Goal: Information Seeking & Learning: Learn about a topic

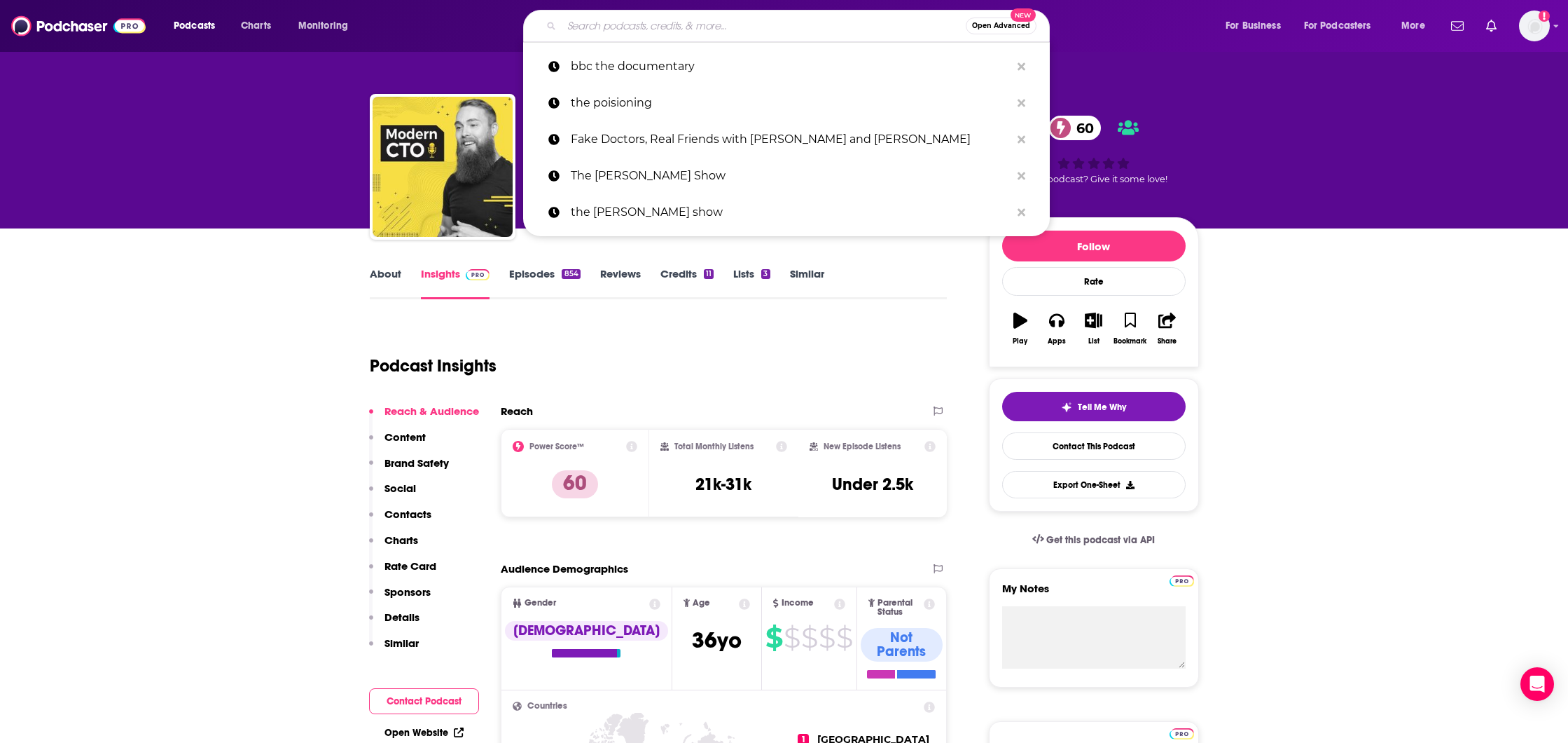
click at [662, 28] on input "Search podcasts, credits, & more..." at bounding box center [764, 26] width 404 height 22
paste input "CTO Confessions"
type input "CTO Confessions"
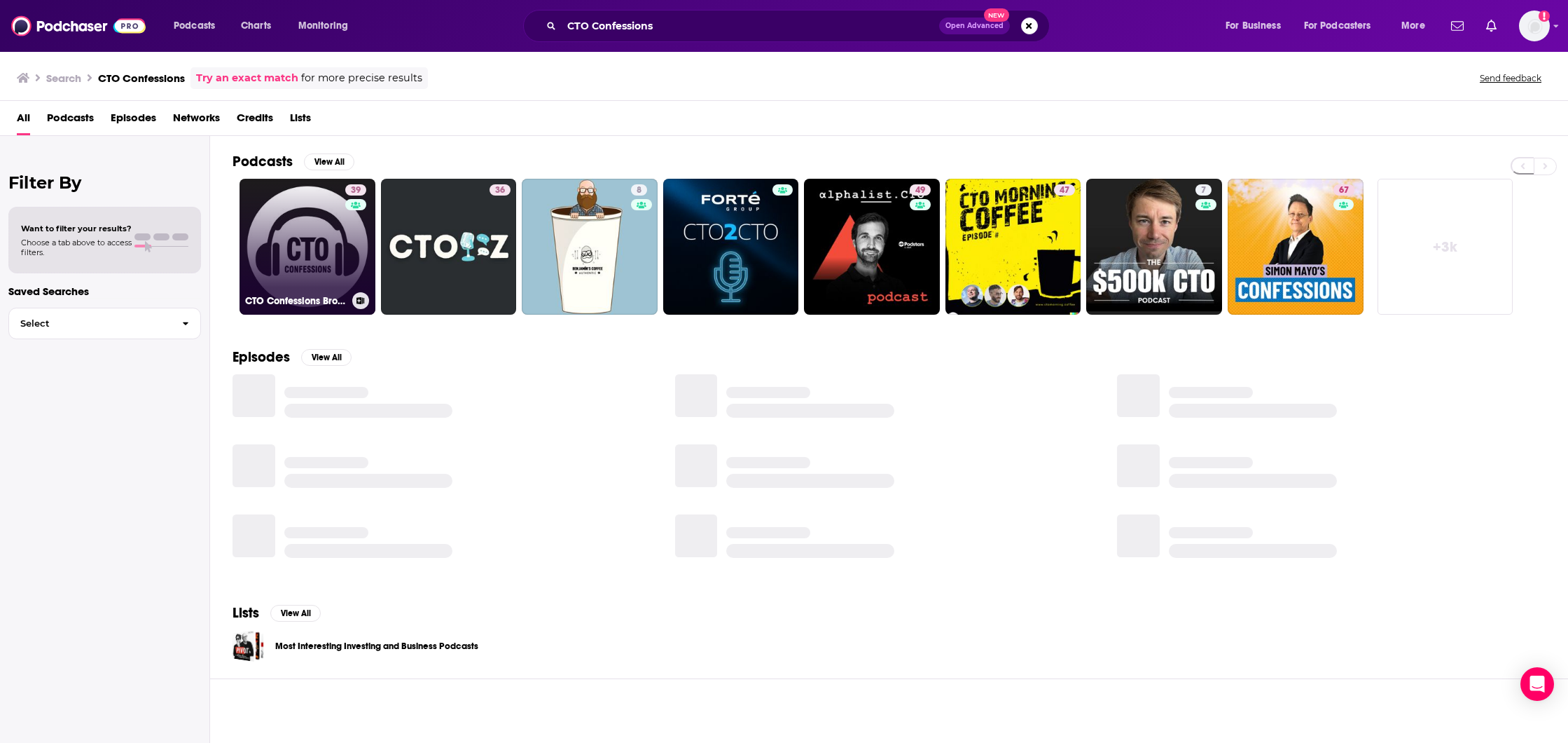
click at [316, 231] on link "39 CTO Confessions Brought to you by IT Labs" at bounding box center [307, 247] width 136 height 136
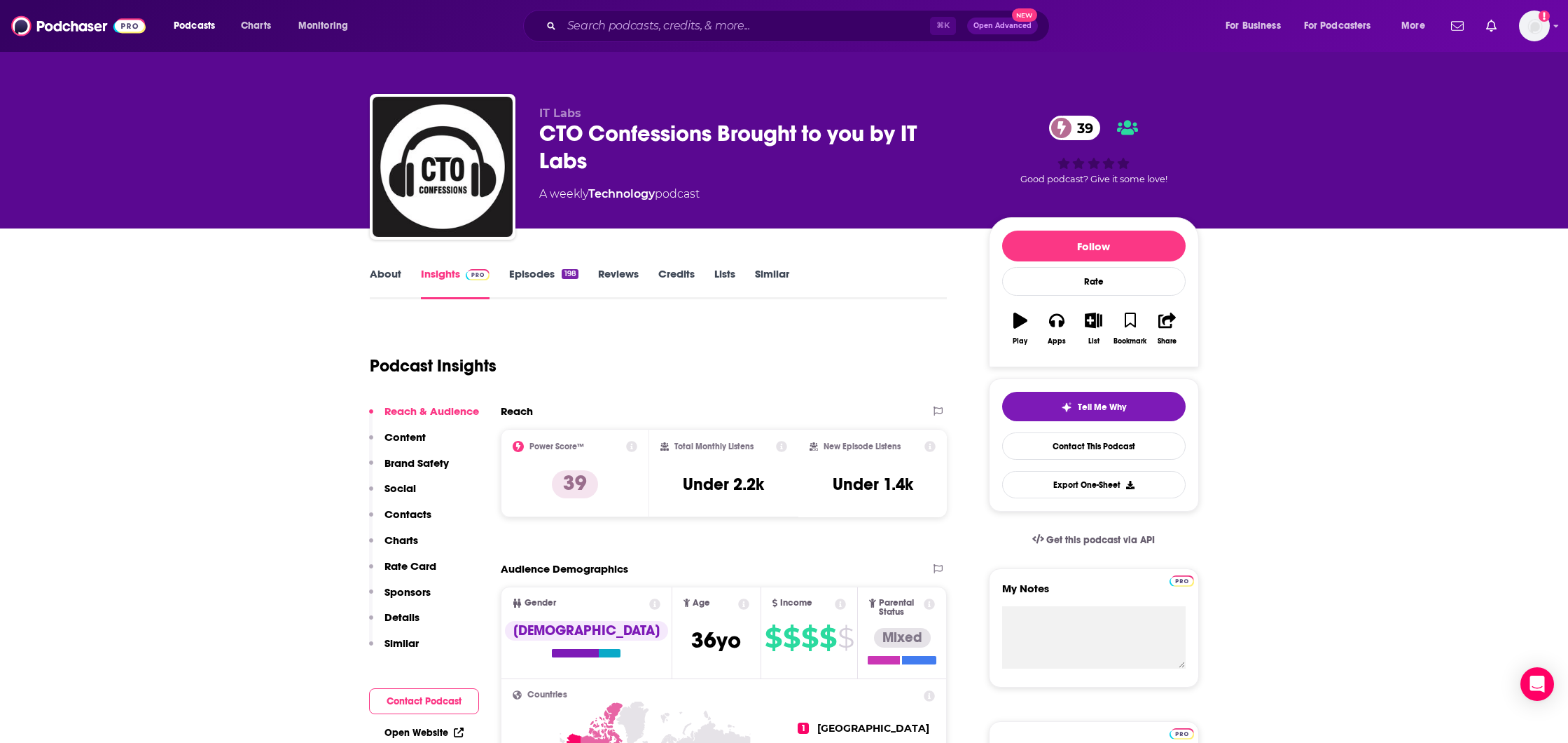
click at [388, 282] on link "About" at bounding box center [385, 283] width 31 height 32
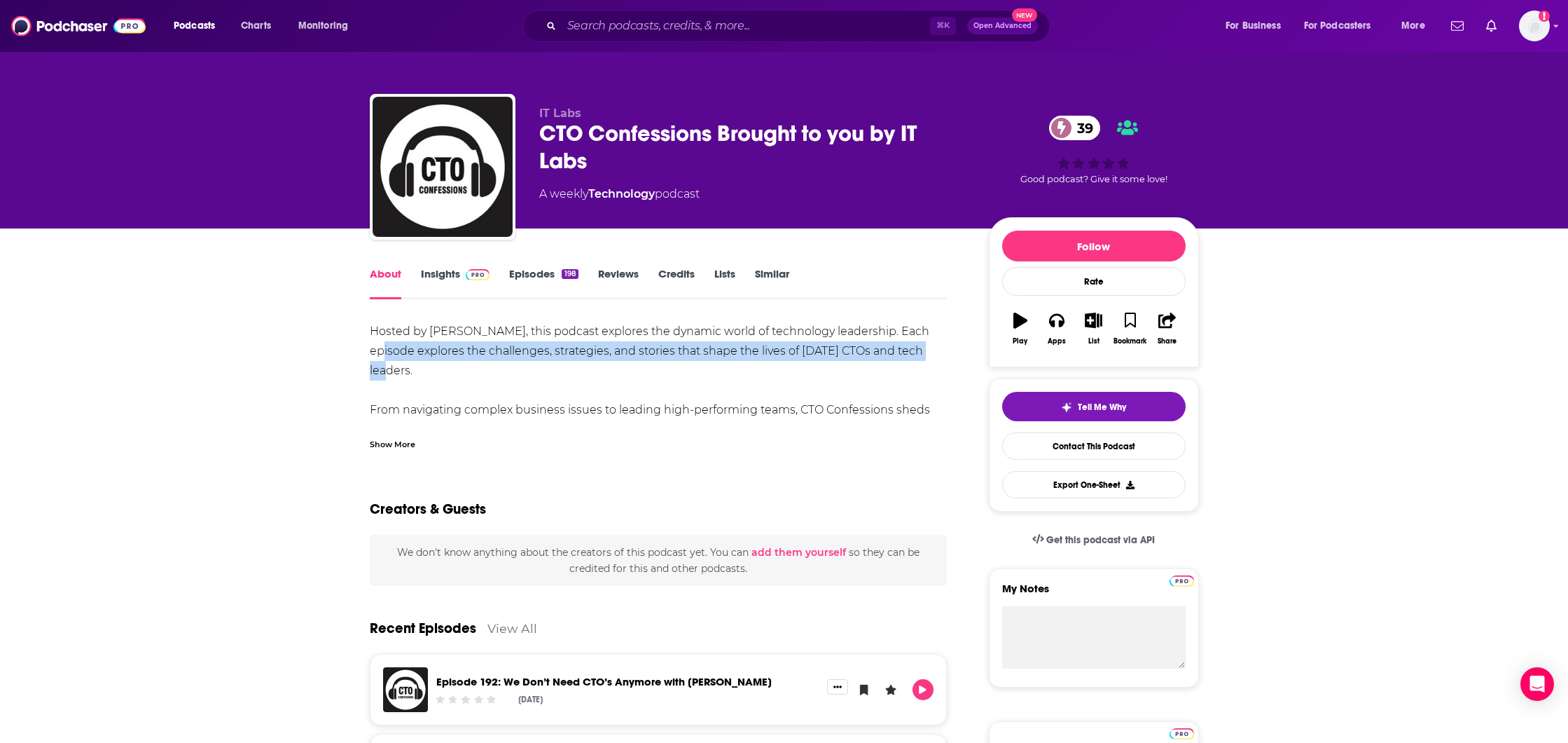
drag, startPoint x: 360, startPoint y: 350, endPoint x: 930, endPoint y: 354, distance: 570.0
copy div "explores the challenges, strategies, and stories that shape the lives of [DATE]…"
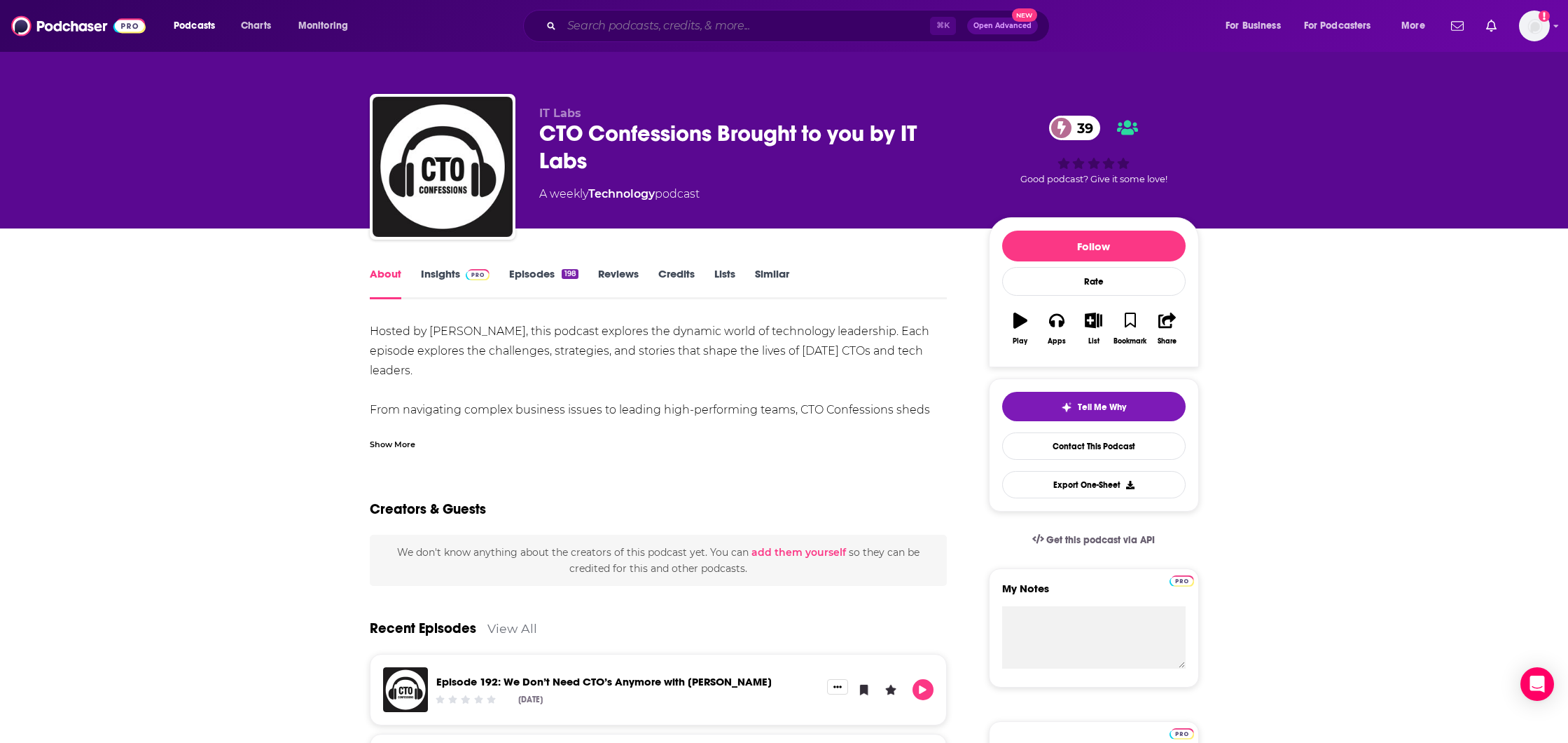
click at [619, 27] on input "Search podcasts, credits, & more..." at bounding box center [746, 26] width 369 height 22
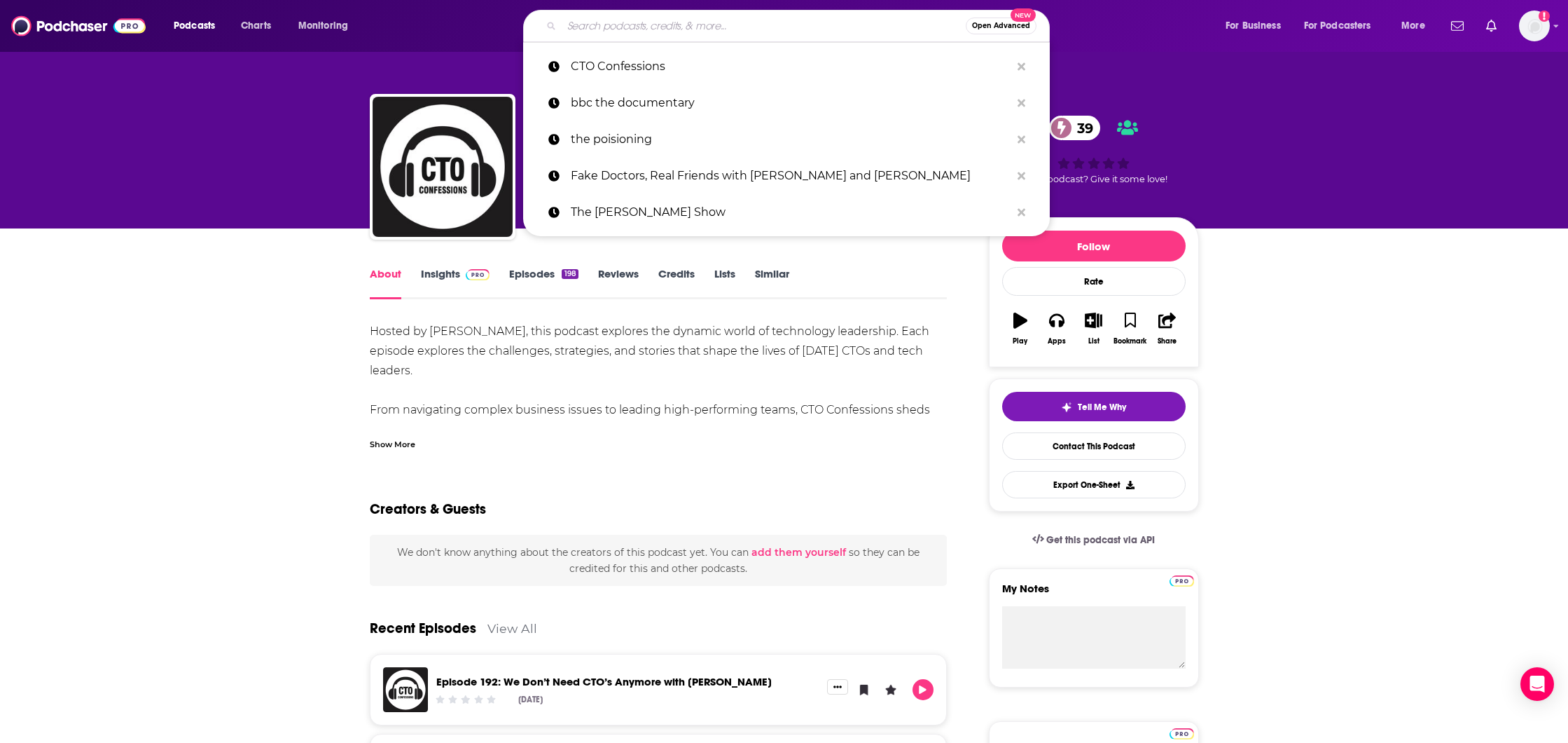
paste input "alphalist.CTO Podcast"
type input "alphalist.CTO Podcast"
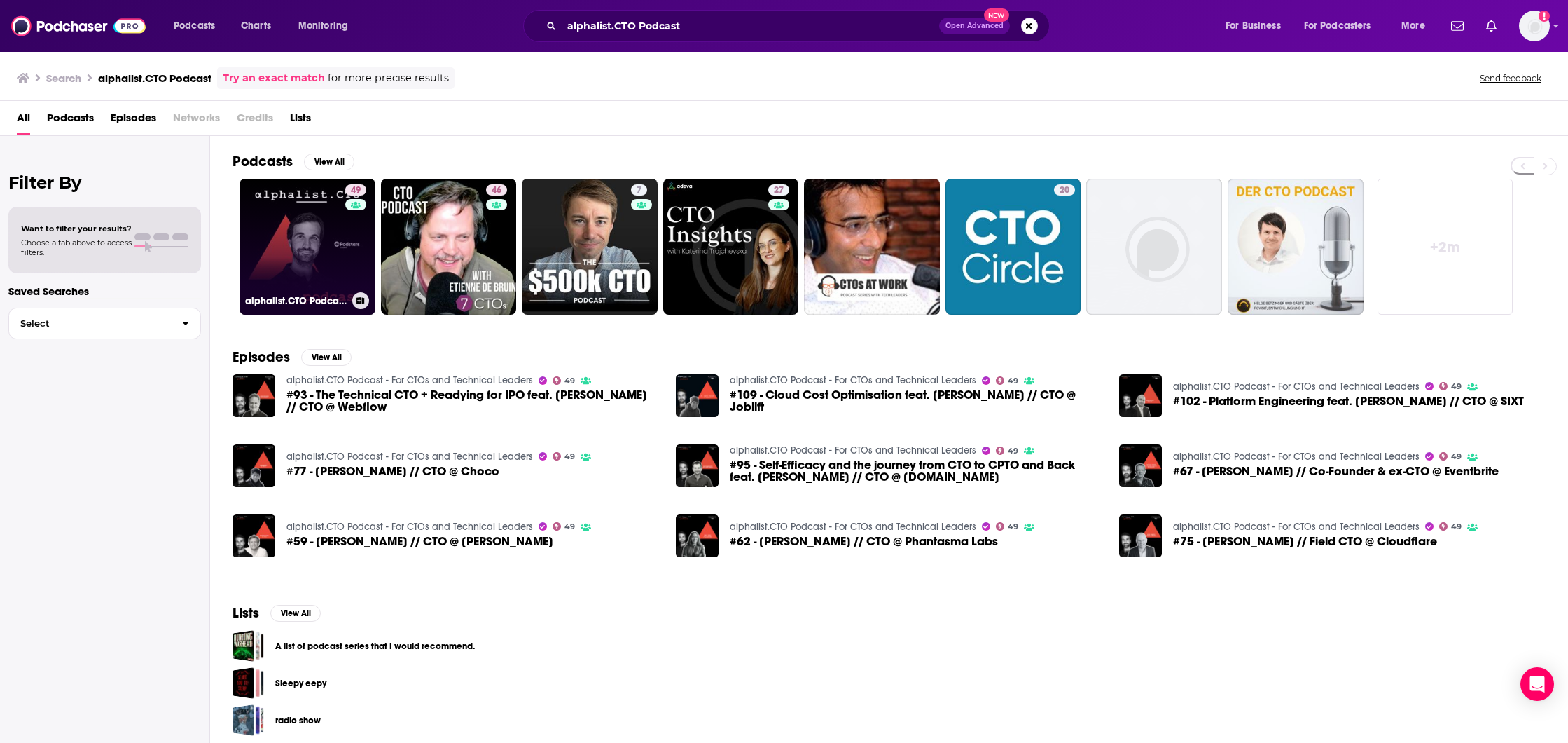
click at [331, 255] on link "49 alphalist.CTO Podcast - For CTOs and Technical Leaders" at bounding box center [307, 247] width 136 height 136
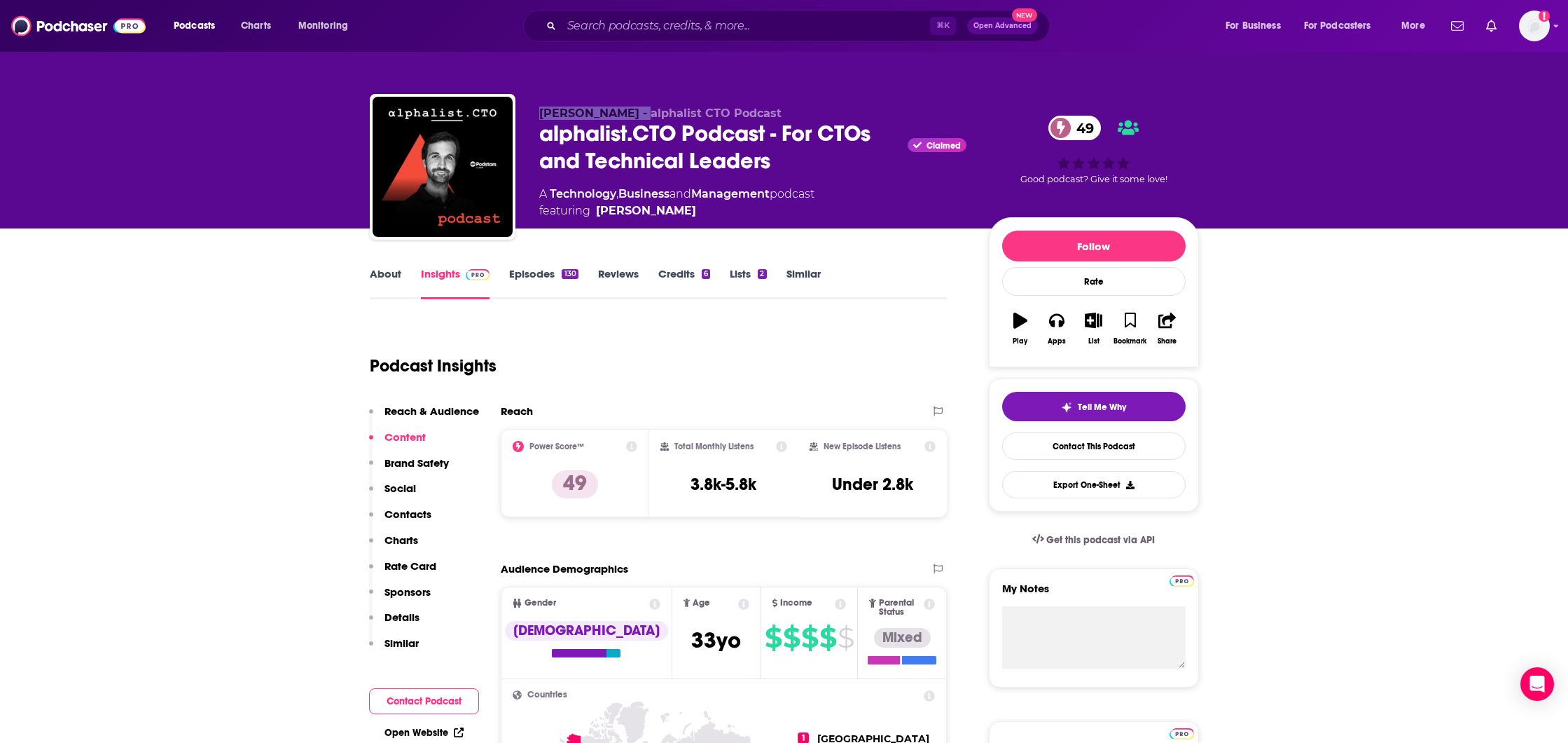
drag, startPoint x: 531, startPoint y: 110, endPoint x: 633, endPoint y: 110, distance: 102.0
click at [633, 110] on div "[PERSON_NAME] - alphalist CTO Podcast alphalist.CTO Podcast - For CTOs and Tech…" at bounding box center [784, 169] width 829 height 151
copy span "[PERSON_NAME]"
click at [388, 277] on link "About" at bounding box center [385, 283] width 31 height 32
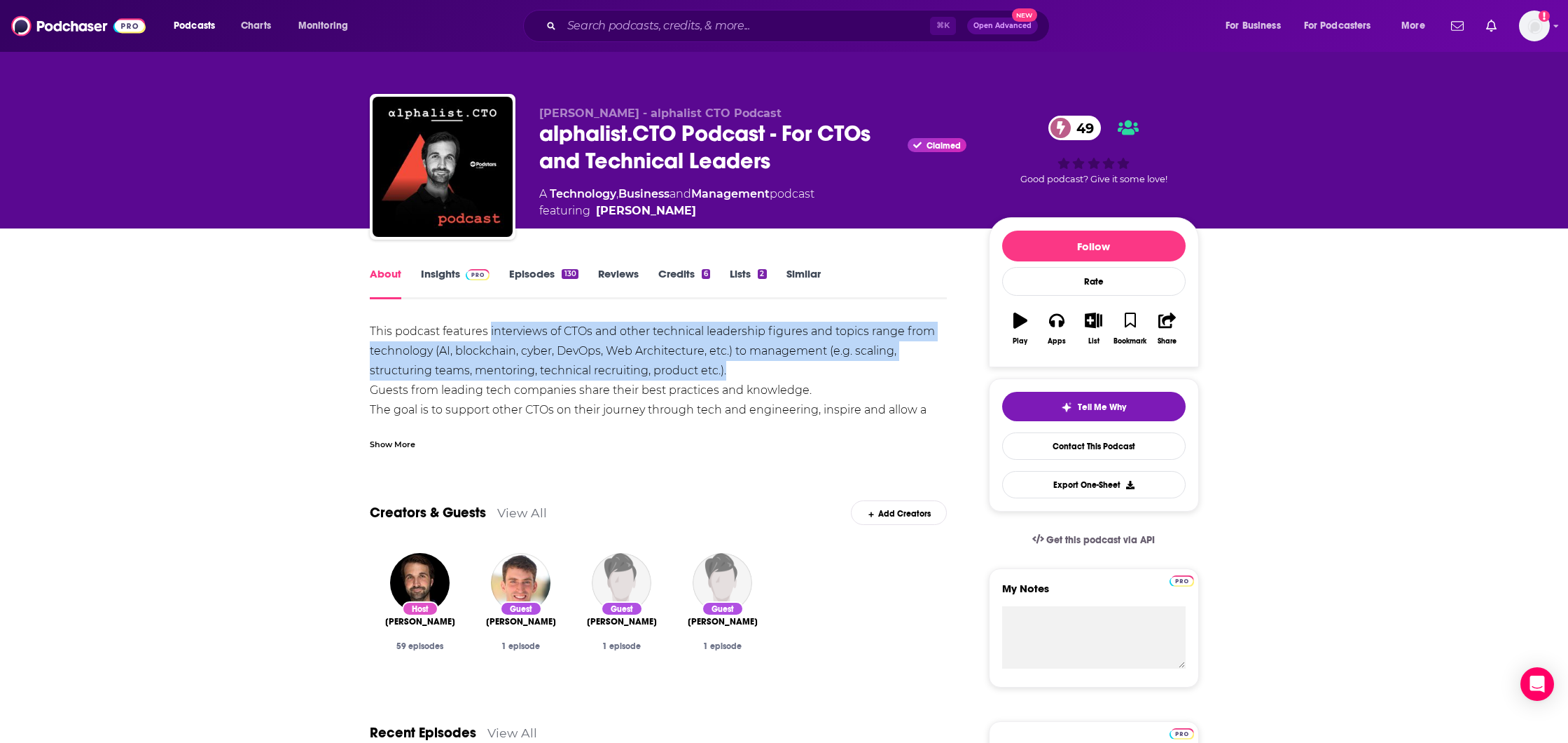
drag, startPoint x: 490, startPoint y: 330, endPoint x: 737, endPoint y: 363, distance: 249.2
click at [737, 363] on div "This podcast features interviews of CTOs and other technical leadership figures…" at bounding box center [658, 400] width 578 height 157
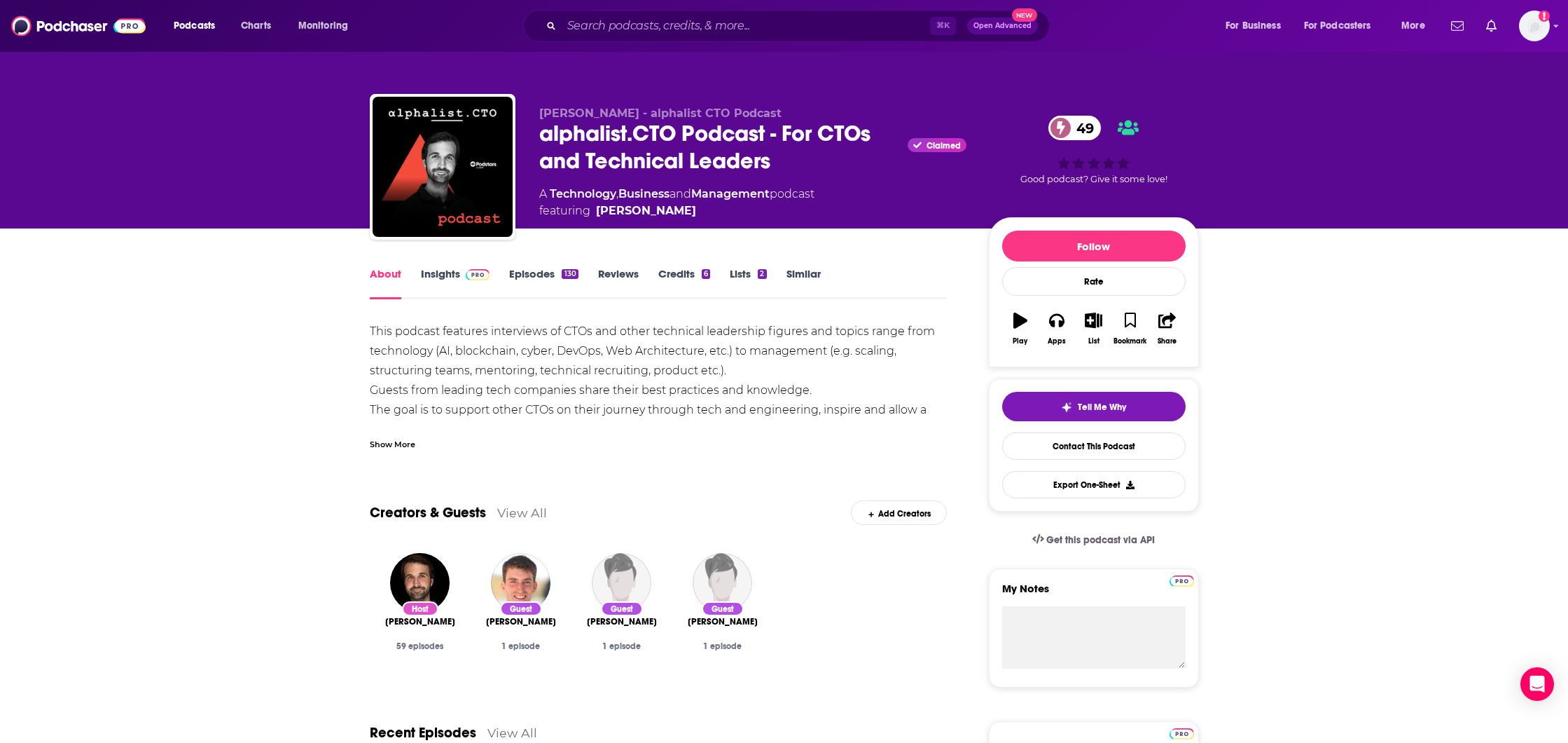
click at [395, 441] on div "Show More" at bounding box center [392, 443] width 45 height 13
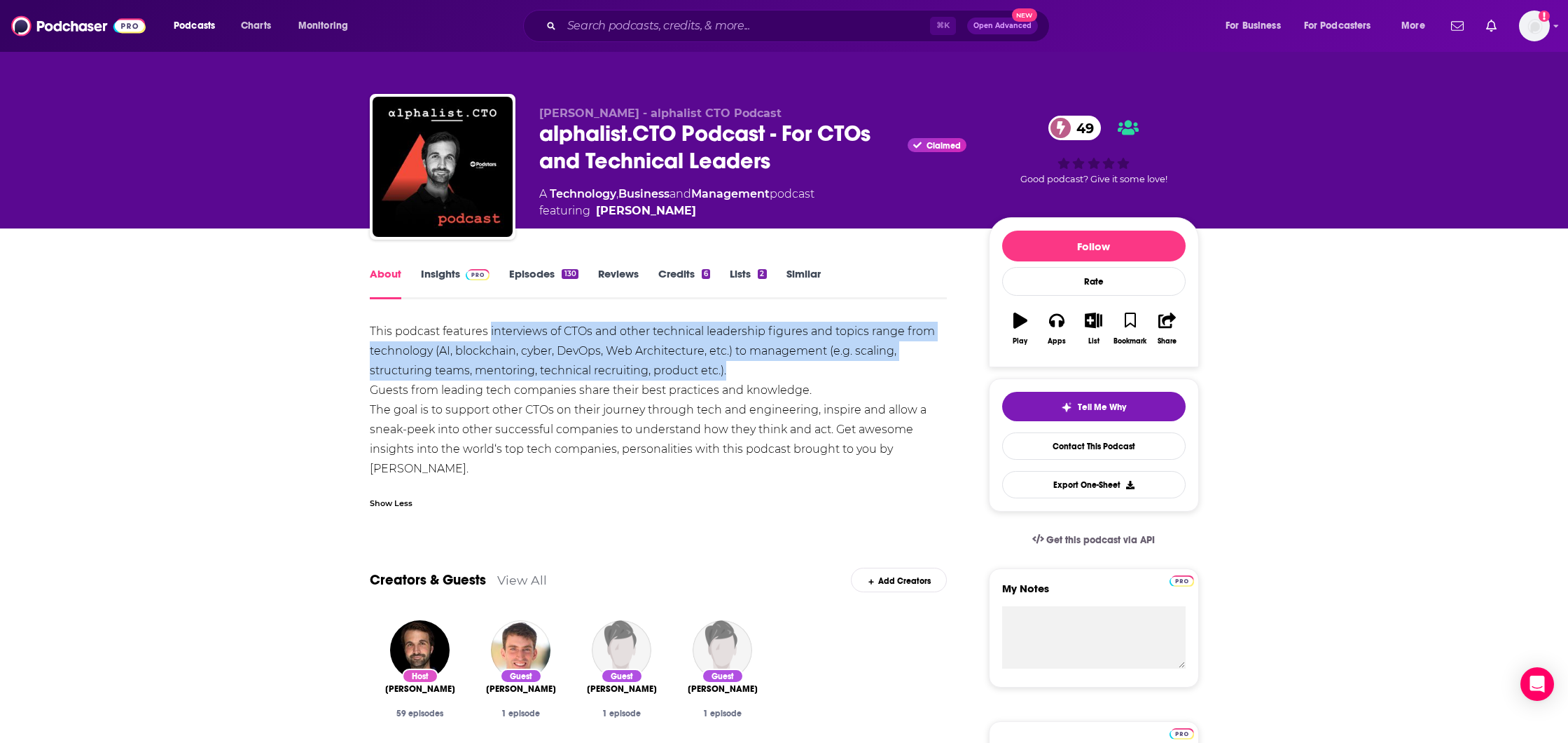
drag, startPoint x: 491, startPoint y: 331, endPoint x: 759, endPoint y: 370, distance: 270.8
click at [759, 370] on div "This podcast features interviews of CTOs and other technical leadership figures…" at bounding box center [658, 400] width 578 height 157
copy div "interviews of CTOs and other technical leadership figures and topics range from…"
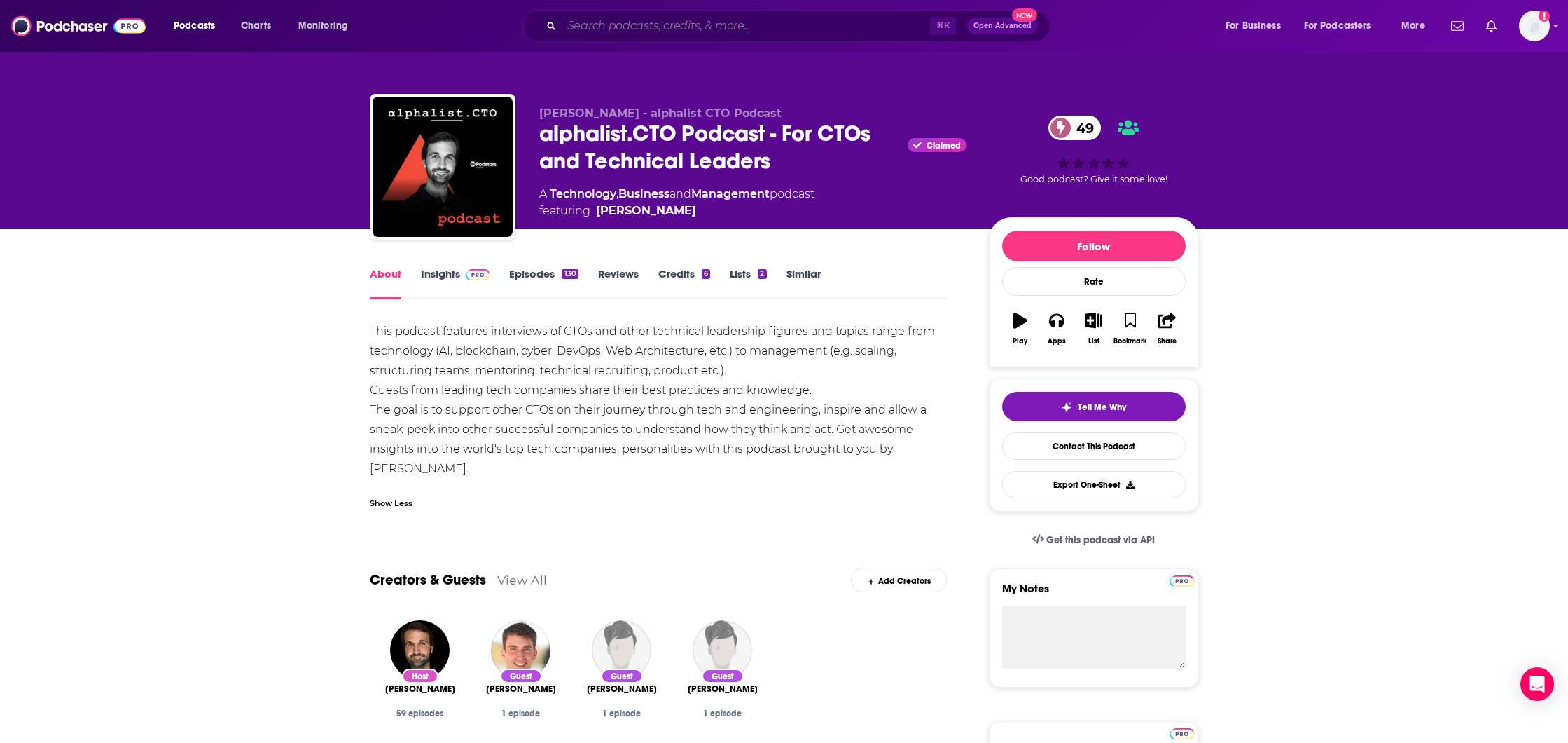
click at [613, 26] on input "Search podcasts, credits, & more..." at bounding box center [746, 26] width 369 height 22
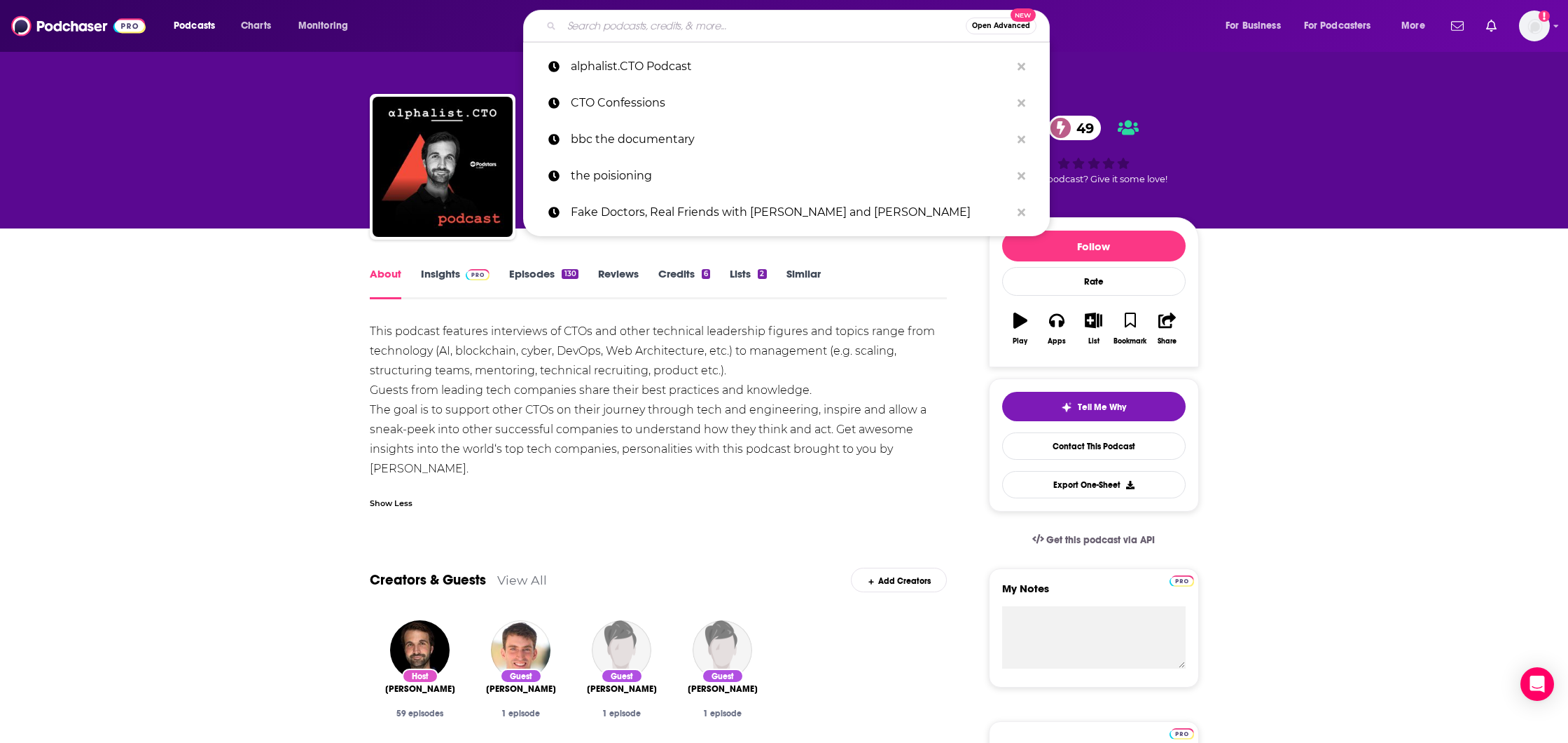
paste input "The CTO Playbook"
type input "The CTO Playbook"
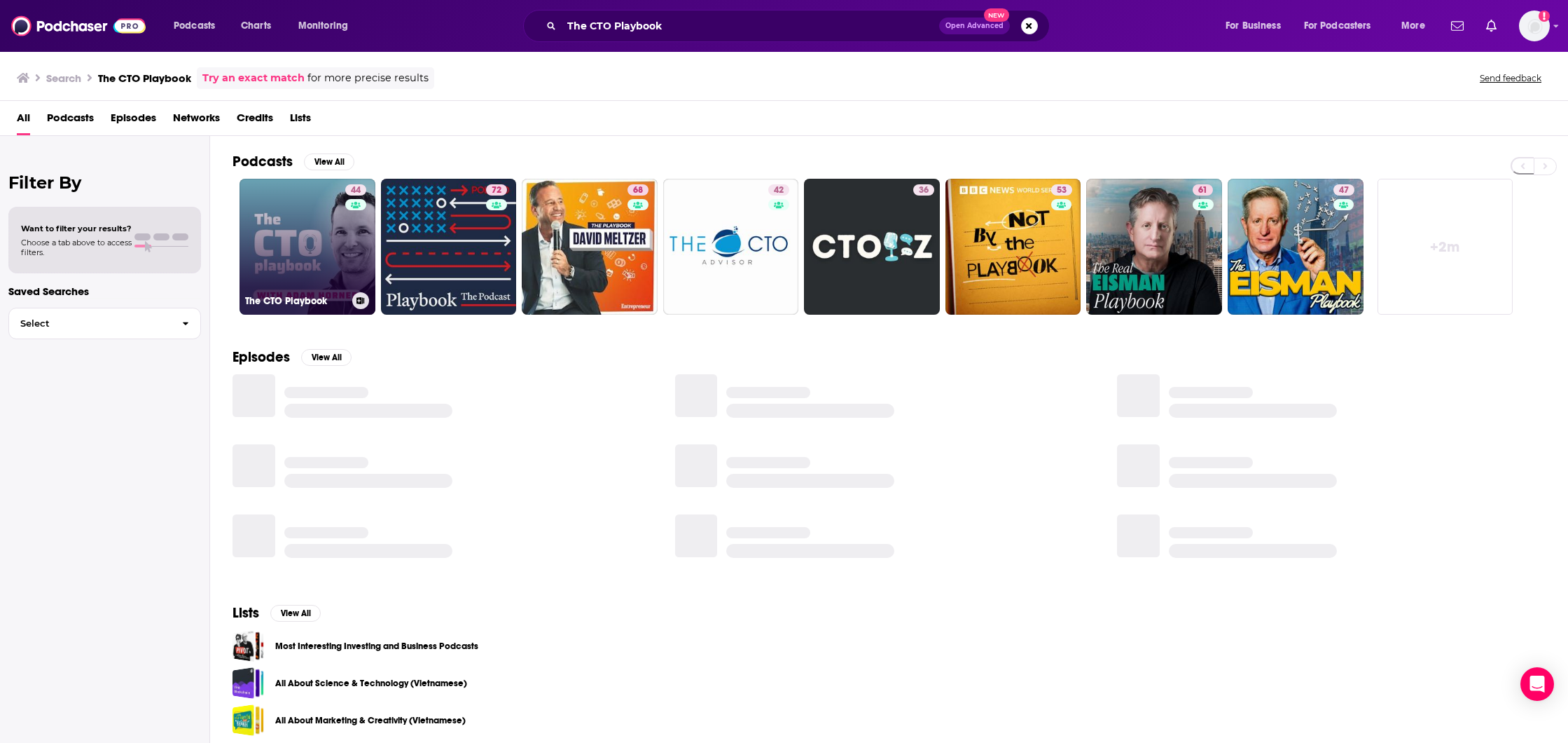
click at [321, 248] on link "44 The CTO Playbook" at bounding box center [307, 247] width 136 height 136
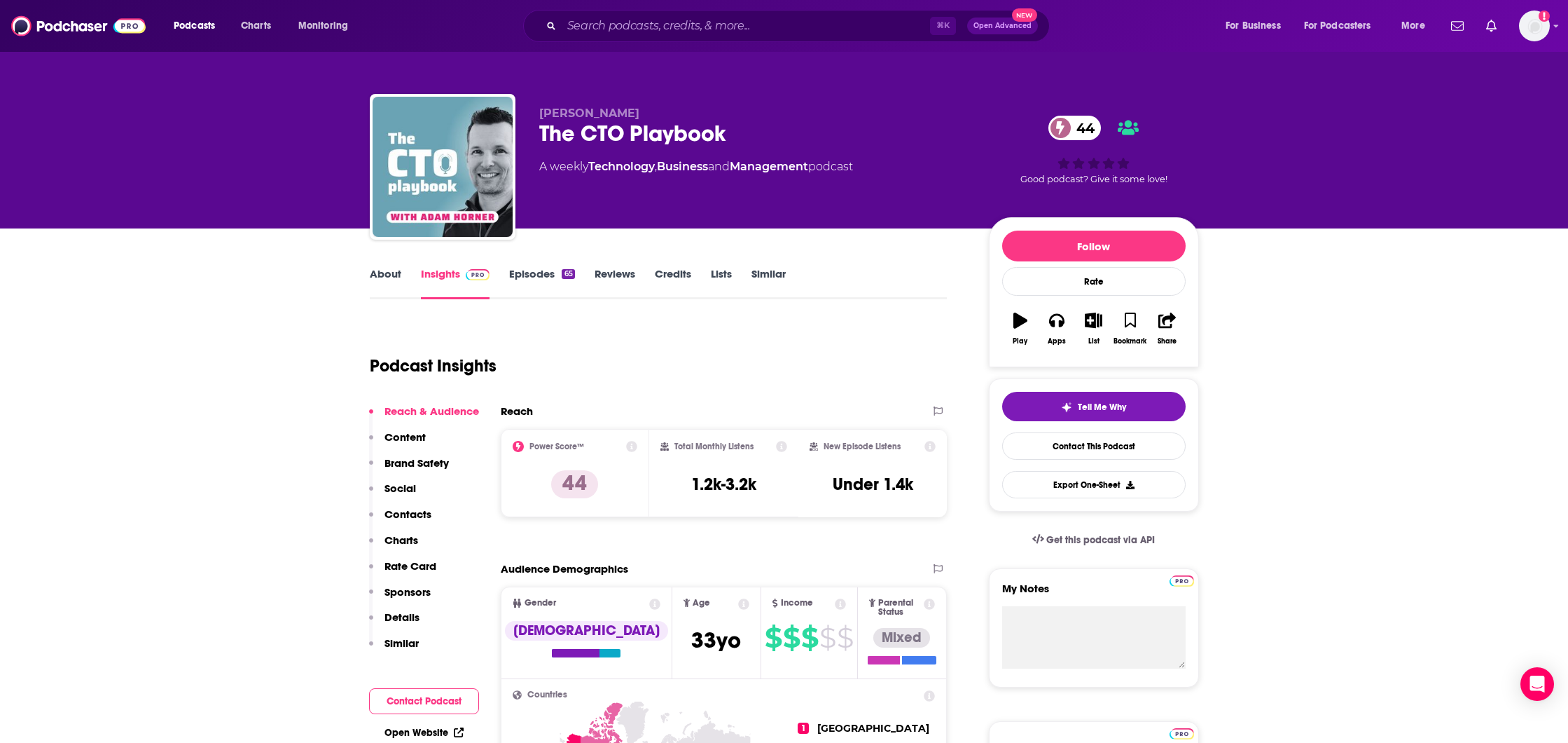
click at [373, 280] on link "About" at bounding box center [385, 283] width 31 height 32
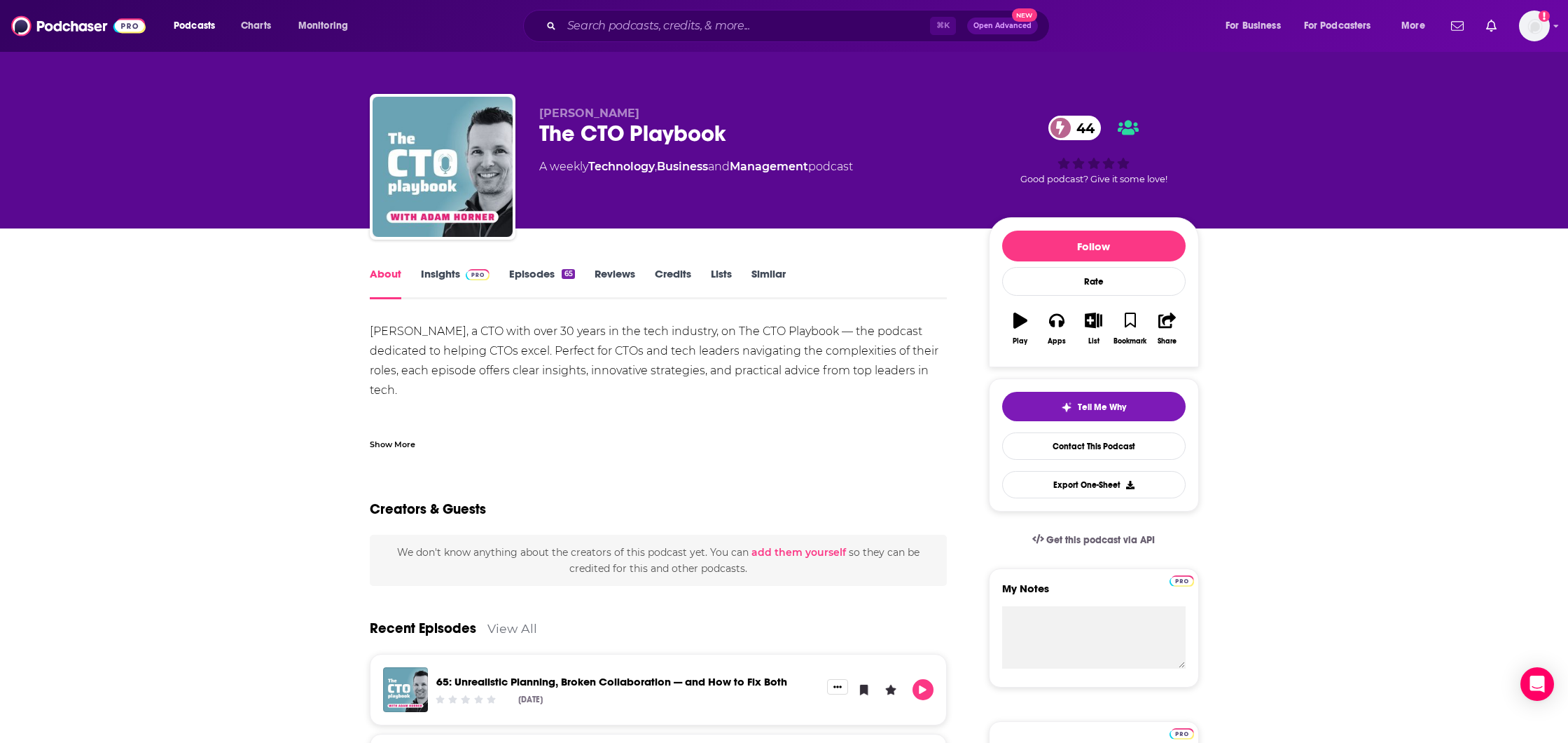
drag, startPoint x: 540, startPoint y: 370, endPoint x: 486, endPoint y: 389, distance: 57.2
click at [486, 389] on div "[PERSON_NAME], a CTO with over 30 years in the tech industry, on The CTO Playbo…" at bounding box center [658, 518] width 578 height 393
copy div "insights, innovative strategies, and practical advice from top leaders in tech."
click at [618, 25] on input "Search podcasts, credits, & more..." at bounding box center [746, 26] width 369 height 22
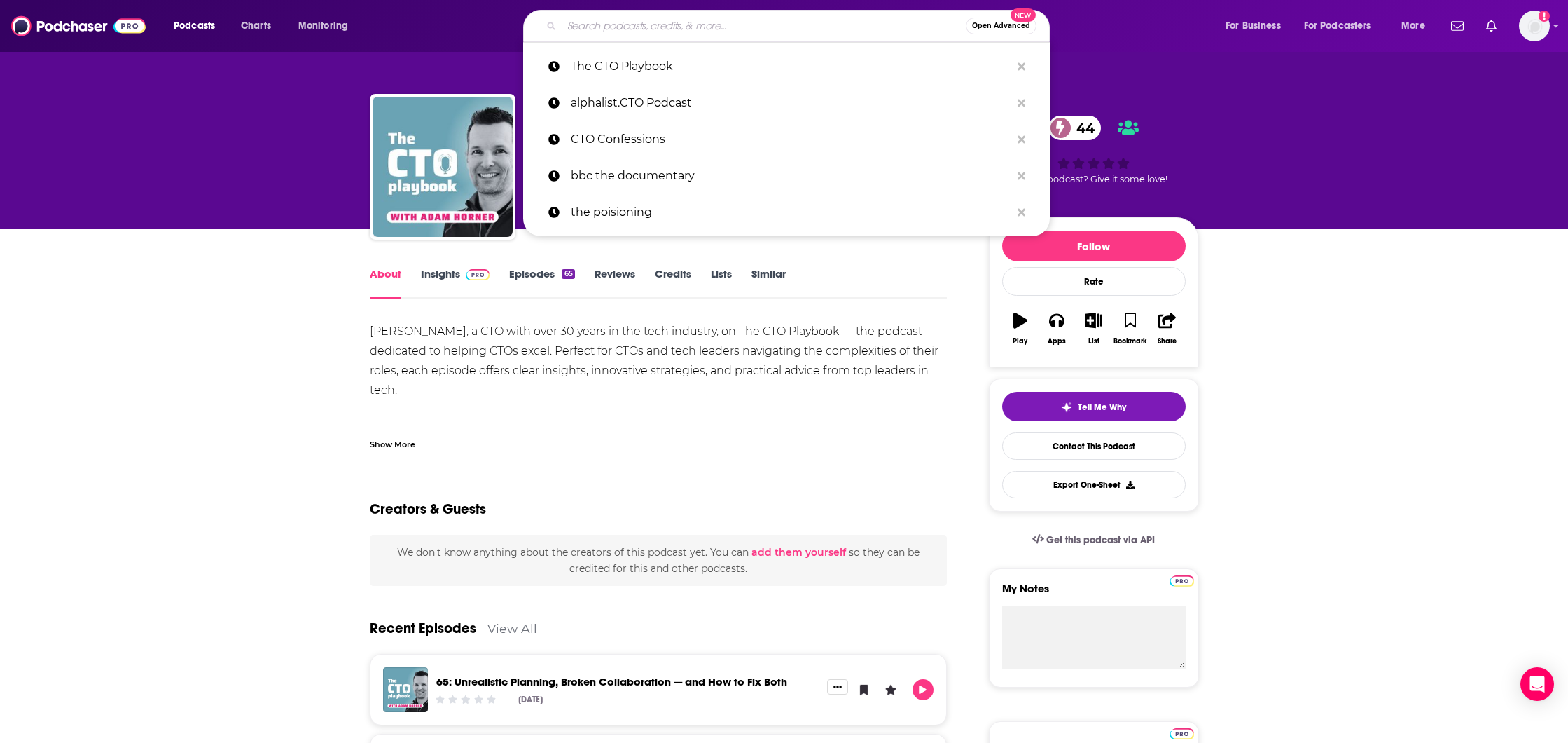
paste input "Technovation"
type input "Technovation"
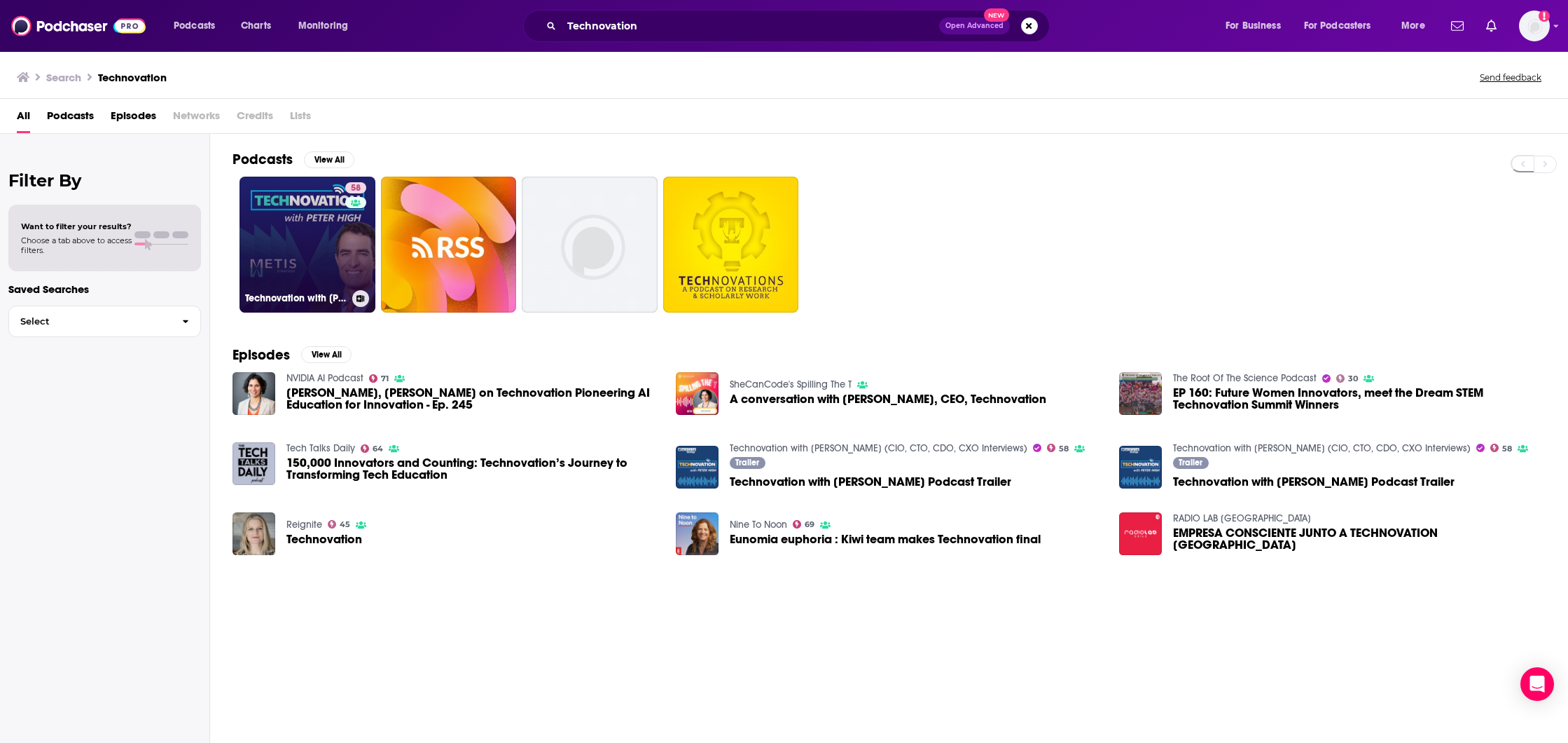
click at [321, 241] on link "58 Technovation with [PERSON_NAME] (CIO, CTO, CDO, CXO Interviews)" at bounding box center [307, 244] width 136 height 136
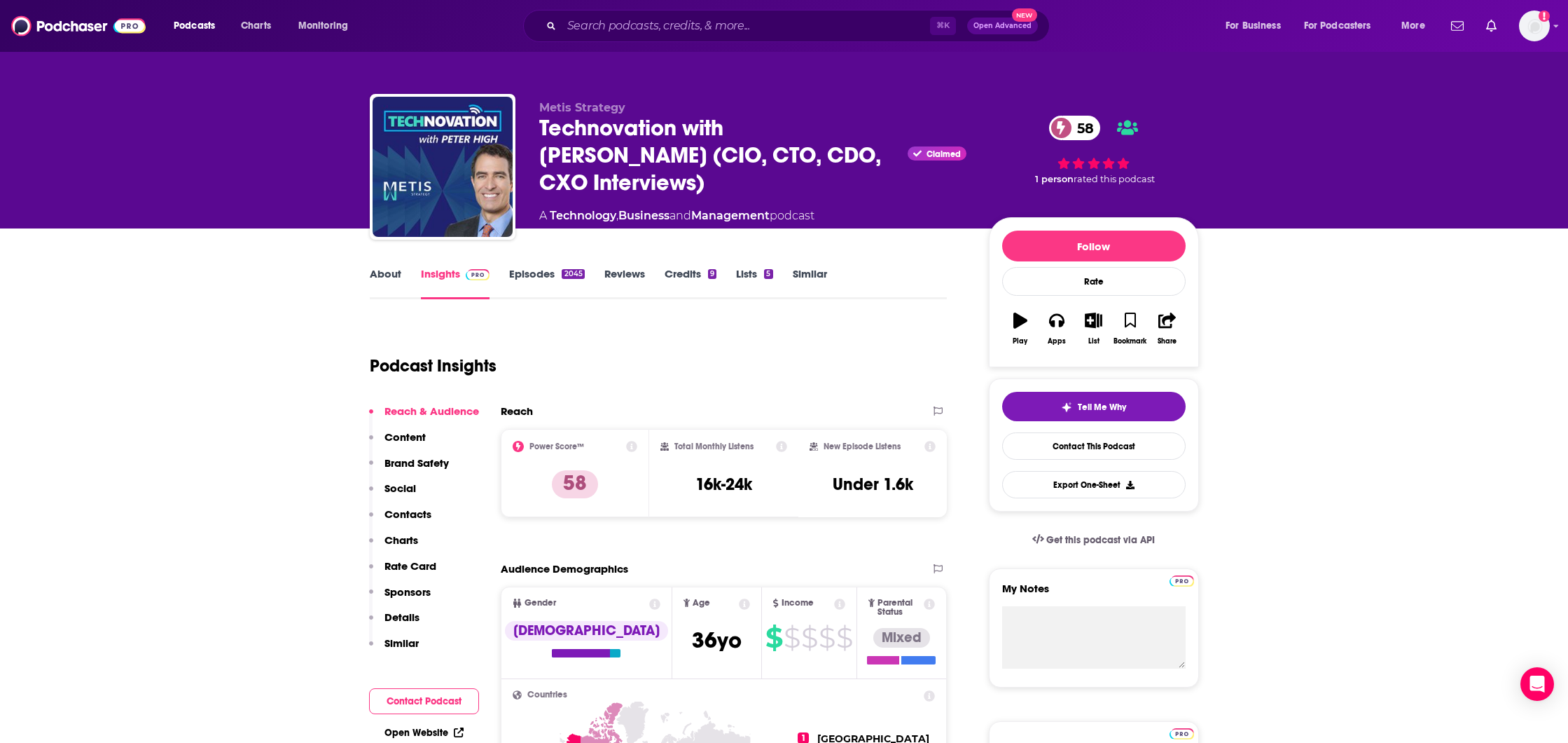
click at [386, 279] on link "About" at bounding box center [385, 283] width 31 height 32
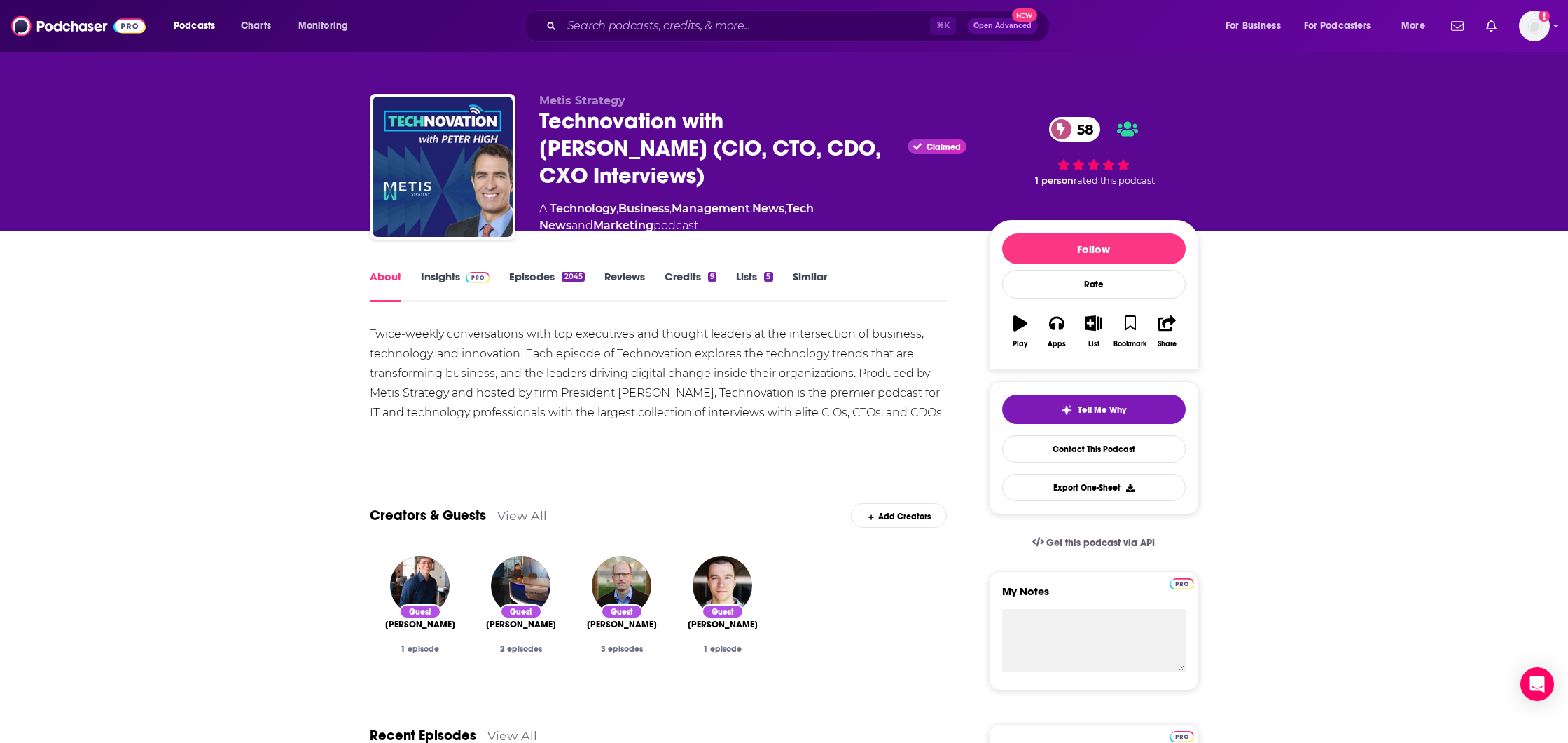
click at [694, 350] on div "Twice-weekly conversations with top executives and thought leaders at the inter…" at bounding box center [658, 373] width 578 height 98
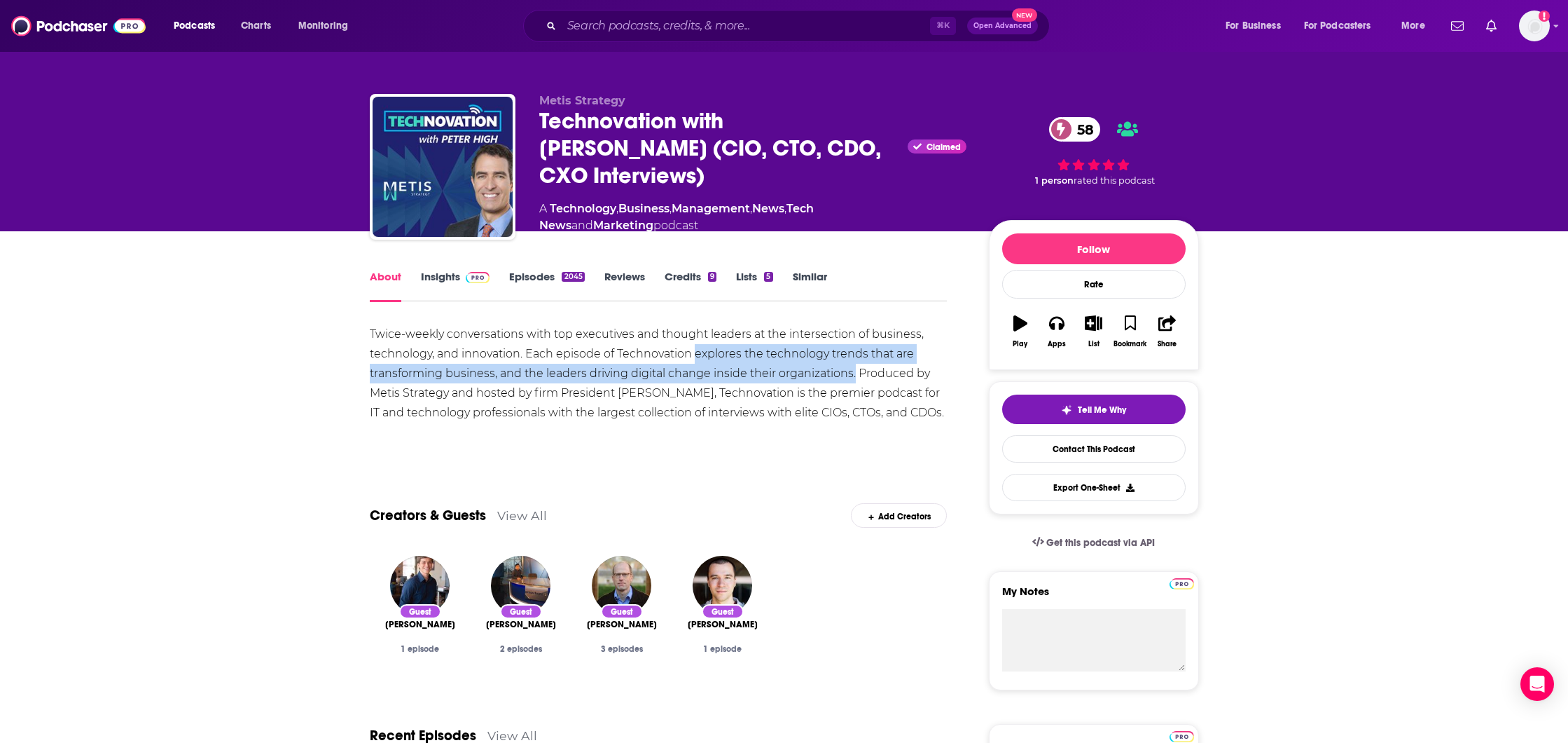
drag, startPoint x: 695, startPoint y: 350, endPoint x: 854, endPoint y: 372, distance: 160.5
click at [854, 372] on div "Twice-weekly conversations with top executives and thought leaders at the inter…" at bounding box center [658, 373] width 578 height 98
copy div "explores the technology trends that are transforming business, and the leaders …"
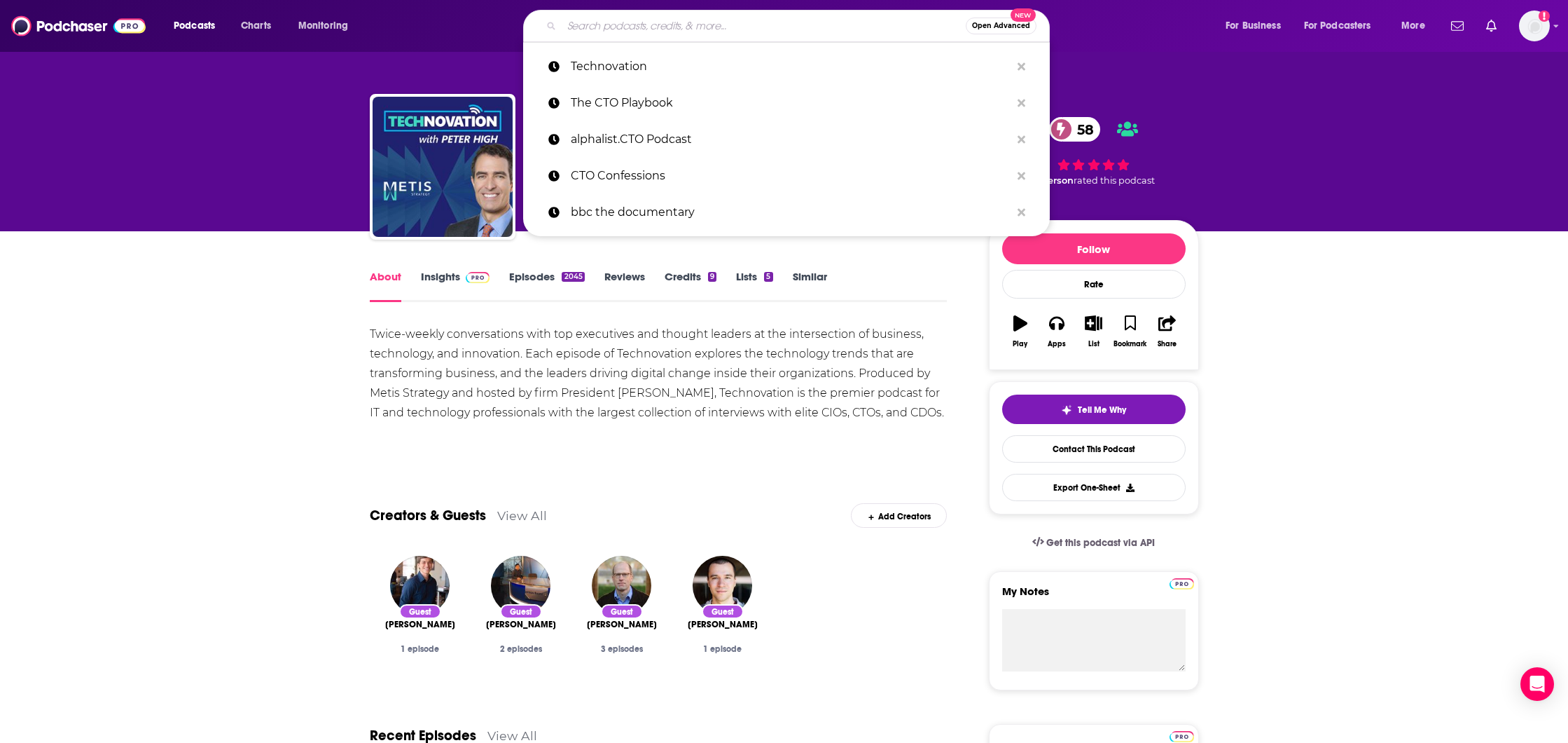
click at [605, 22] on input "Search podcasts, credits, & more..." at bounding box center [764, 26] width 404 height 22
paste input "CXOTalk"
type input "CXOTalk"
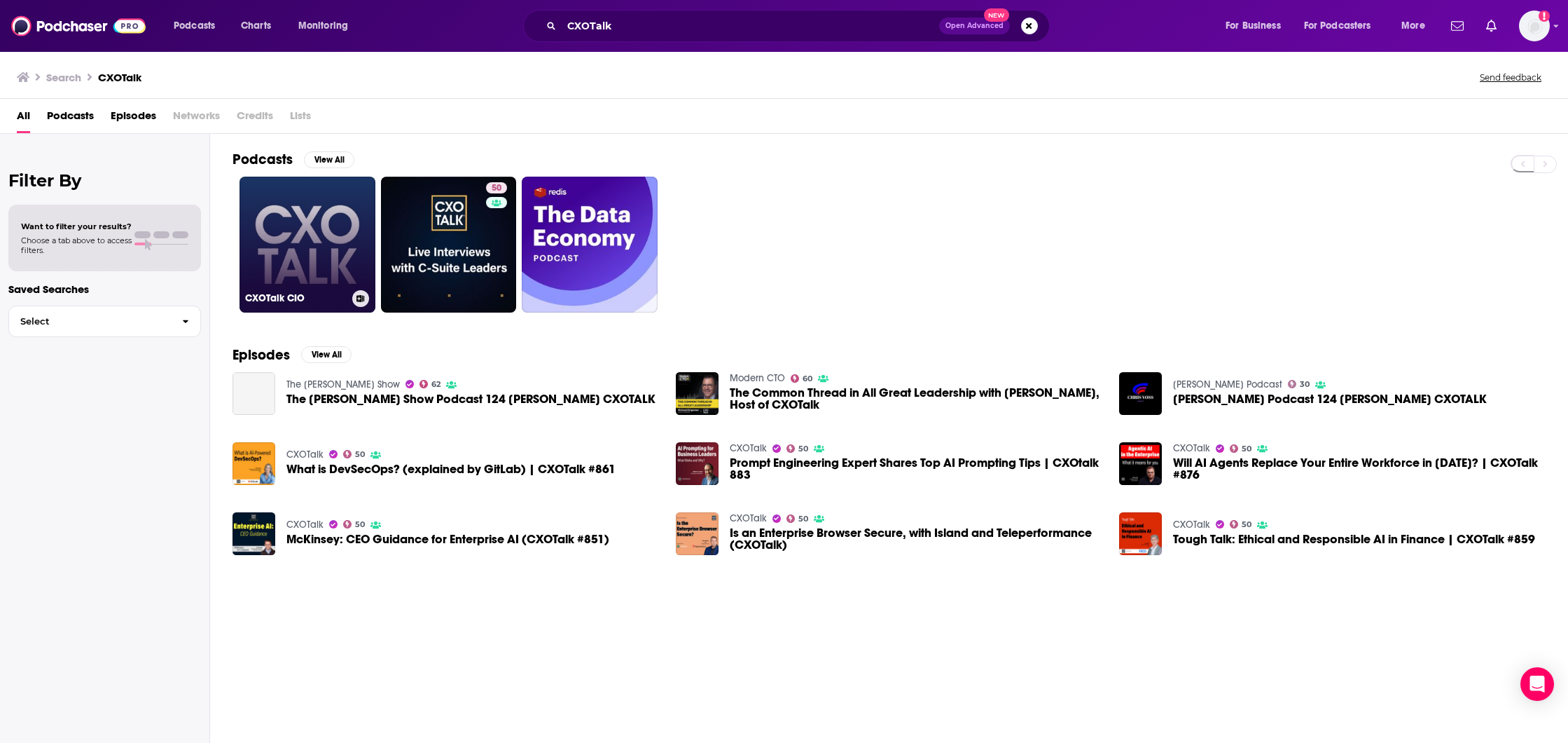
click at [331, 228] on link "CXOTalk CIO" at bounding box center [307, 244] width 136 height 136
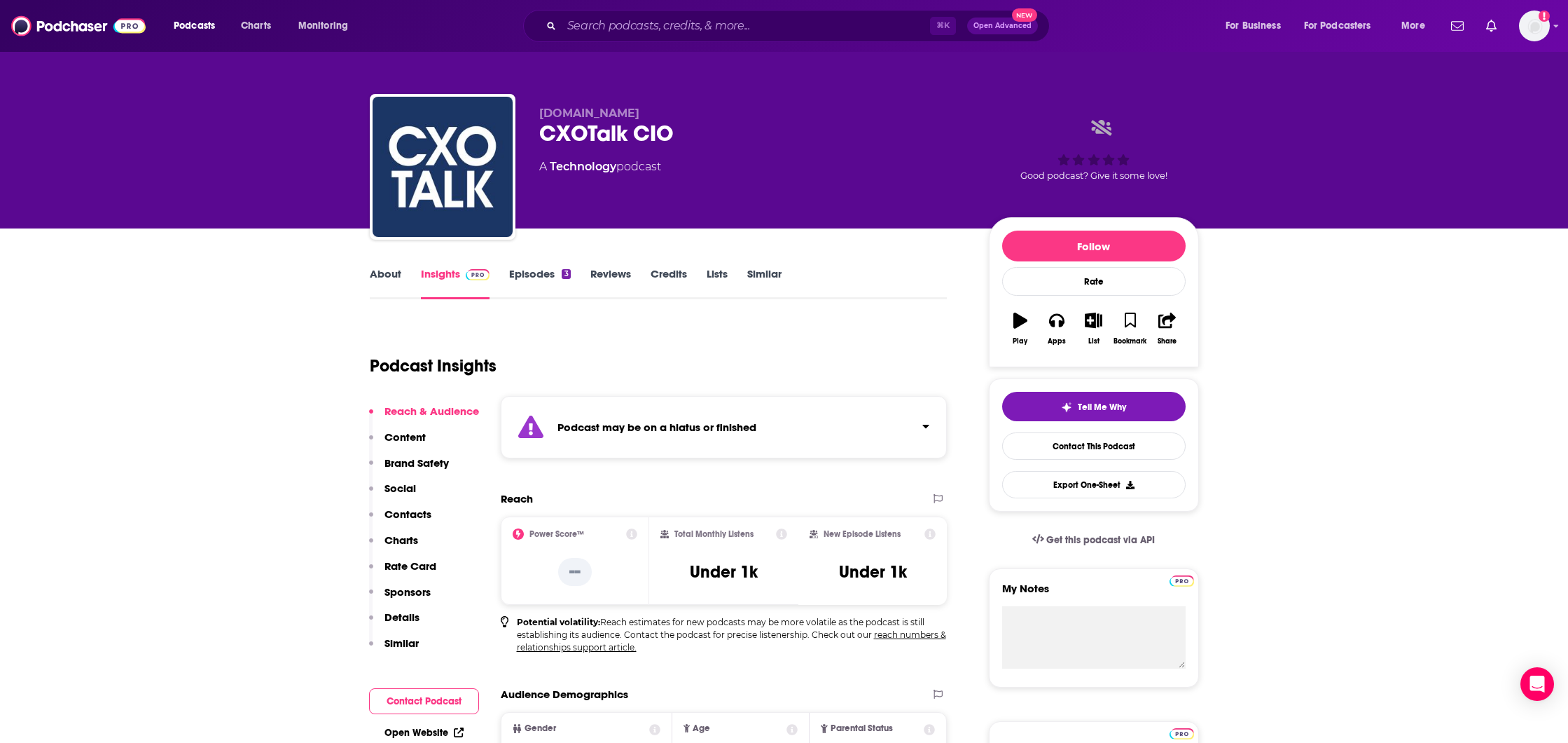
click at [391, 272] on link "About" at bounding box center [385, 283] width 31 height 32
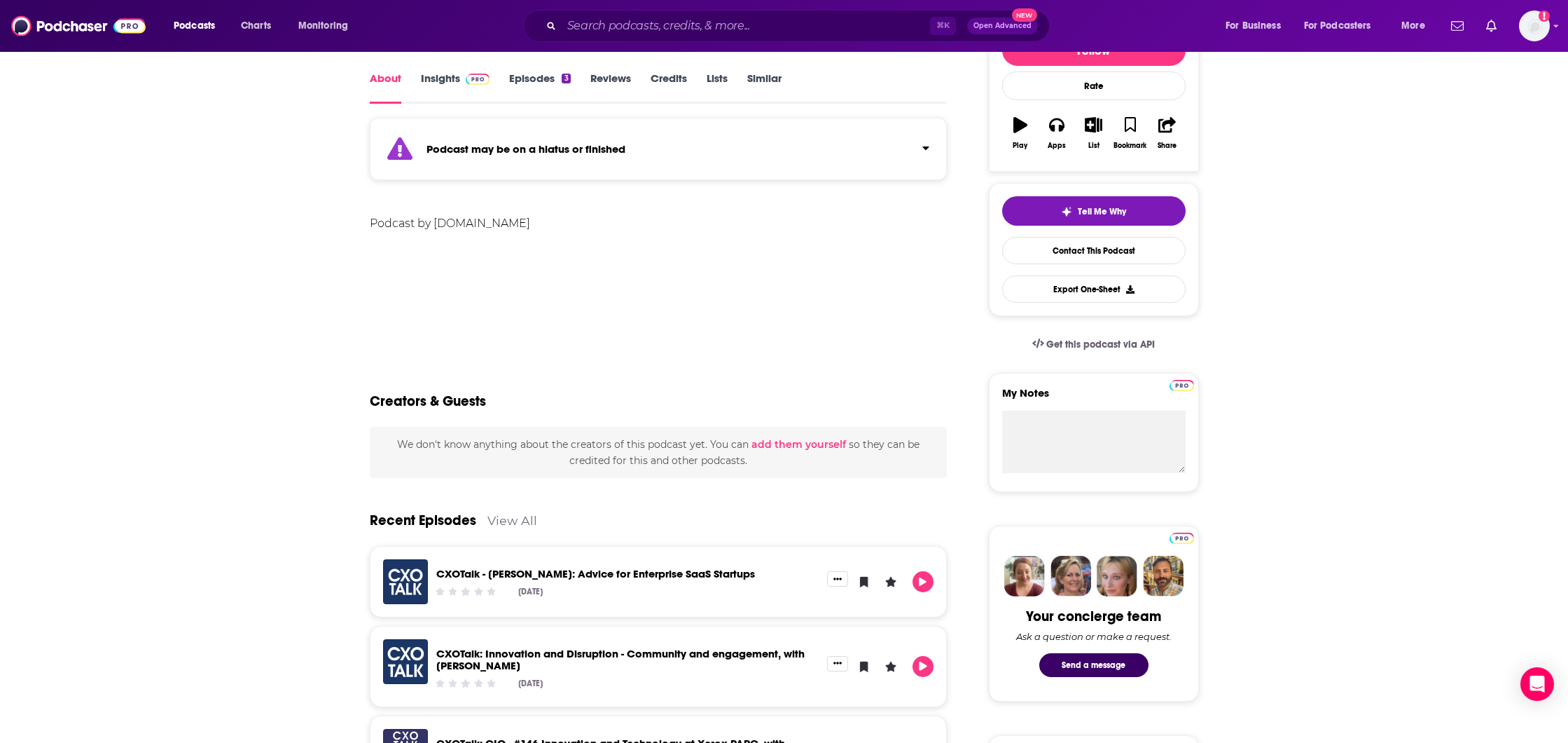
scroll to position [203, 0]
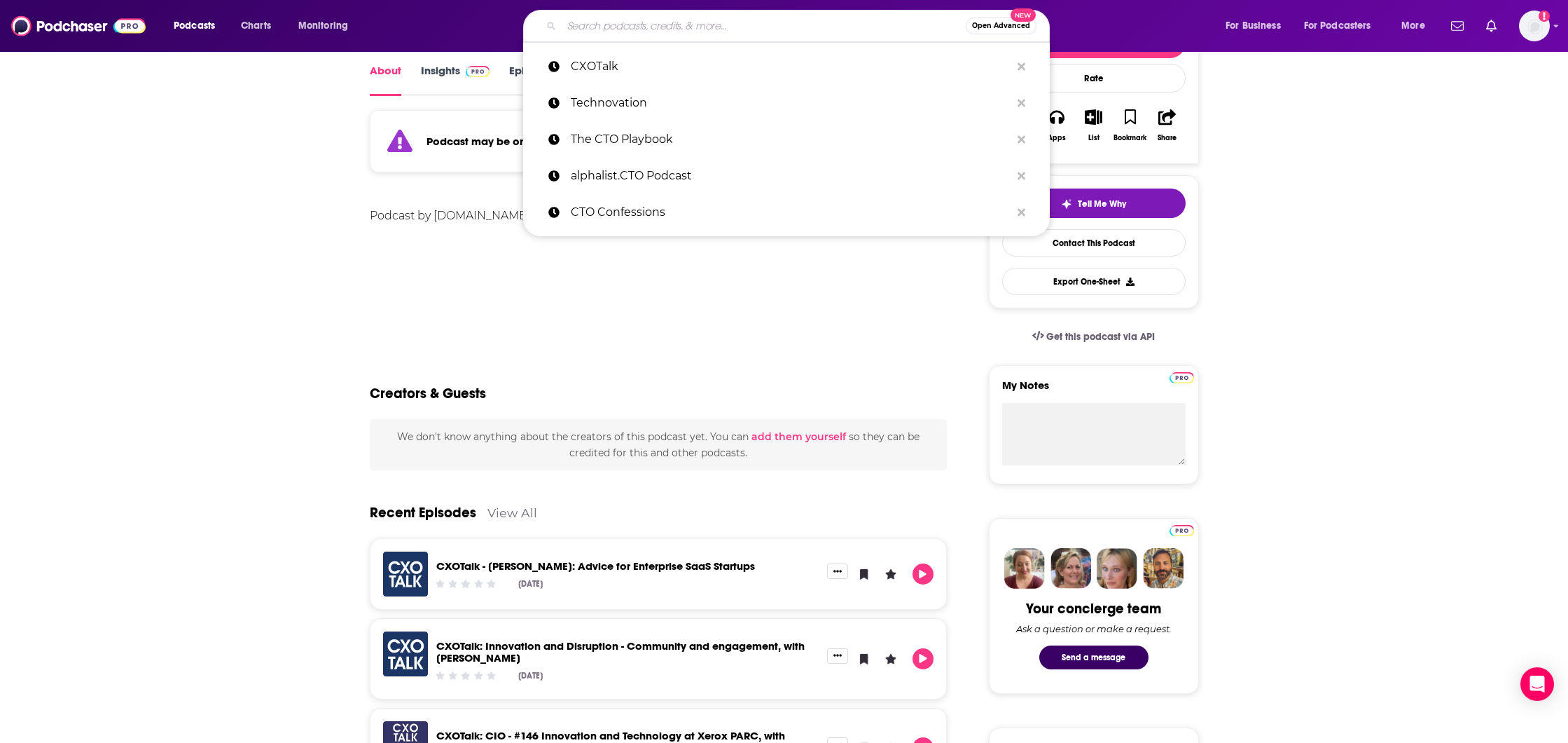
click at [615, 28] on input "Search podcasts, credits, & more..." at bounding box center [764, 26] width 404 height 22
paste input "The Engineering Leadership Podcast"
type input "The Engineering Leadership Podcast"
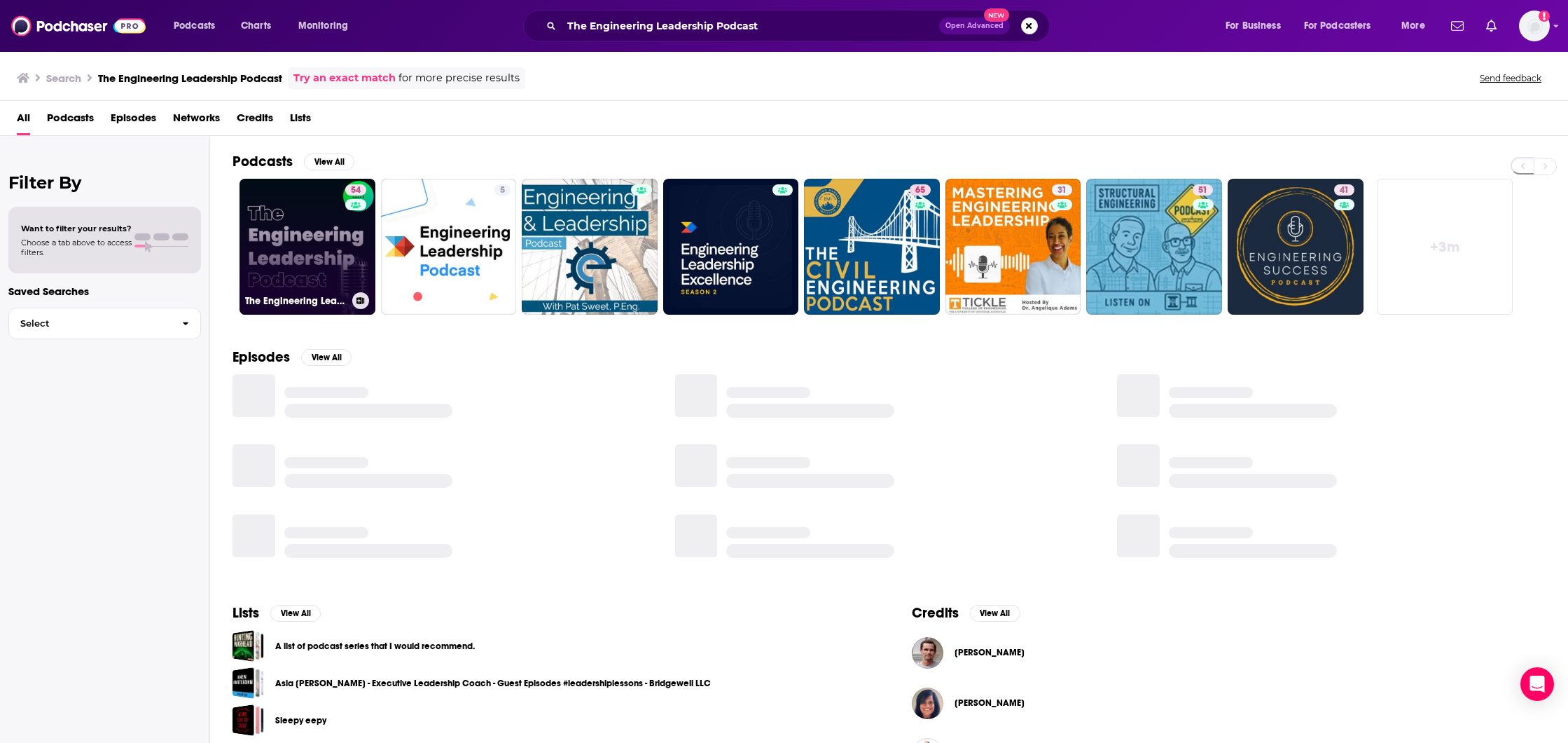
click at [337, 251] on link "54 The Engineering Leadership Podcast" at bounding box center [307, 247] width 136 height 136
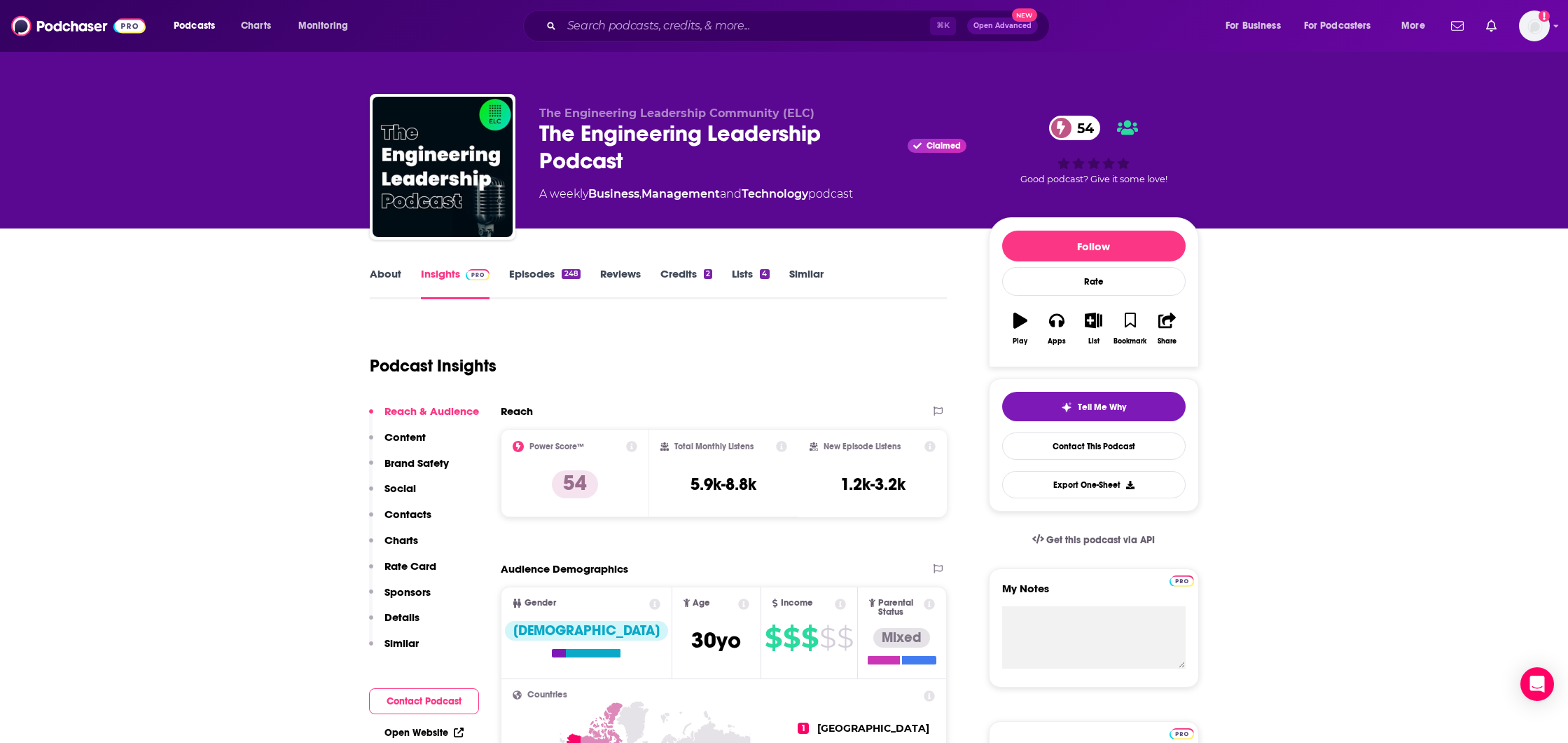
click at [379, 276] on link "About" at bounding box center [385, 283] width 31 height 32
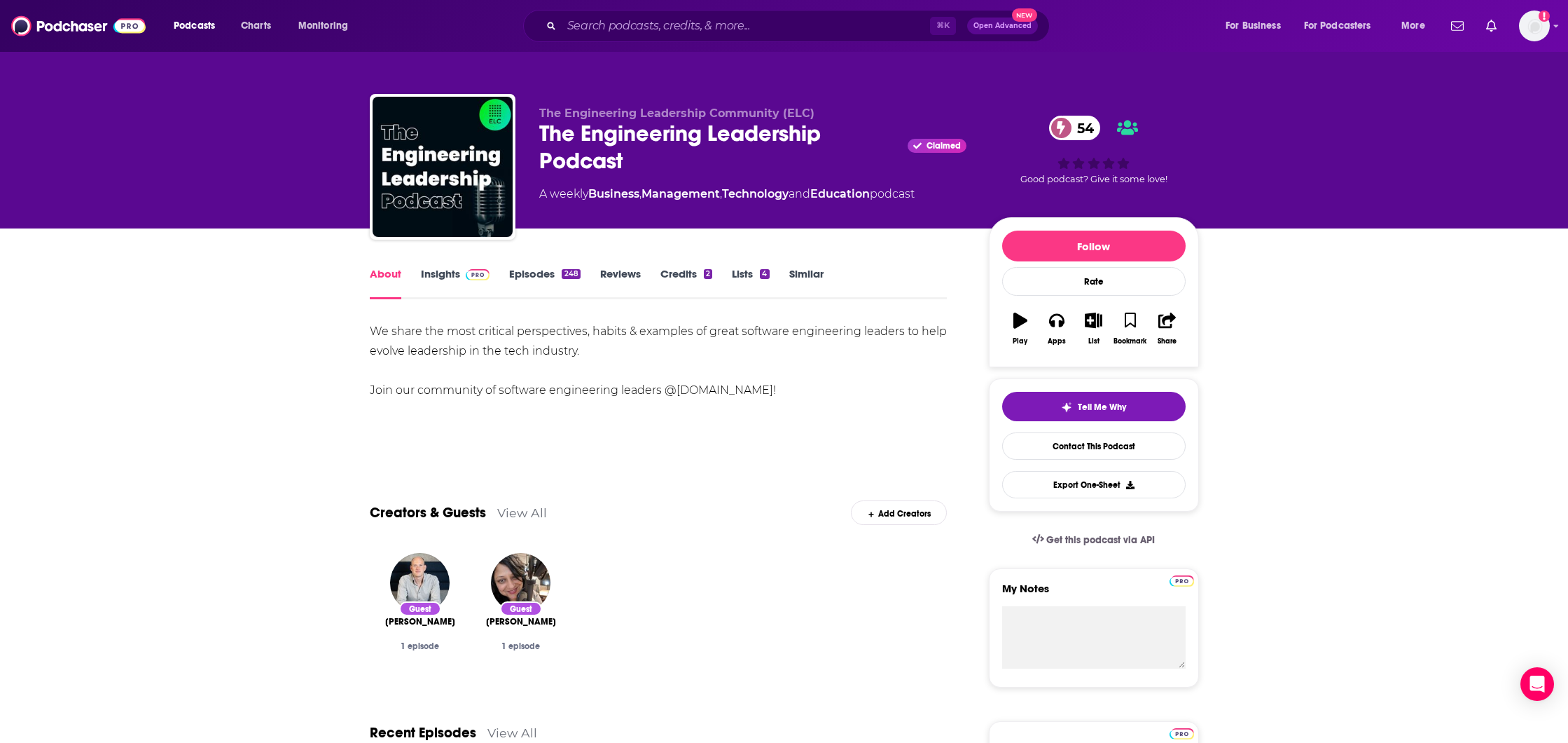
click at [422, 273] on link "Insights" at bounding box center [456, 283] width 69 height 32
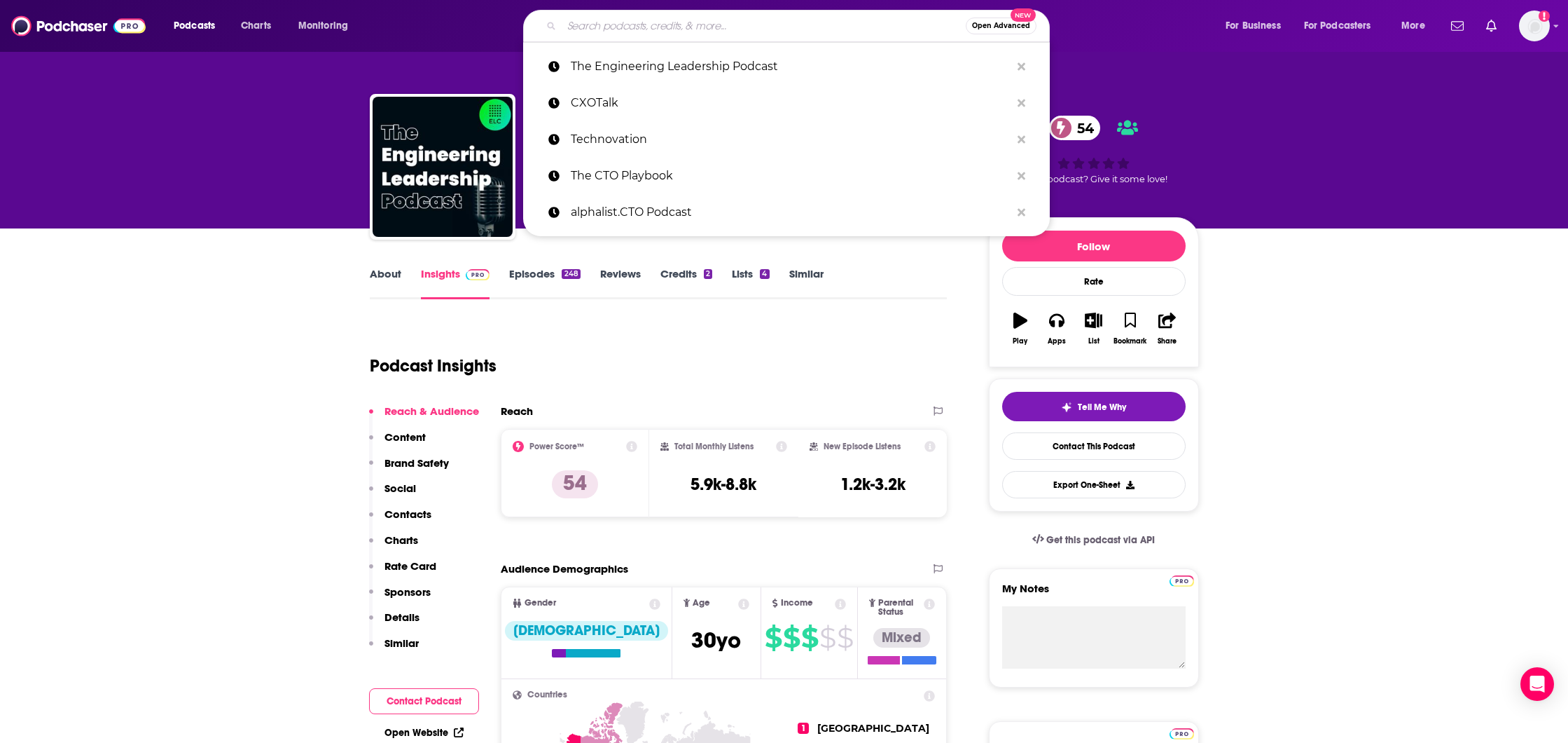
click at [739, 28] on input "Search podcasts, credits, & more..." at bounding box center [764, 26] width 404 height 22
paste input "Dev Interrupted"
type input "Dev Interrupted"
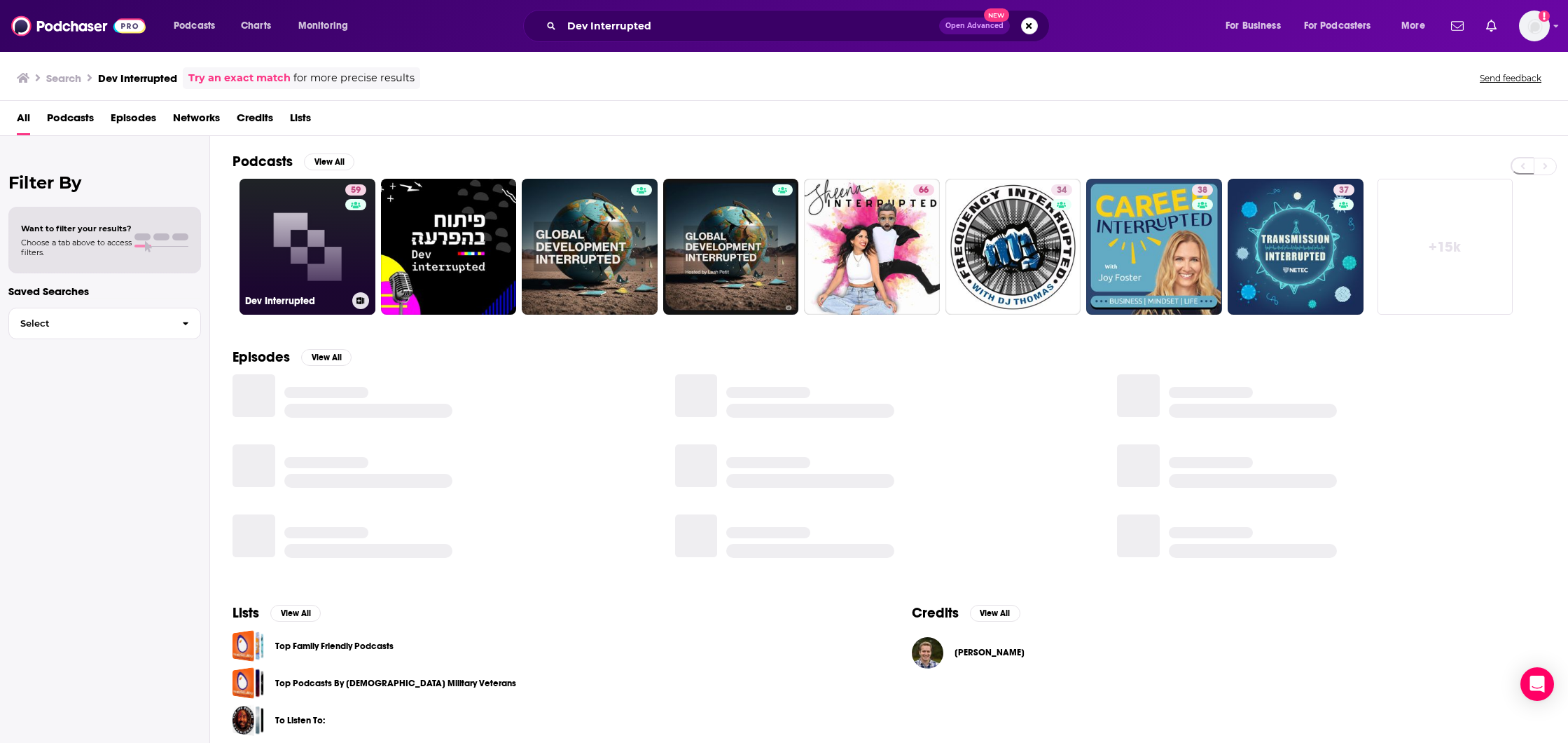
click at [309, 205] on link "59 Dev Interrupted" at bounding box center [307, 247] width 136 height 136
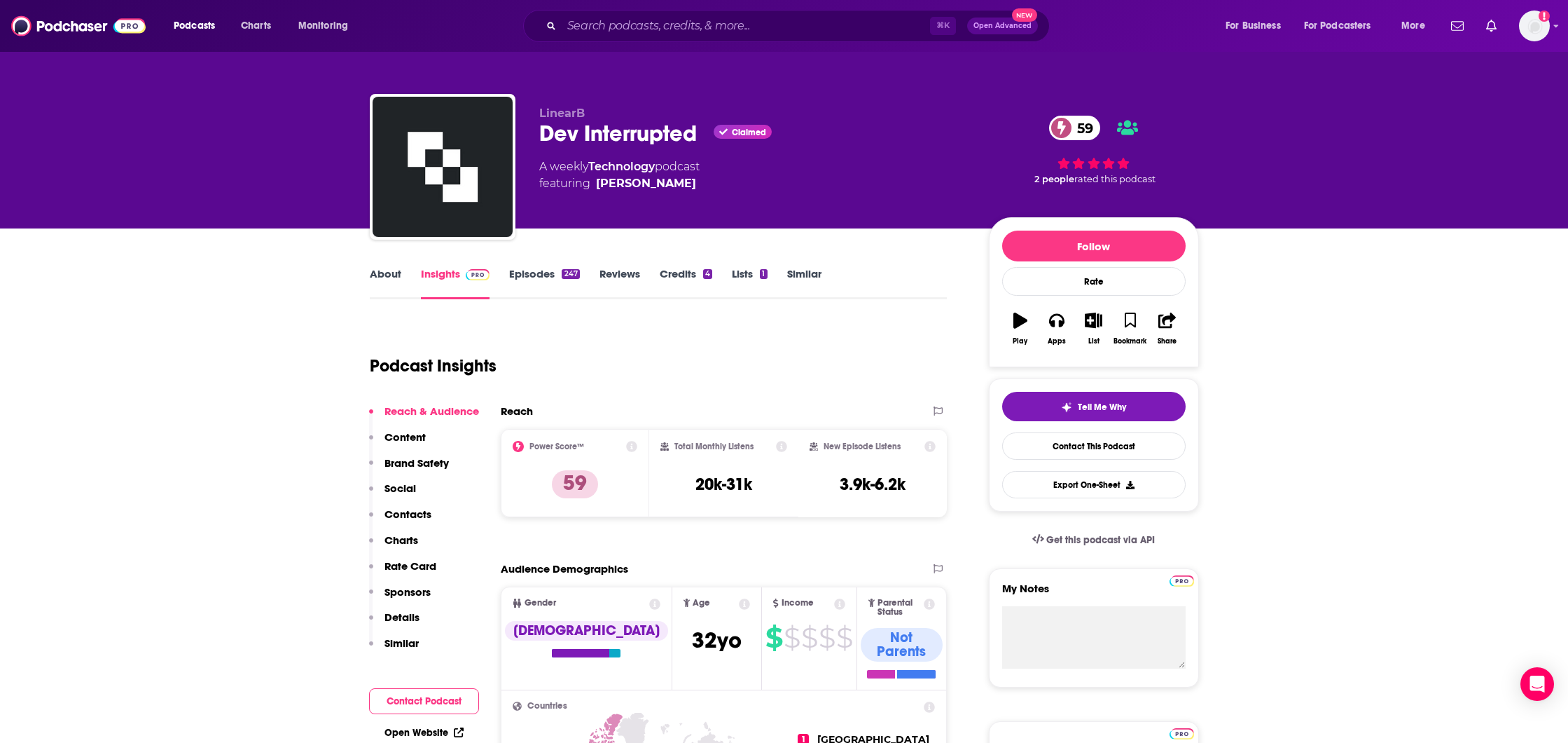
click at [382, 269] on link "About" at bounding box center [385, 283] width 31 height 32
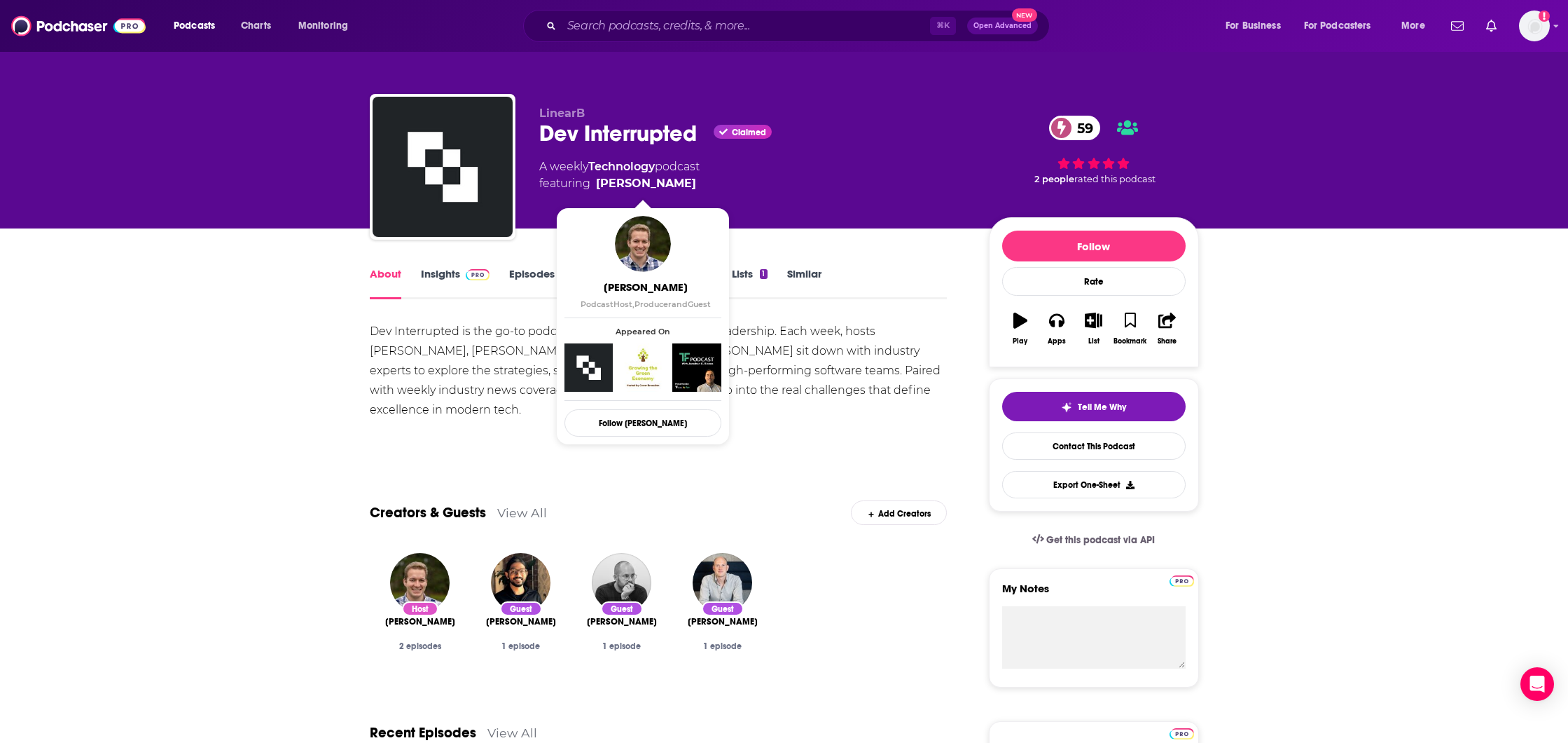
drag, startPoint x: 729, startPoint y: 199, endPoint x: 599, endPoint y: 188, distance: 130.5
click at [599, 188] on div "LinearB Dev Interrupted Claimed 59 A weekly Technology podcast featuring [PERSO…" at bounding box center [753, 163] width 427 height 112
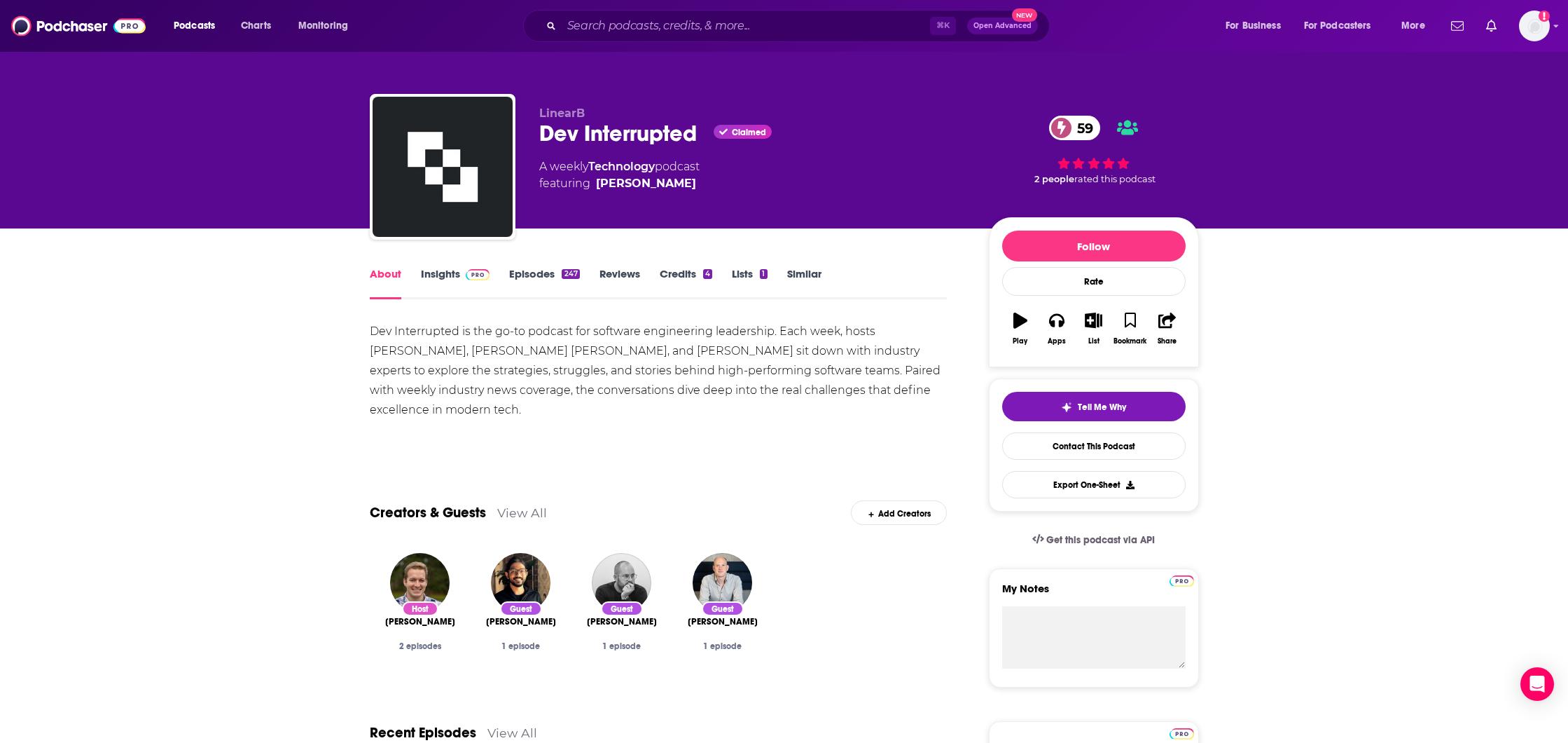
copy link "[PERSON_NAME]"
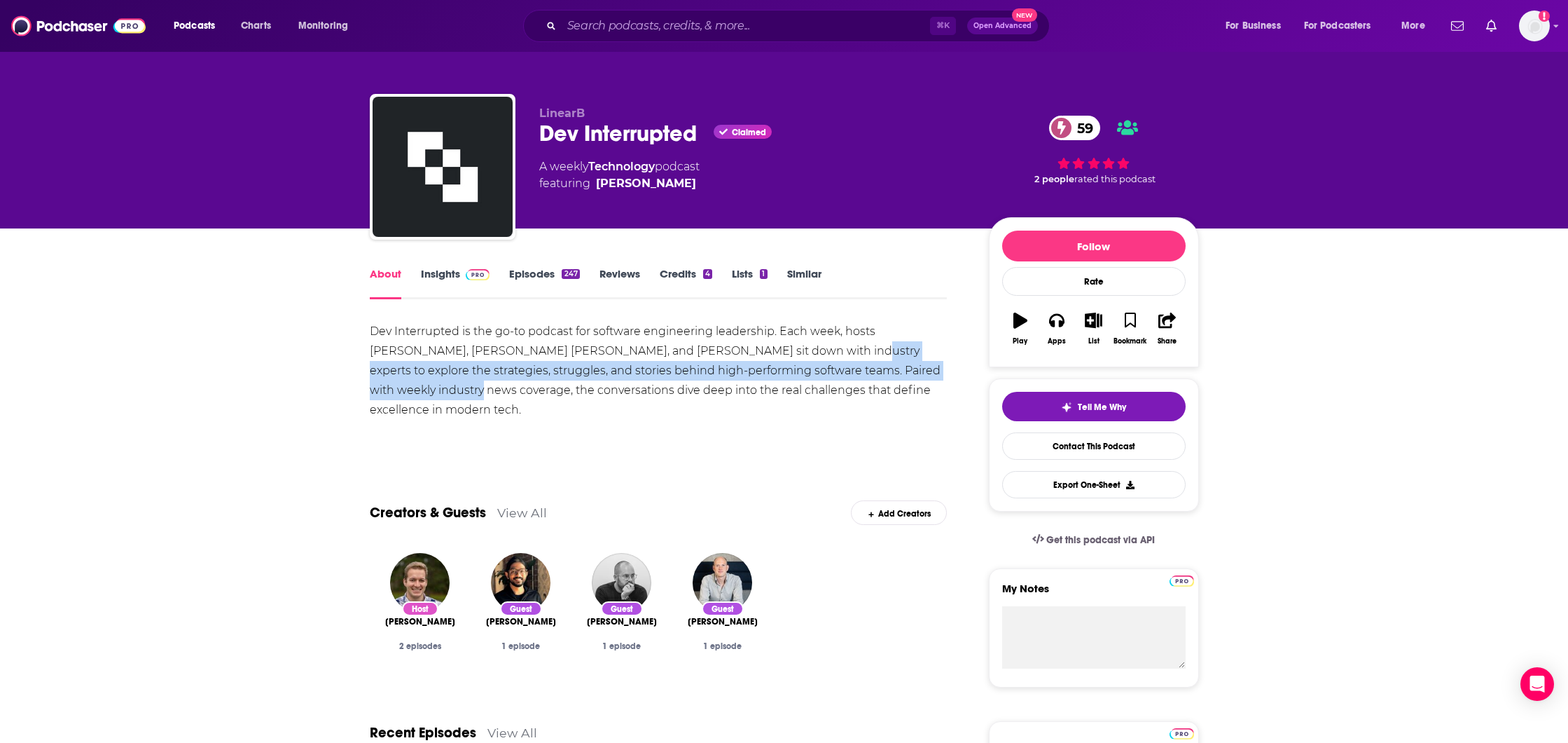
drag, startPoint x: 768, startPoint y: 354, endPoint x: 418, endPoint y: 393, distance: 352.2
click at [418, 393] on div "Dev Interrupted is the go-to podcast for software engineering leadership. Each …" at bounding box center [658, 371] width 578 height 98
copy div "to explore the strategies, struggles, and stories behind high-performing softwa…"
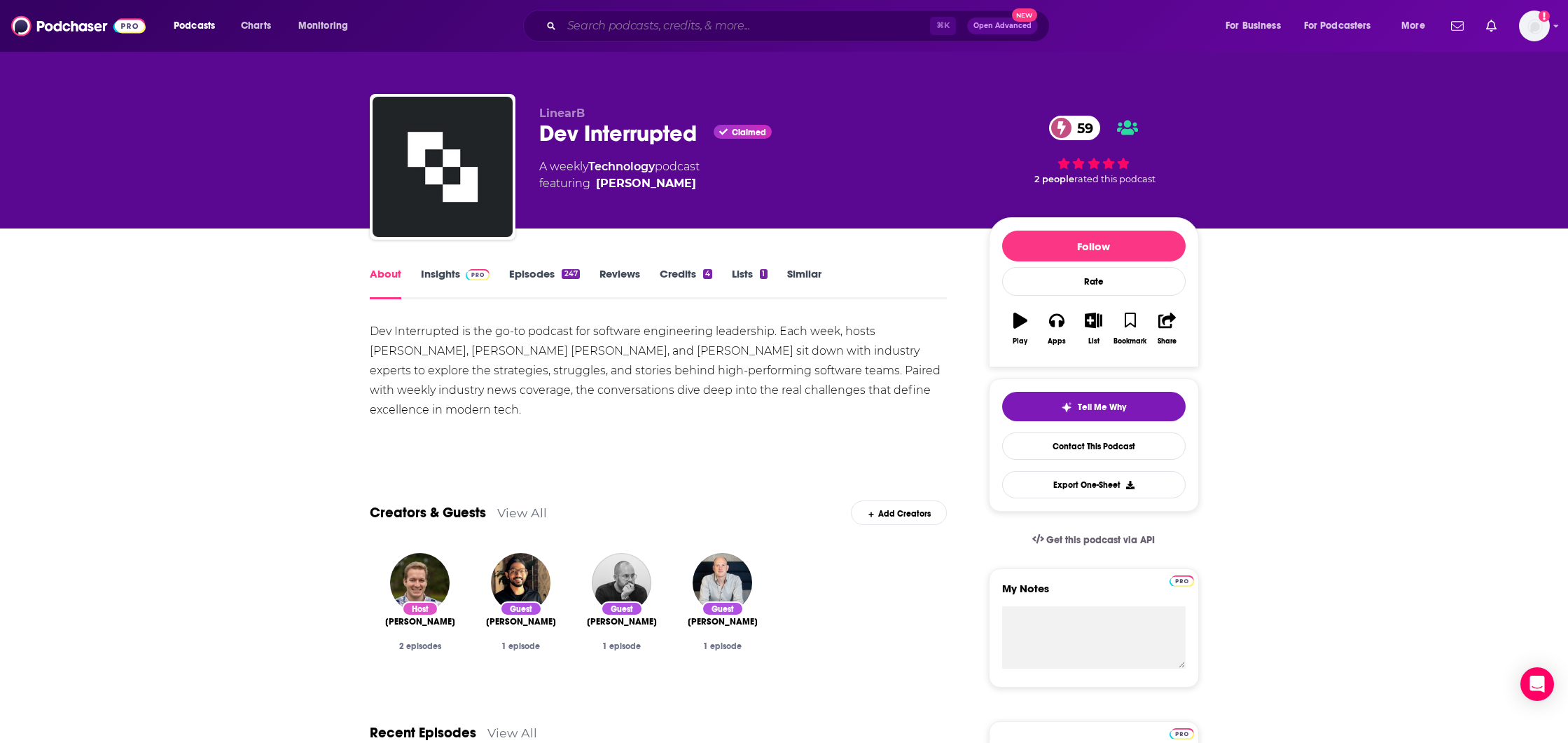
click at [612, 25] on input "Search podcasts, credits, & more..." at bounding box center [746, 26] width 369 height 22
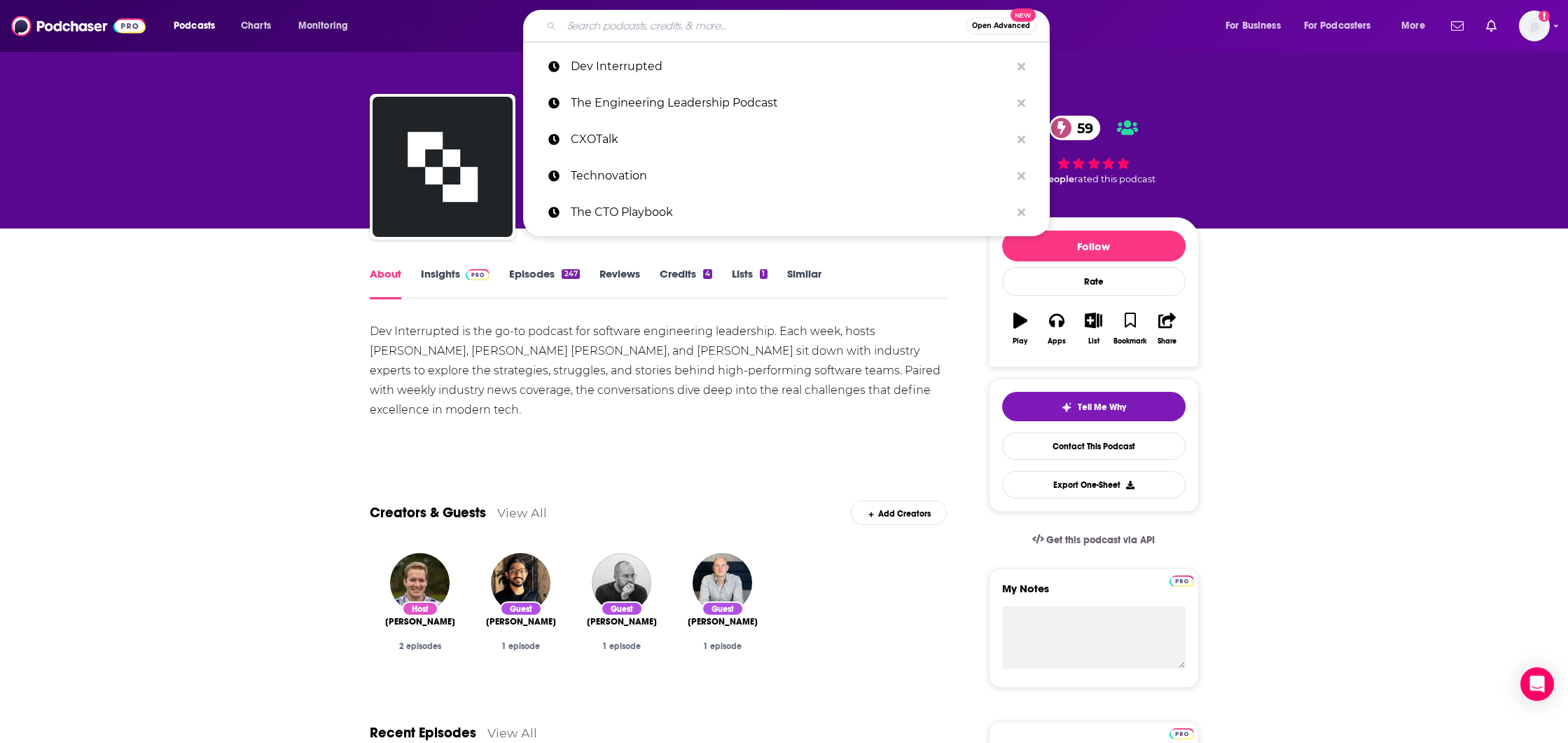
paste input "Data Driven Leadership"
type input "Data Driven Leadership"
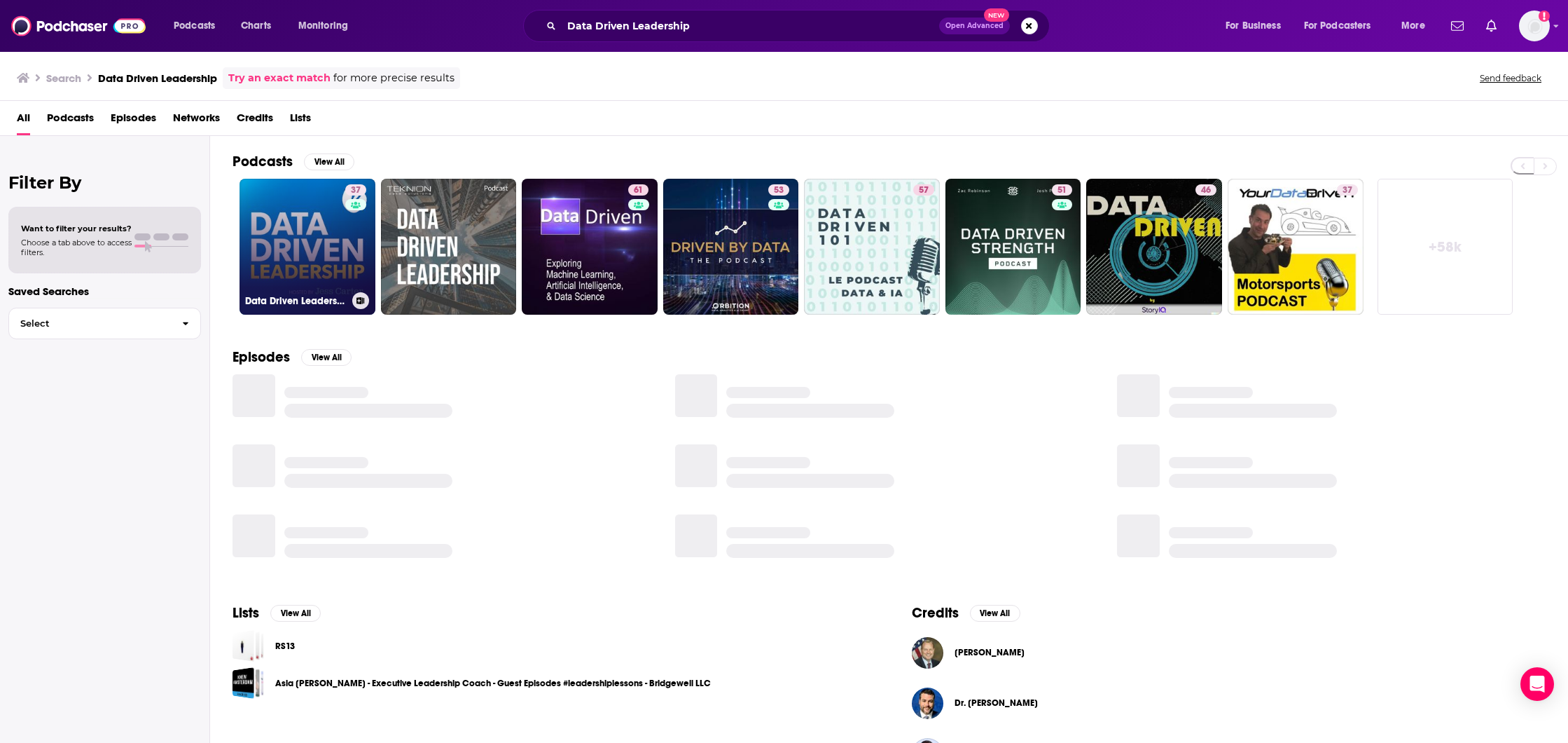
click at [304, 227] on link "37 Data Driven Leadership" at bounding box center [307, 247] width 136 height 136
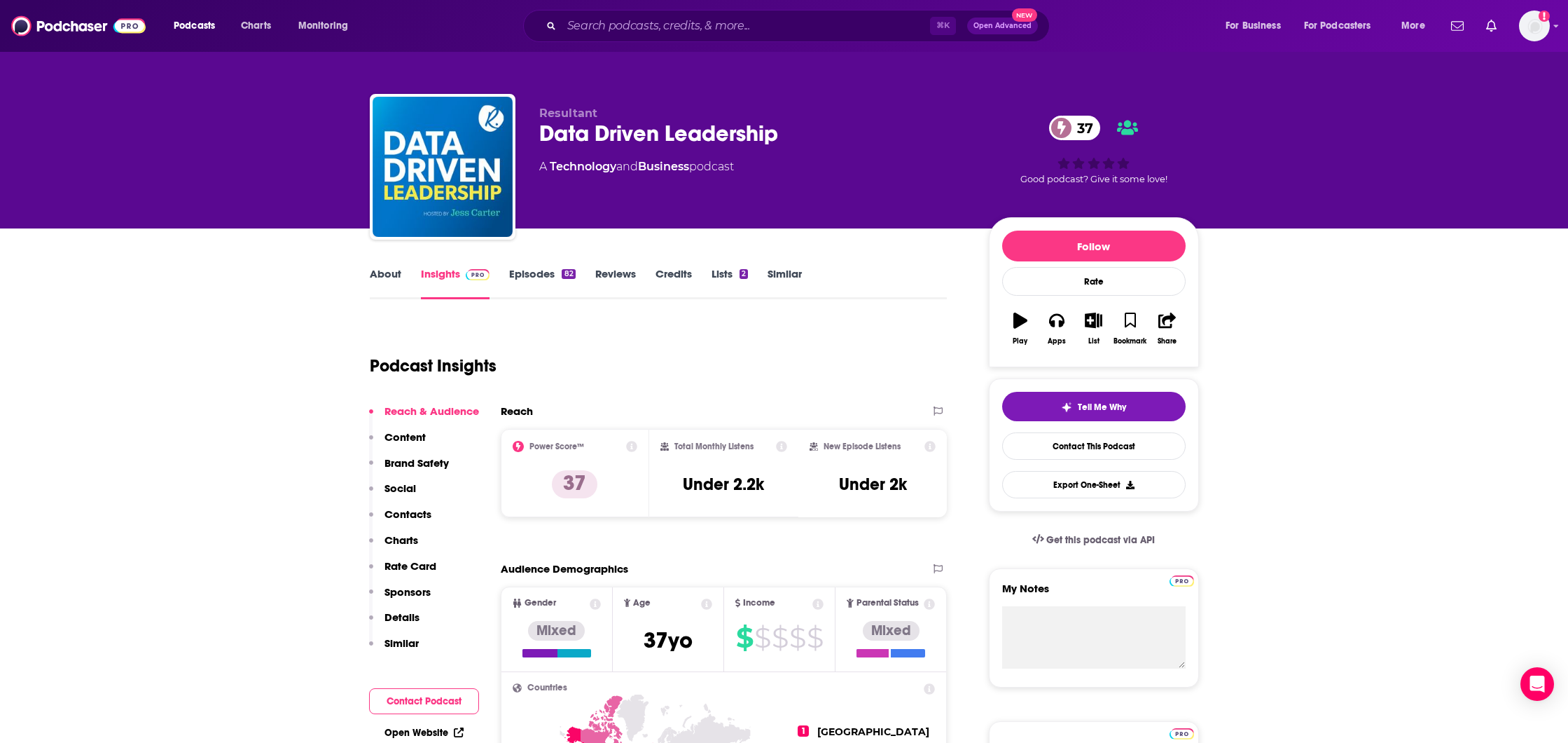
click at [390, 267] on link "About" at bounding box center [385, 283] width 31 height 32
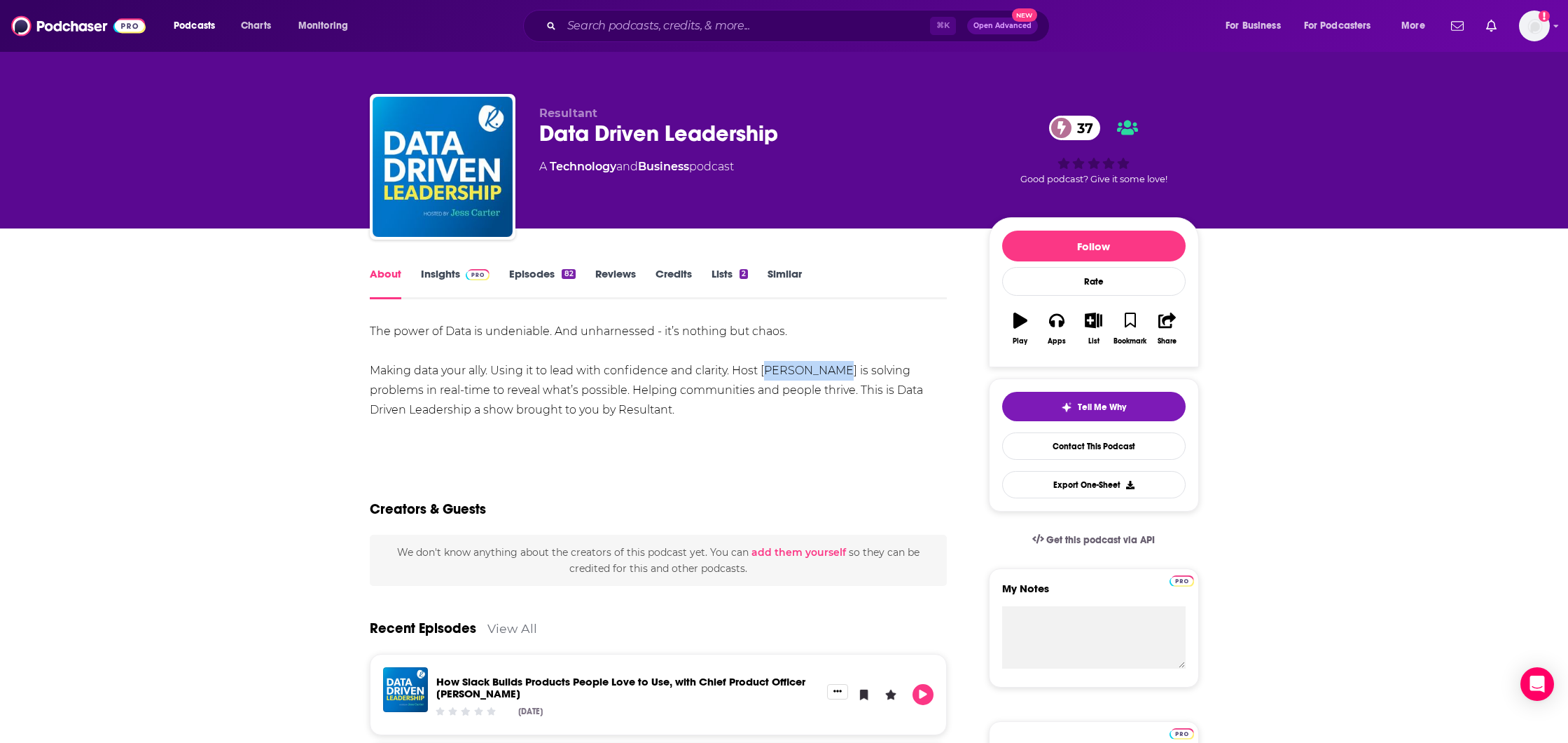
drag, startPoint x: 823, startPoint y: 372, endPoint x: 763, endPoint y: 372, distance: 60.0
click at [763, 372] on div "The power of Data is undeniable. And unharnessed - it’s nothing but chaos. Maki…" at bounding box center [658, 371] width 578 height 98
copy div "[PERSON_NAME]"
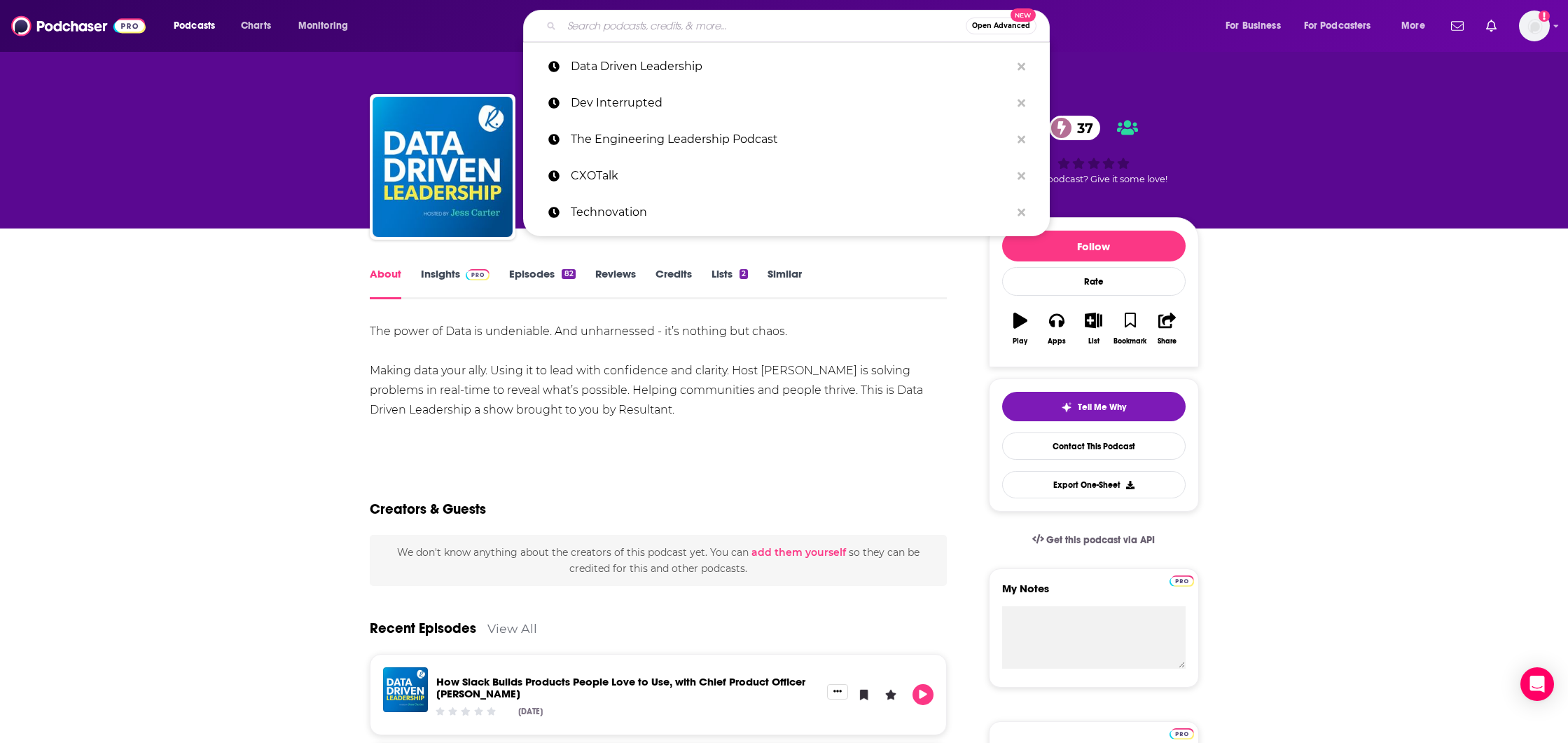
click at [652, 22] on input "Search podcasts, credits, & more..." at bounding box center [764, 26] width 404 height 22
paste input "The Data Engineering Show"
type input "The Data Engineering Show"
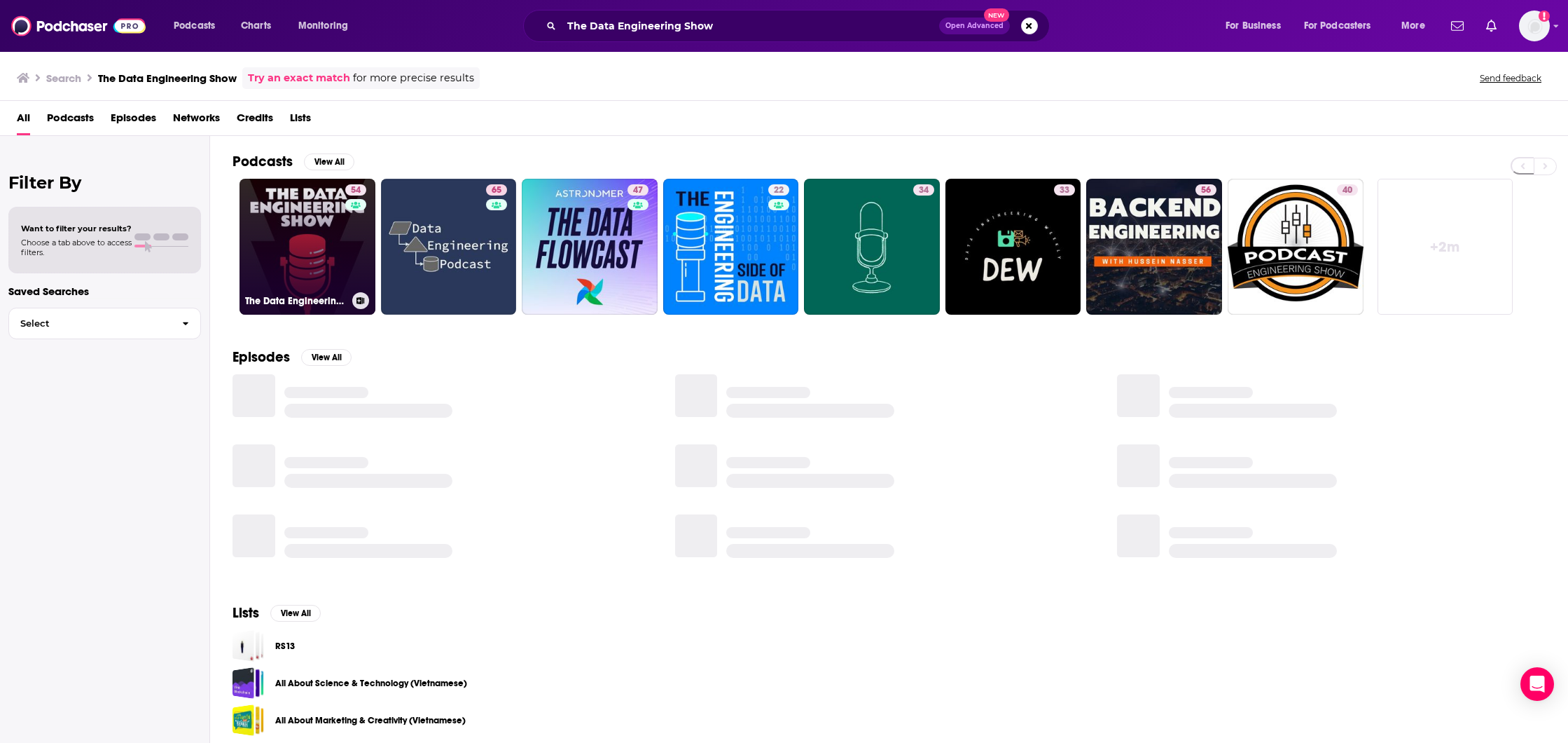
click at [327, 251] on link "54 The Data Engineering Show" at bounding box center [307, 247] width 136 height 136
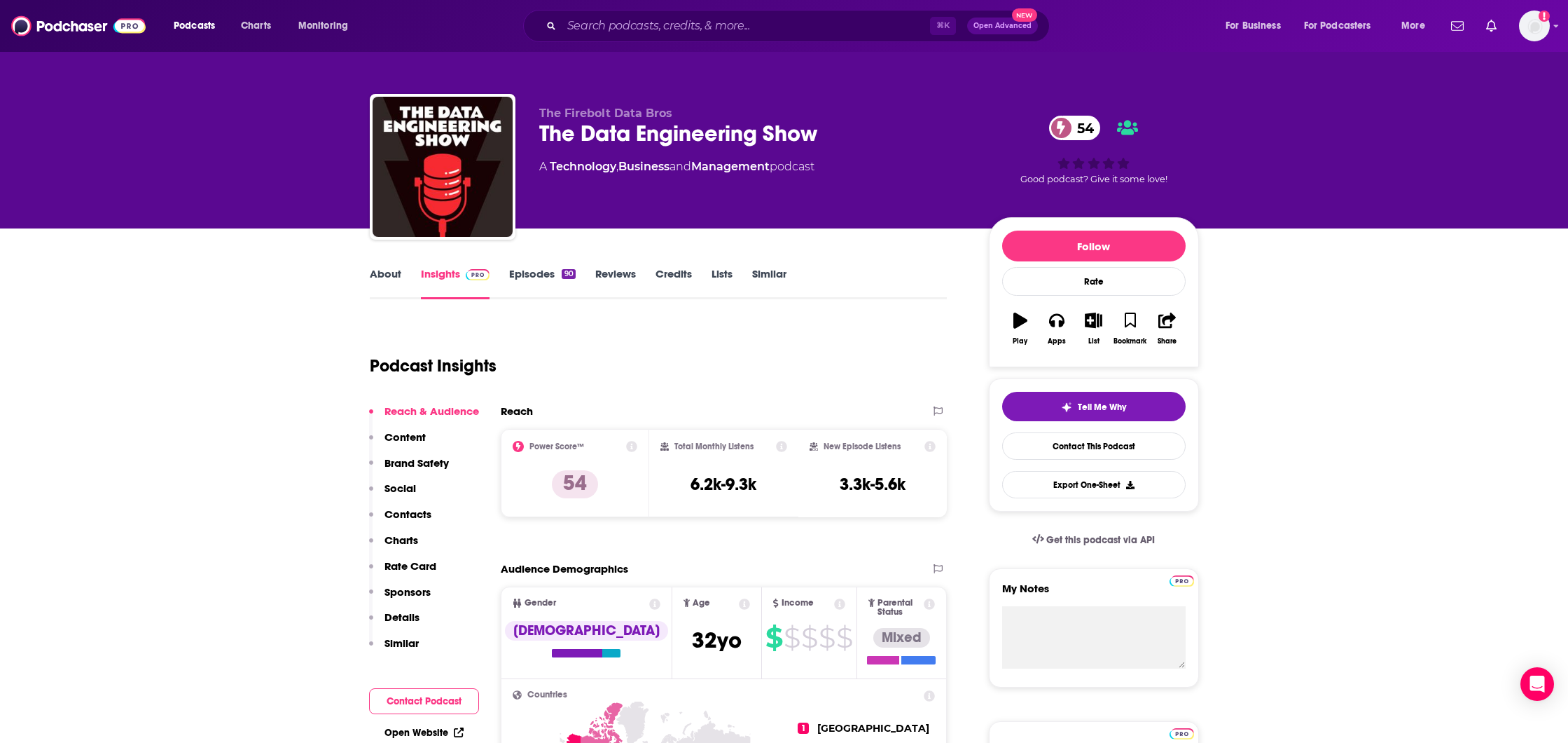
click at [375, 276] on link "About" at bounding box center [385, 283] width 31 height 32
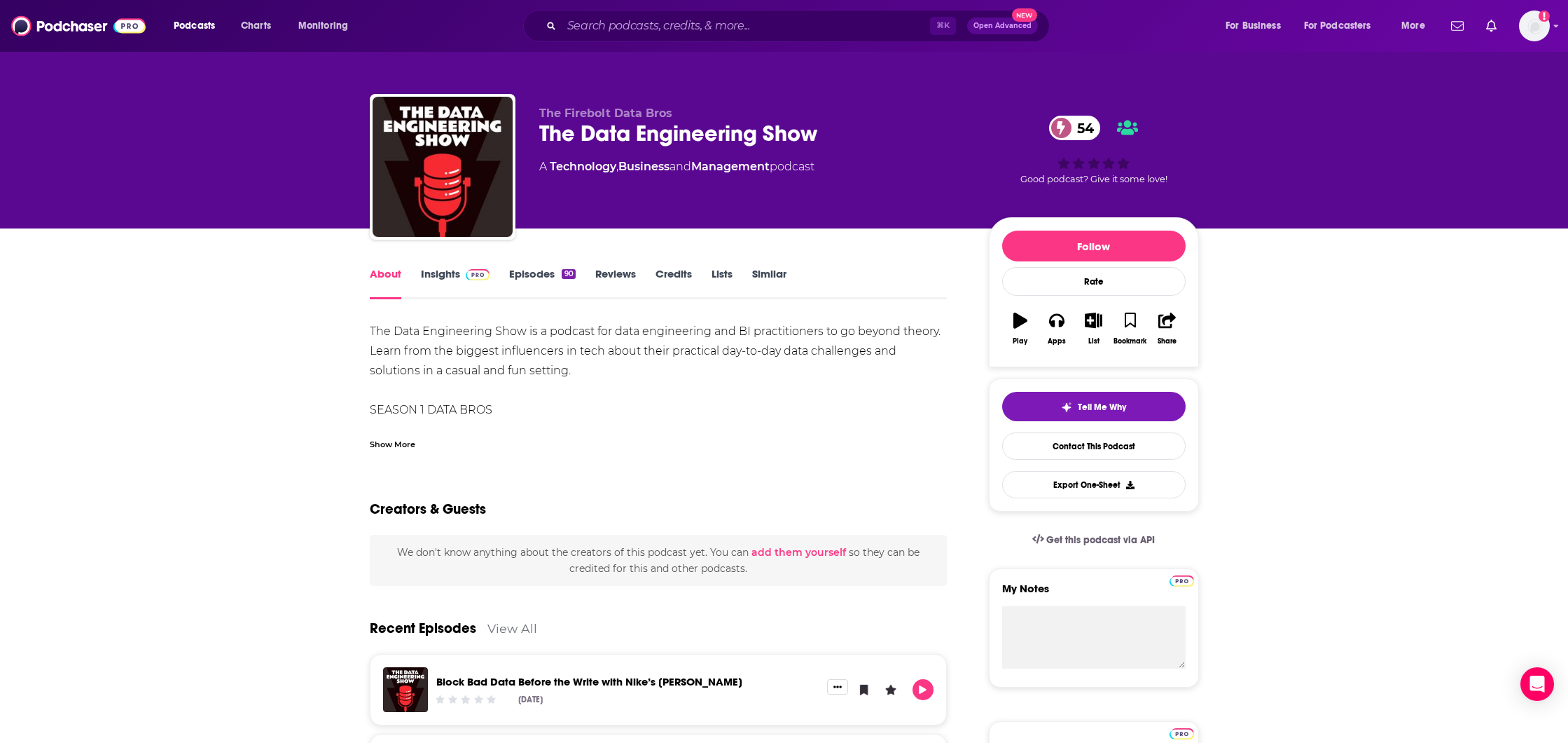
click at [392, 442] on div "Show More" at bounding box center [392, 443] width 45 height 13
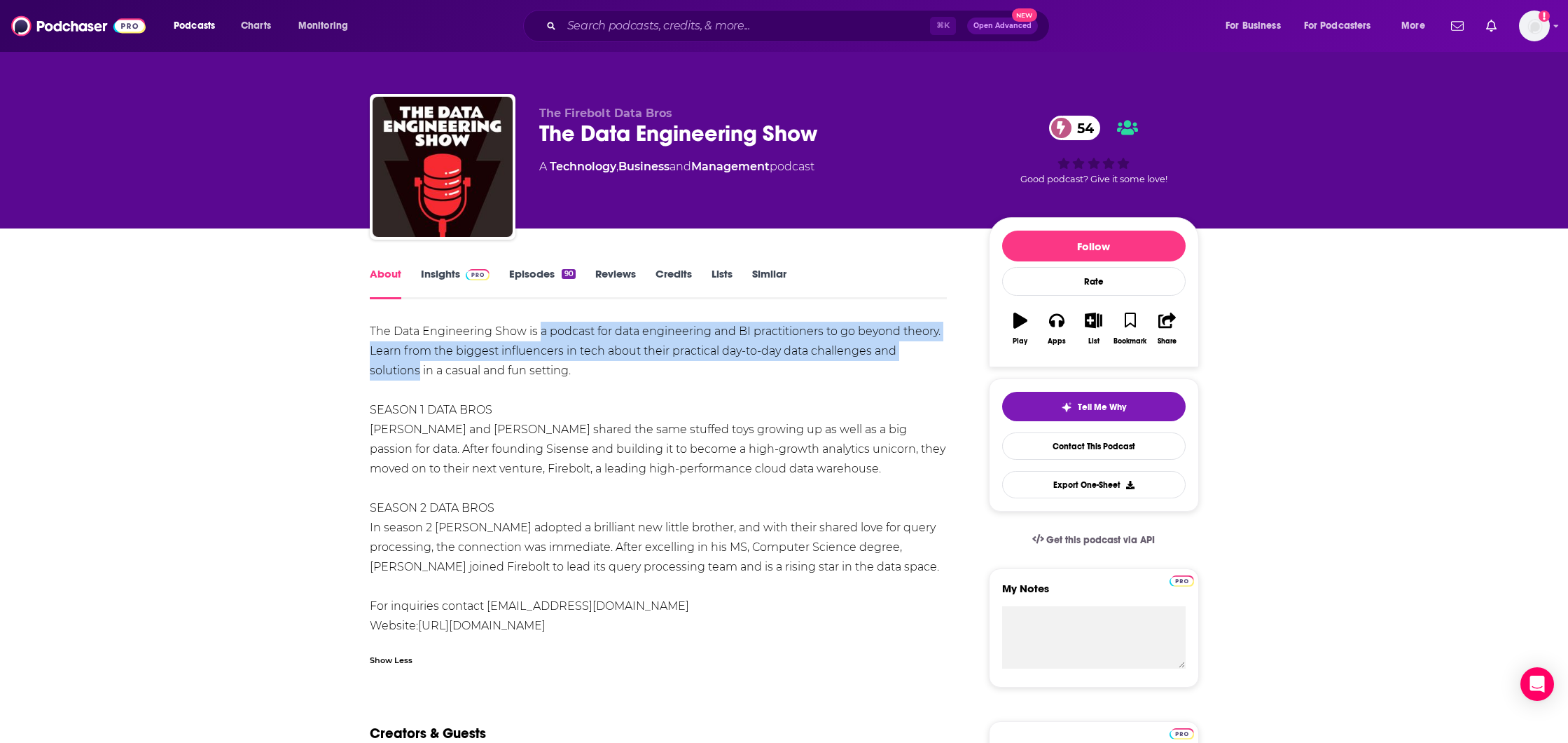
drag, startPoint x: 540, startPoint y: 331, endPoint x: 418, endPoint y: 370, distance: 128.1
click at [418, 370] on div "The Data Engineering Show is a podcast for data engineering and BI practitioner…" at bounding box center [658, 478] width 578 height 314
copy div "a podcast for data engineering and BI practitioners to go beyond theory. Learn …"
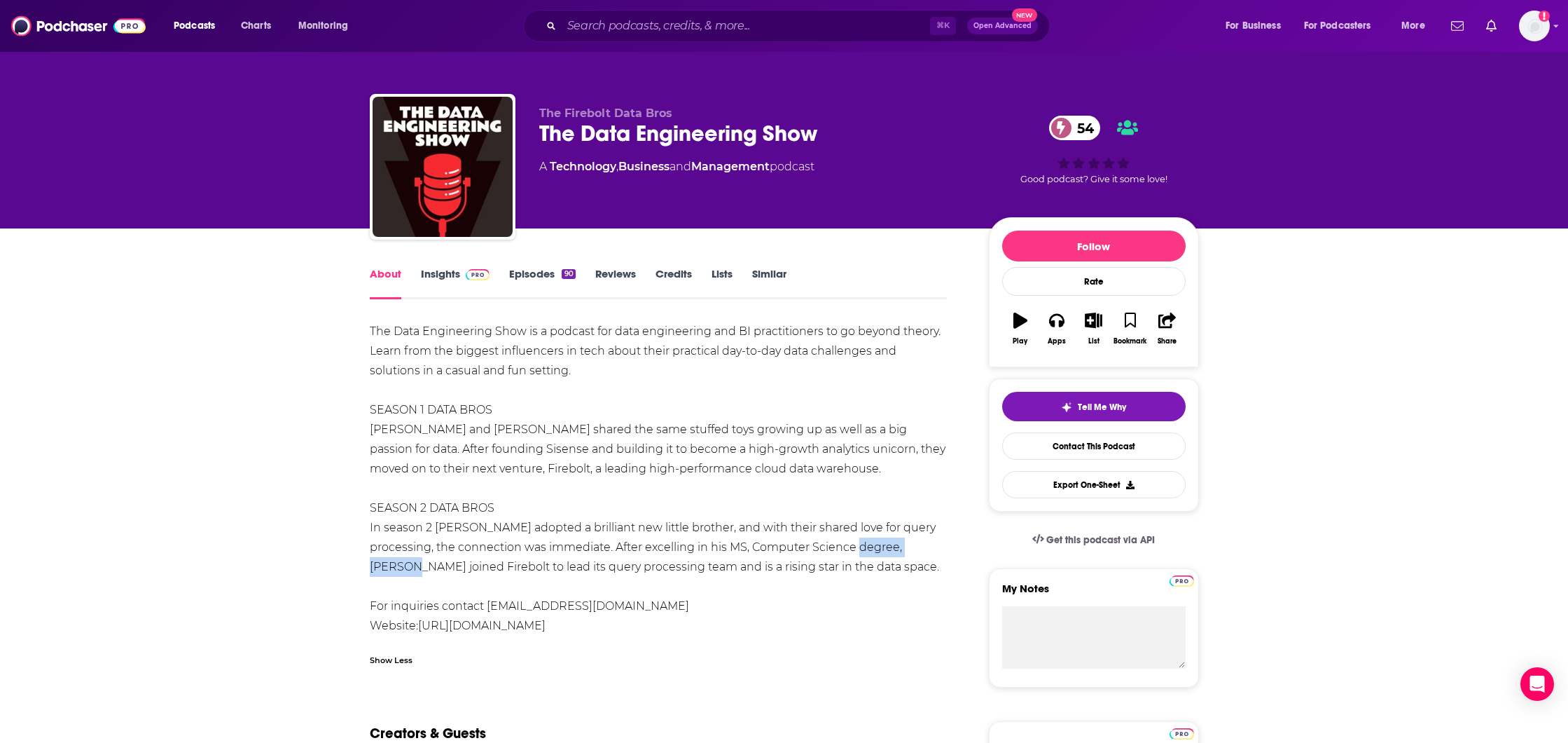
drag, startPoint x: 940, startPoint y: 547, endPoint x: 838, endPoint y: 547, distance: 102.0
click at [838, 547] on div "The Data Engineering Show is a podcast for data engineering and BI practitioner…" at bounding box center [658, 478] width 578 height 314
copy div "[PERSON_NAME]"
drag, startPoint x: 367, startPoint y: 430, endPoint x: 500, endPoint y: 428, distance: 133.0
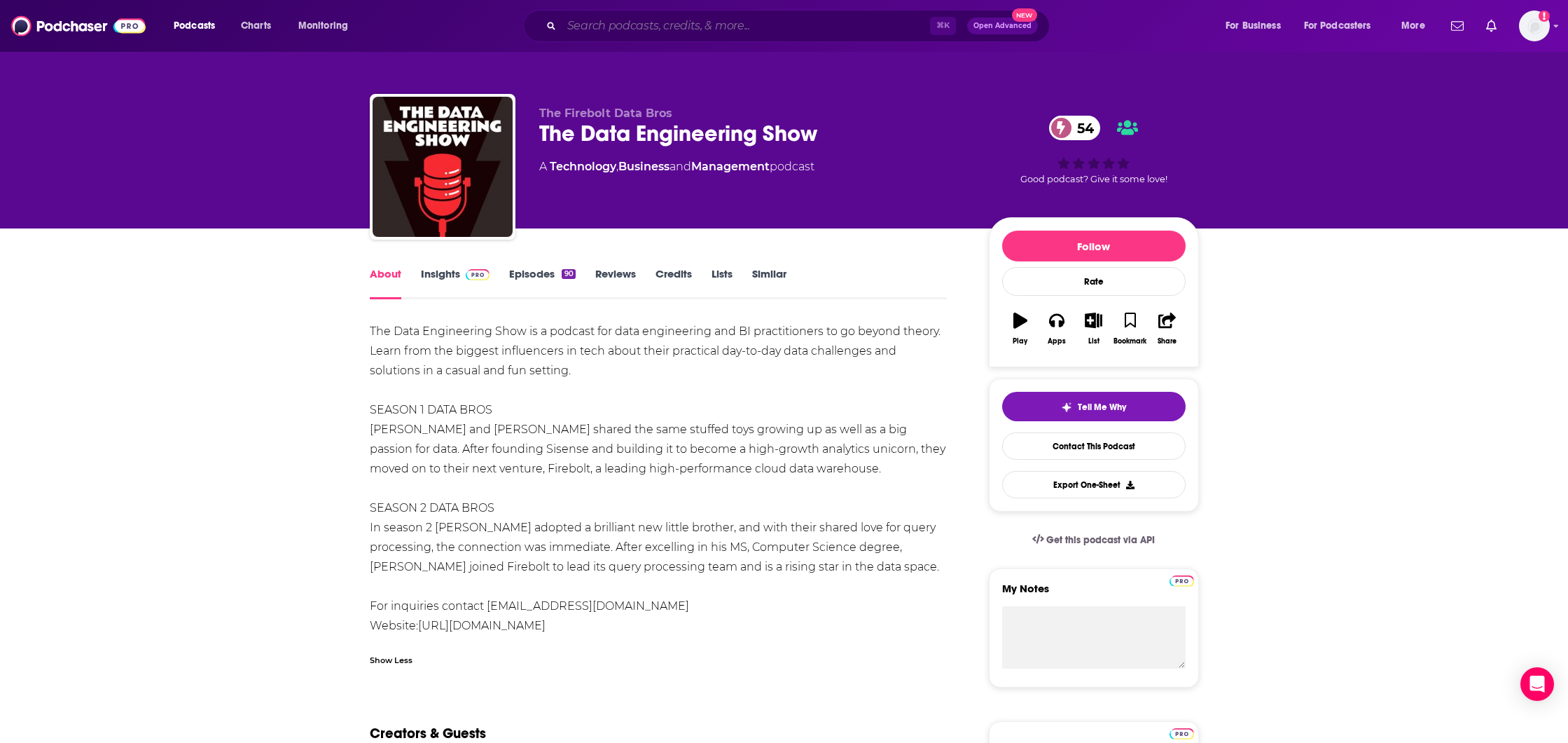
click at [626, 30] on input "Search podcasts, credits, & more..." at bounding box center [746, 26] width 369 height 22
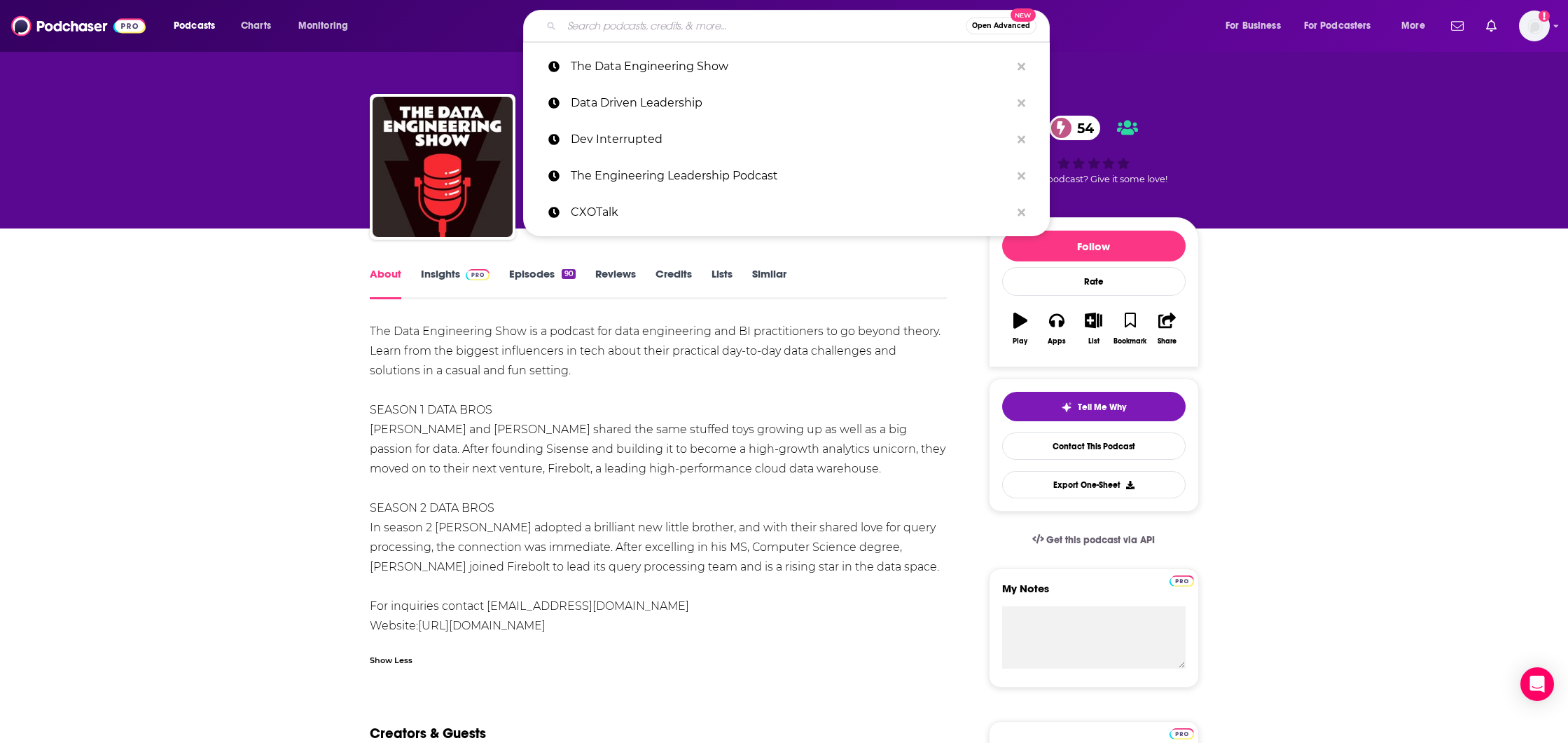
paste input "The Brave Technologist"
type input "The Brave Technologist"
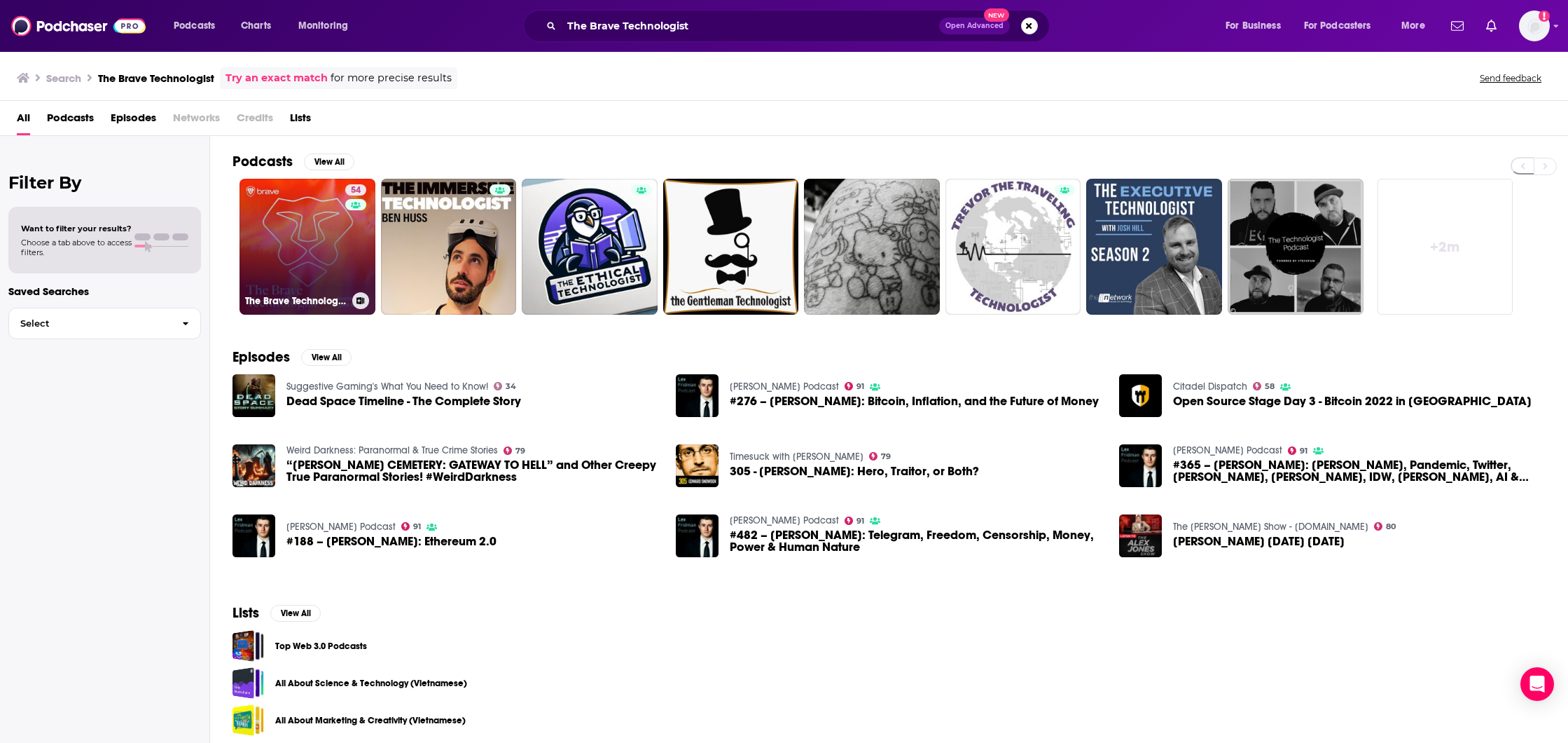
click at [301, 235] on link "54 The Brave Technologist" at bounding box center [307, 247] width 136 height 136
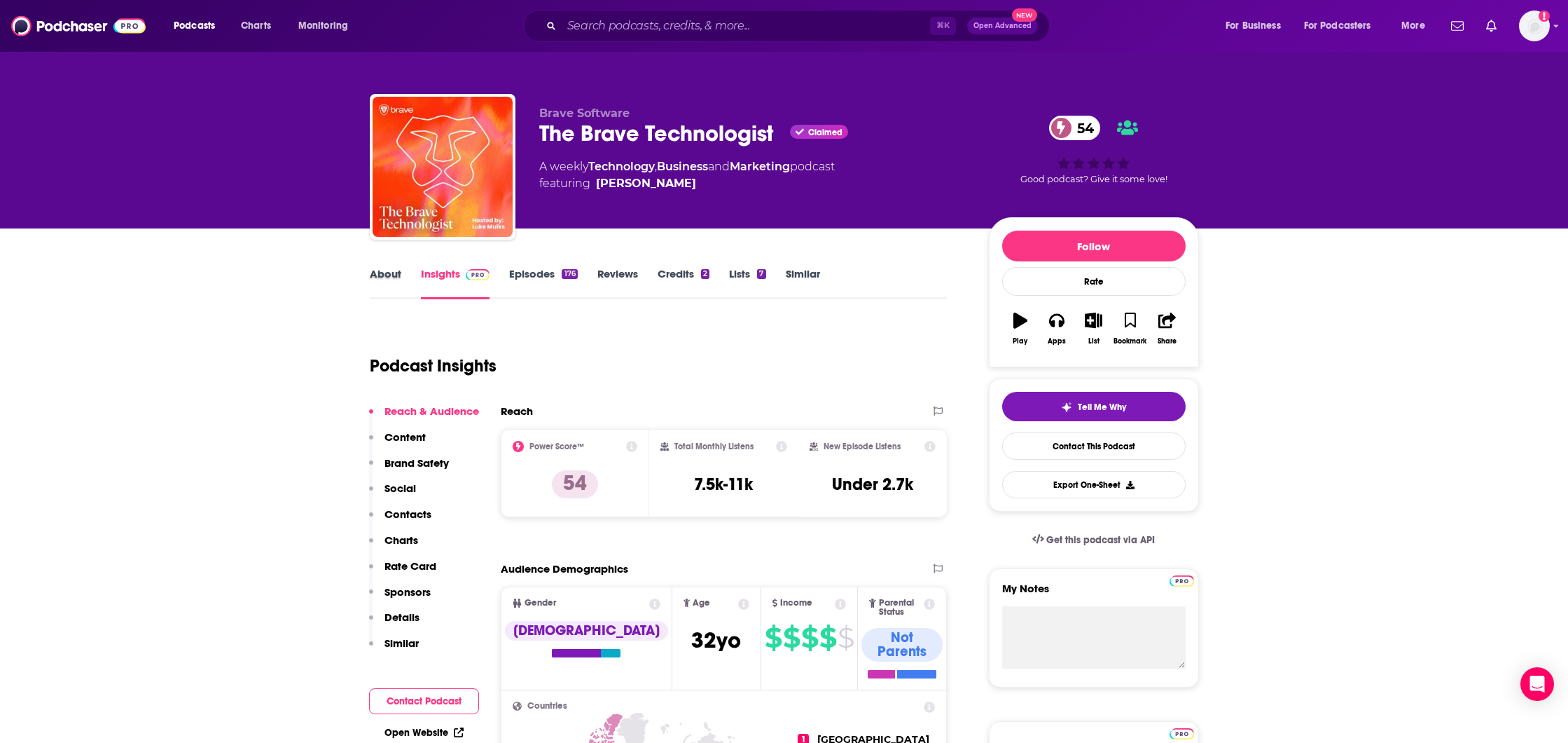
click at [402, 275] on div "About" at bounding box center [394, 283] width 51 height 32
click at [380, 274] on link "About" at bounding box center [385, 283] width 31 height 32
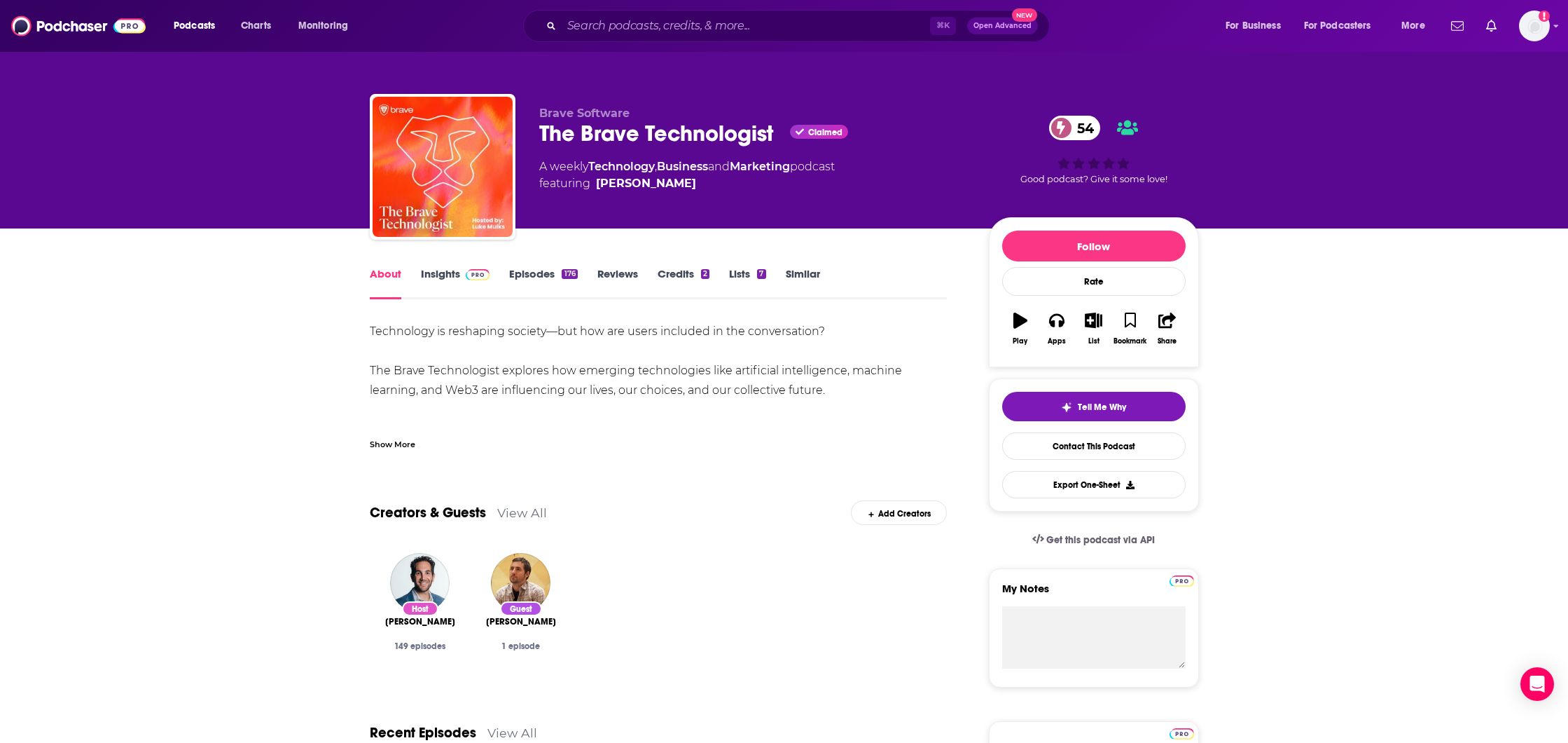
click at [398, 445] on div "Show More" at bounding box center [392, 443] width 45 height 13
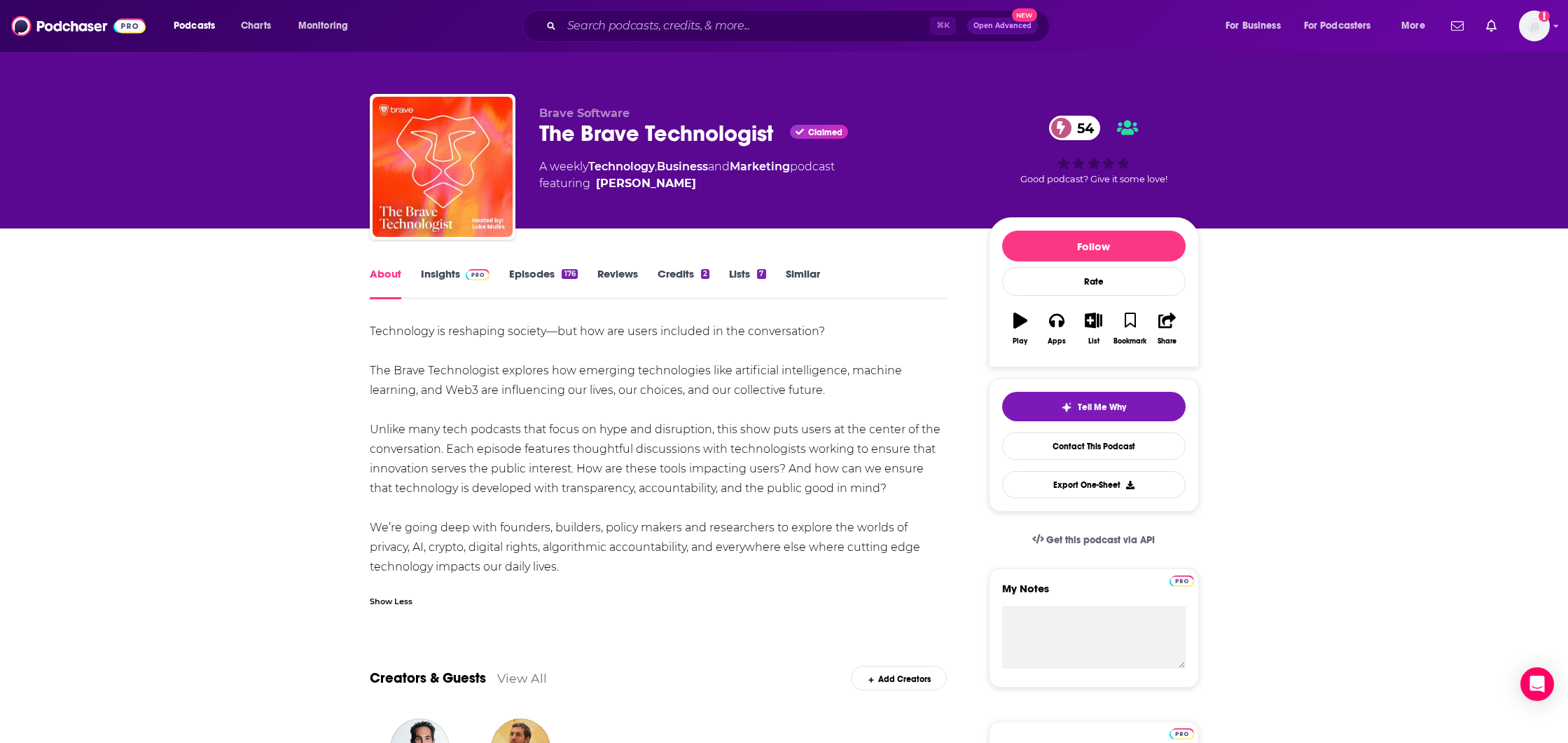
drag, startPoint x: 502, startPoint y: 372, endPoint x: 841, endPoint y: 399, distance: 340.1
click at [841, 399] on div "Technology is reshaping society—but how are users included in the conversation?…" at bounding box center [658, 449] width 578 height 255
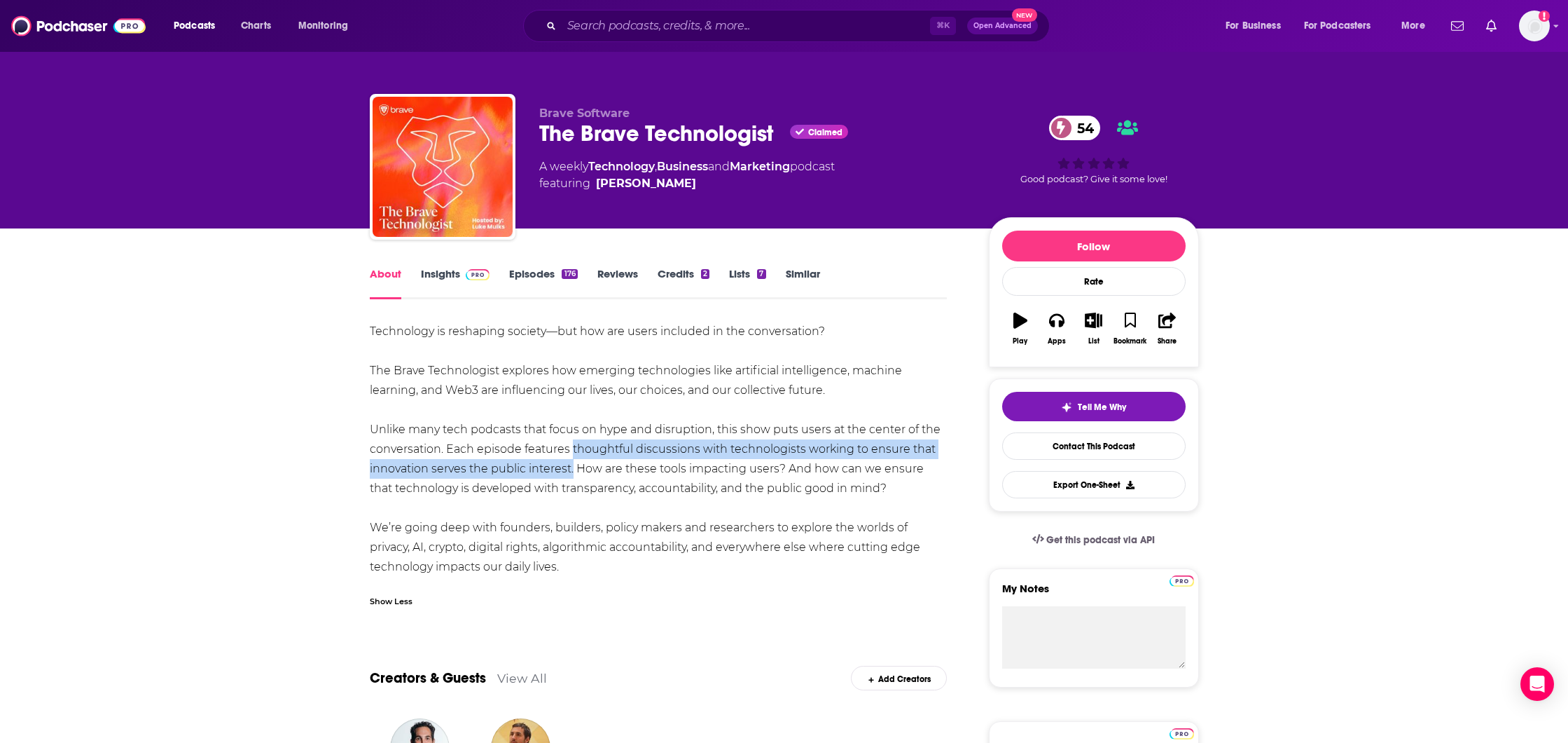
drag, startPoint x: 569, startPoint y: 448, endPoint x: 569, endPoint y: 467, distance: 19.0
click at [569, 467] on div "Technology is reshaping society—but how are users included in the conversation?…" at bounding box center [658, 449] width 578 height 255
drag, startPoint x: 498, startPoint y: 527, endPoint x: 520, endPoint y: 564, distance: 43.0
click at [520, 564] on div "Technology is reshaping society—but how are users included in the conversation?…" at bounding box center [658, 449] width 578 height 255
drag, startPoint x: 571, startPoint y: 449, endPoint x: 573, endPoint y: 465, distance: 16.1
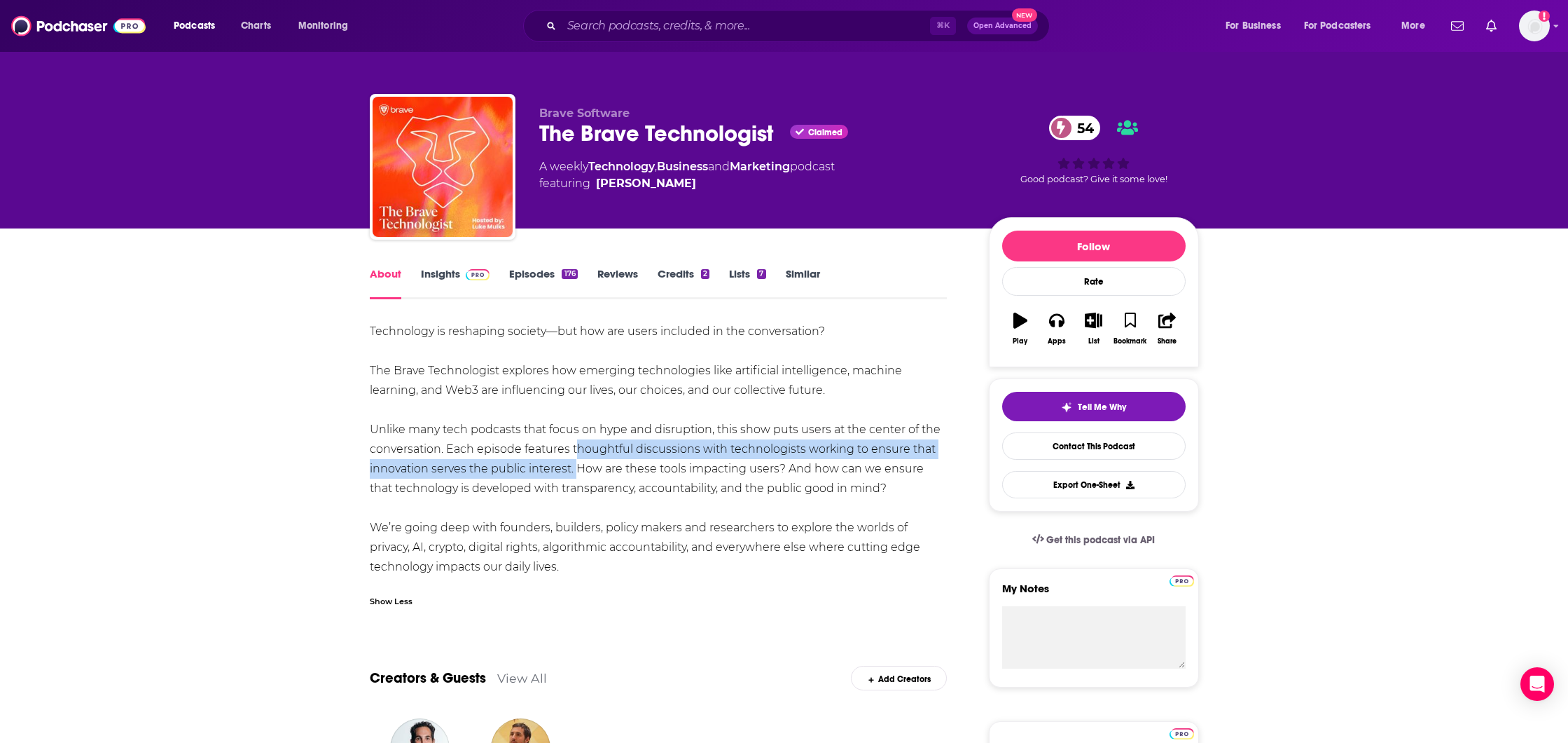
click at [573, 465] on div "Technology is reshaping society—but how are users included in the conversation?…" at bounding box center [658, 449] width 578 height 255
click at [700, 32] on input "Search podcasts, credits, & more..." at bounding box center [746, 26] width 369 height 22
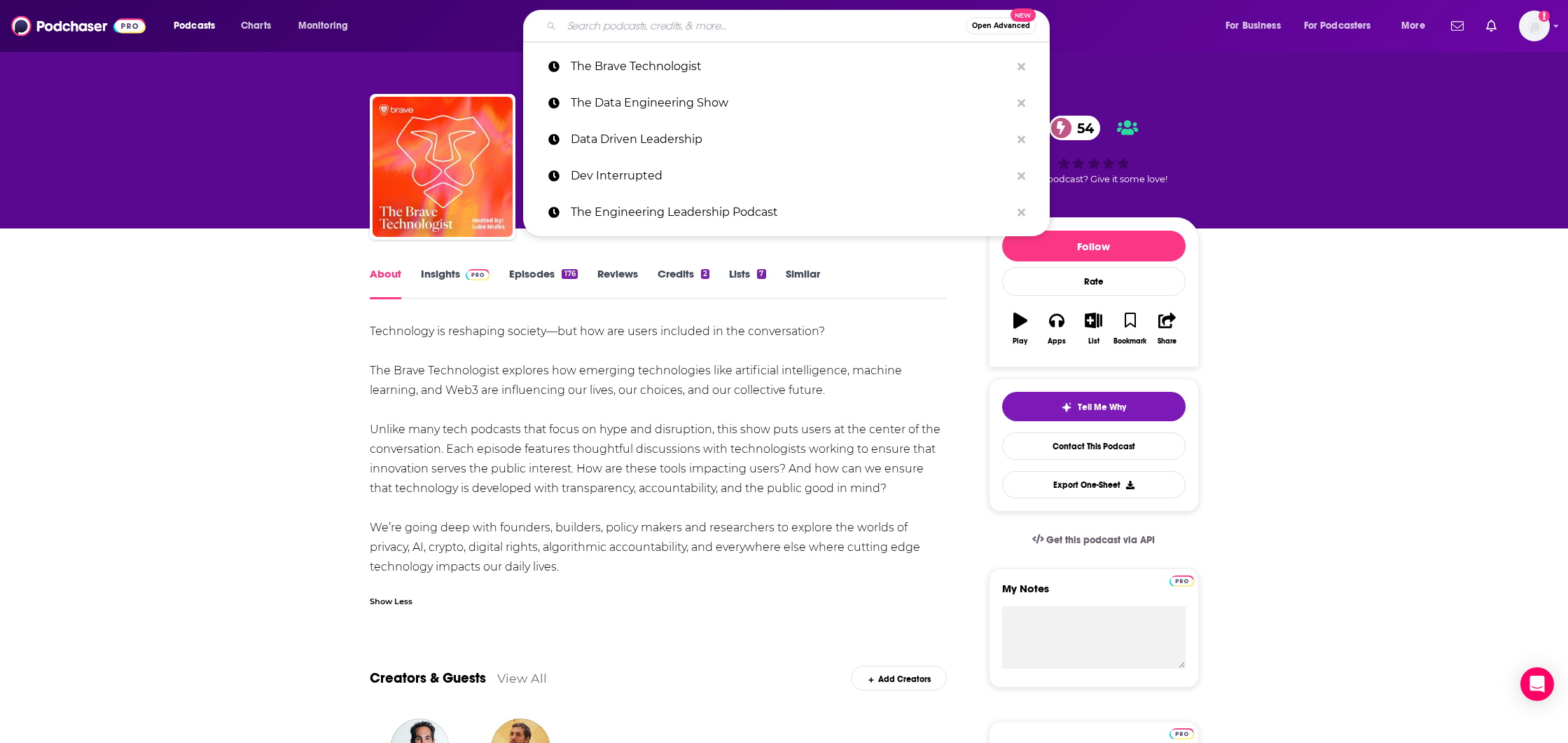
paste input "The Product Experience"
type input "The Product Experience"
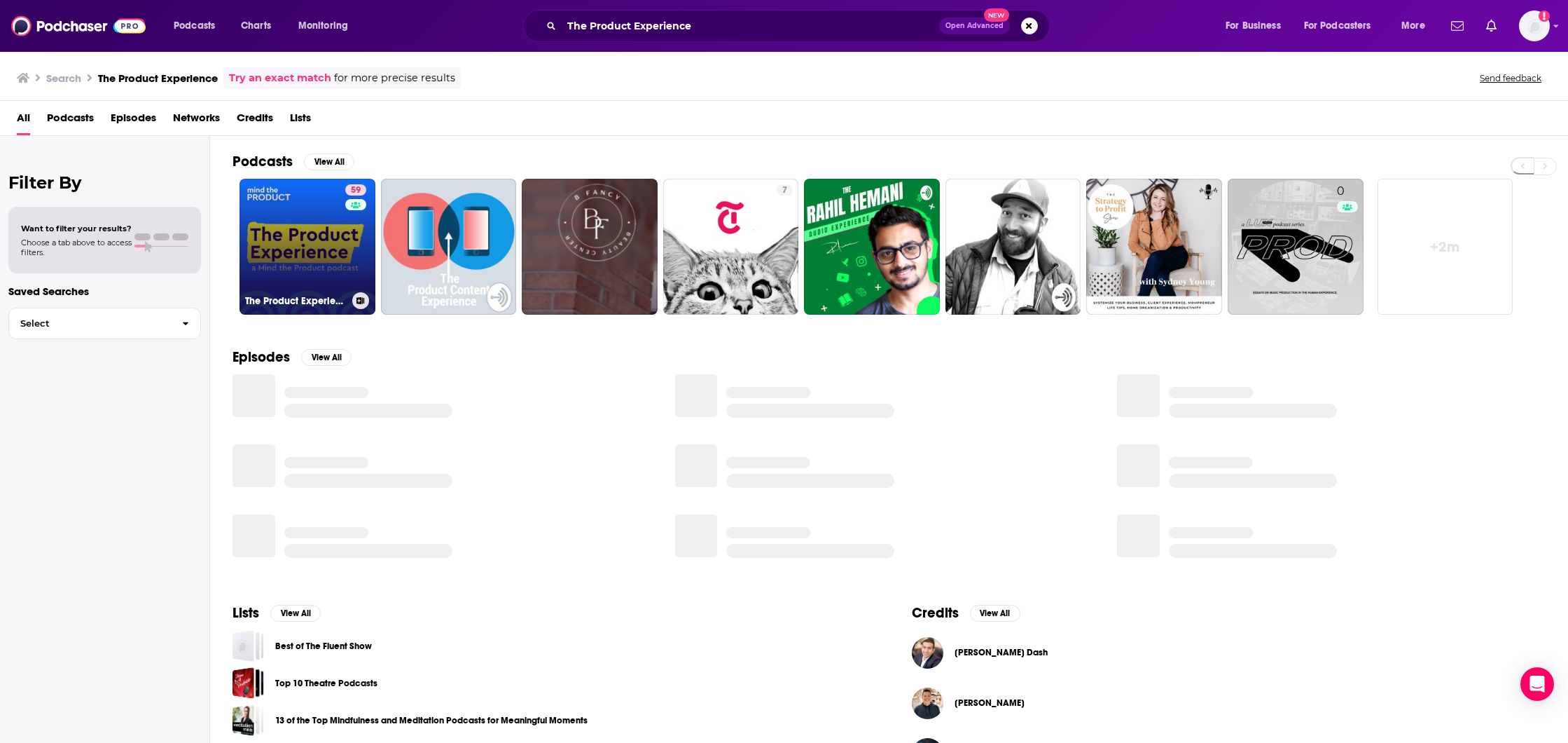
click at [300, 241] on link "59 The Product Experience" at bounding box center [307, 247] width 136 height 136
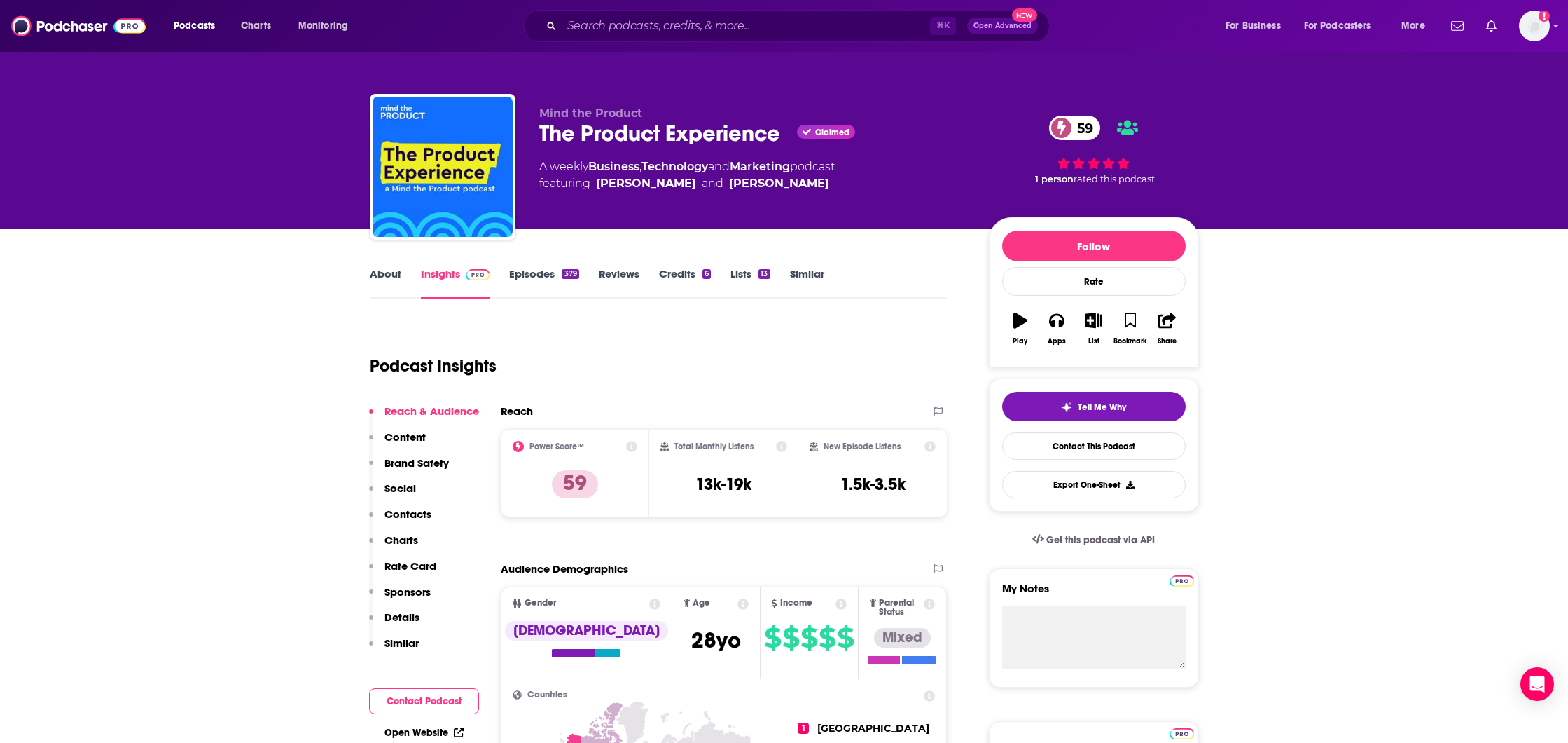
click at [395, 273] on link "About" at bounding box center [385, 283] width 31 height 32
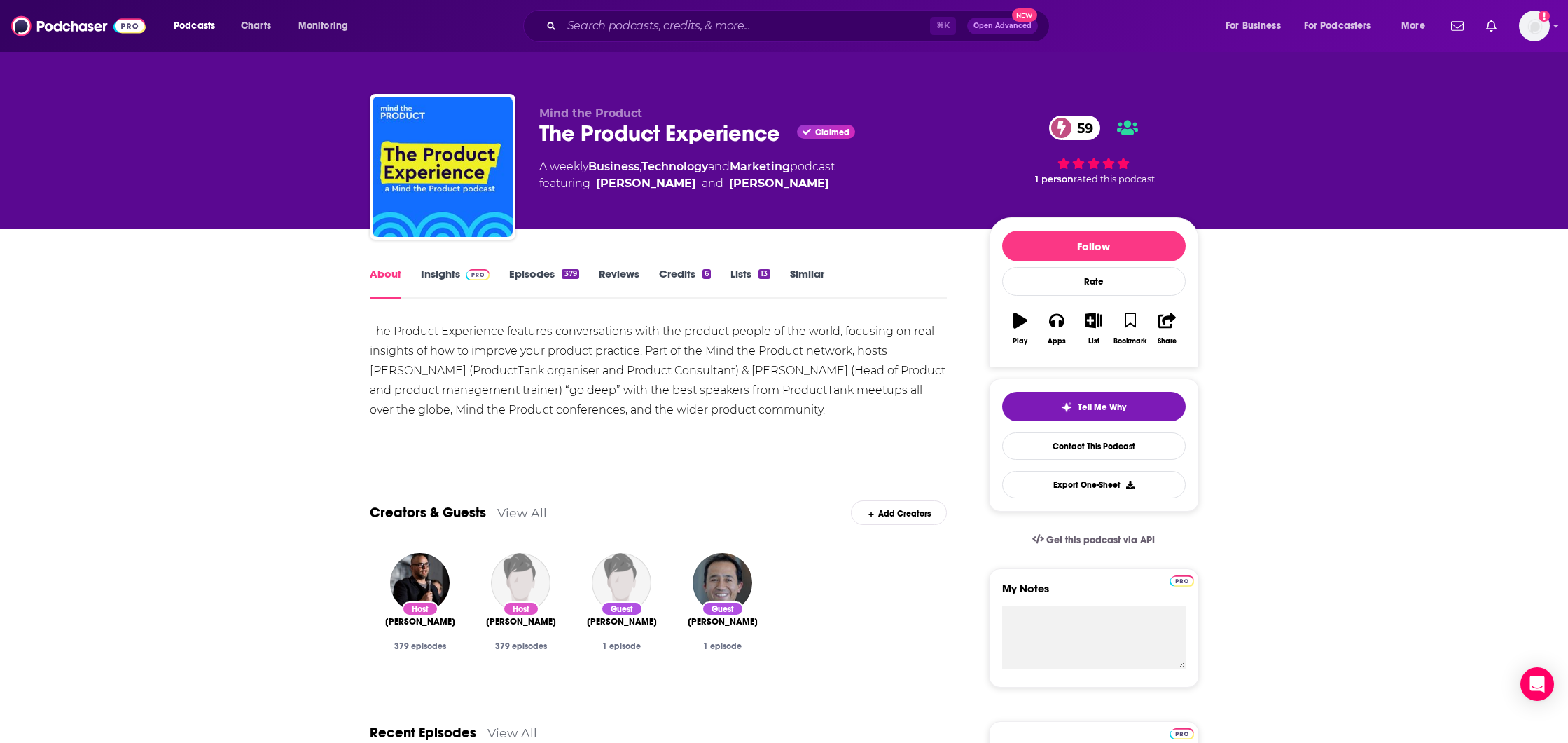
click at [864, 356] on div "The Product Experience features conversations with the product people of the wo…" at bounding box center [658, 371] width 578 height 98
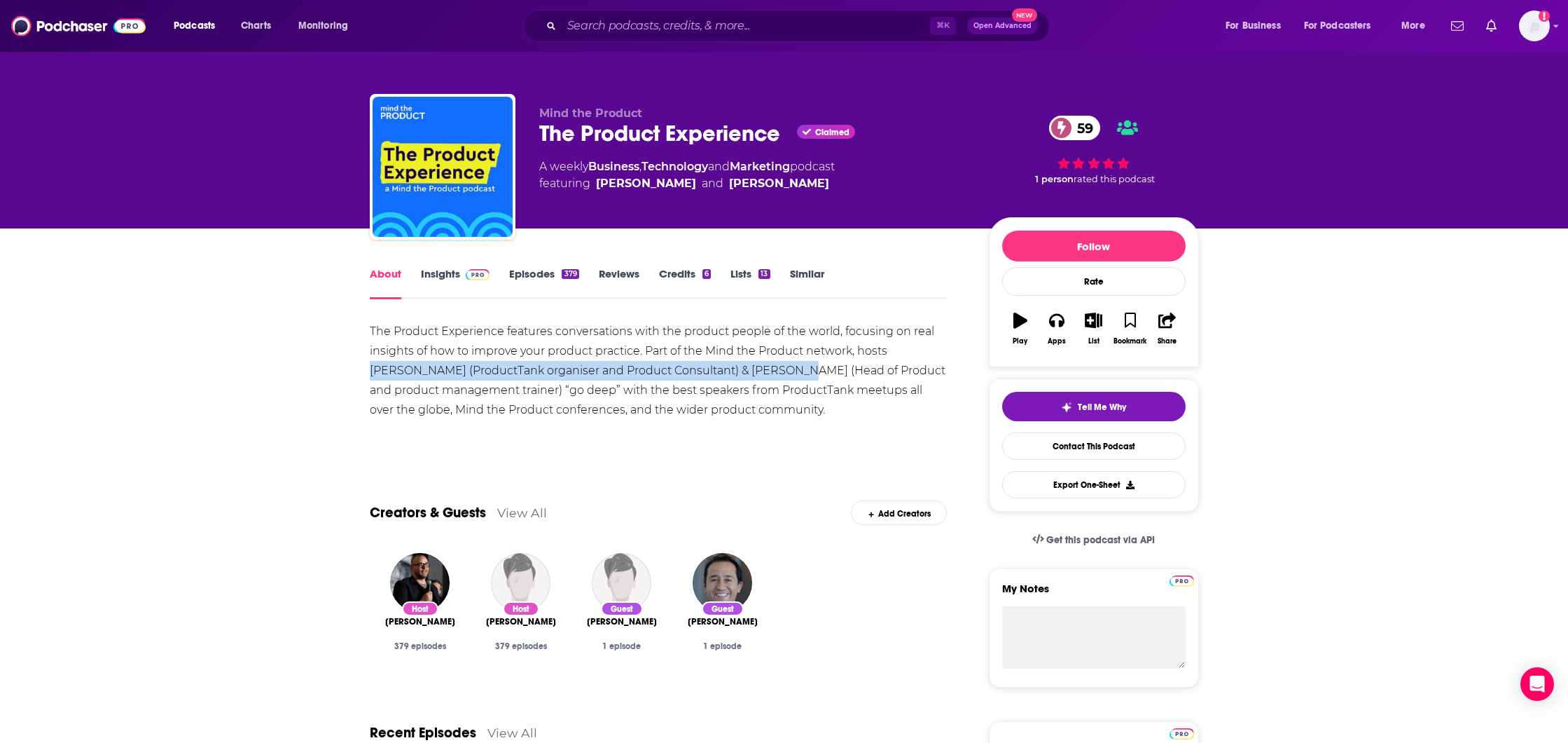
drag, startPoint x: 890, startPoint y: 352, endPoint x: 721, endPoint y: 372, distance: 170.2
click at [721, 372] on div "The Product Experience features conversations with the product people of the wo…" at bounding box center [658, 371] width 578 height 98
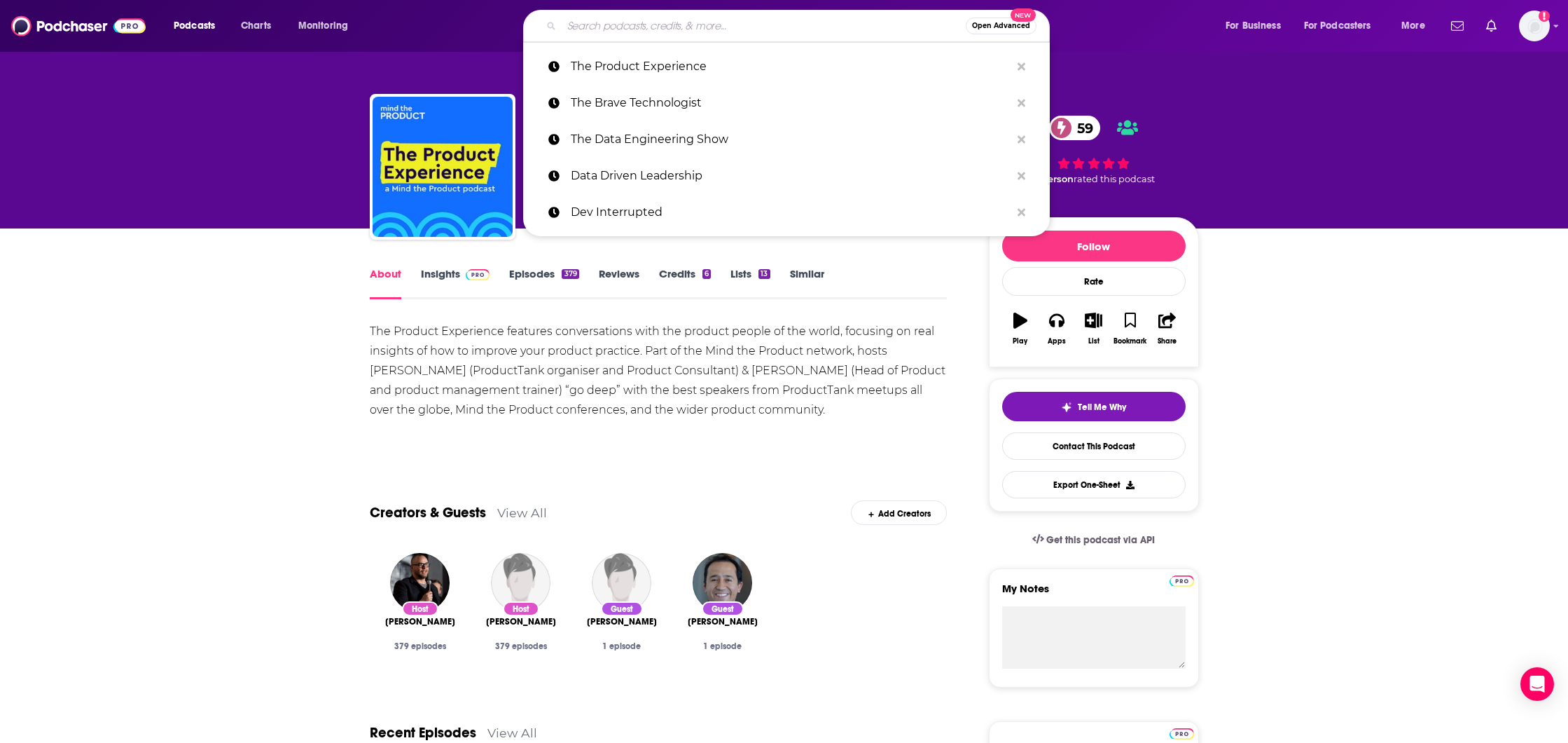
click at [657, 23] on input "Search podcasts, credits, & more..." at bounding box center [764, 26] width 404 height 22
paste input "The Product Podcast"
type input "The Product Podcast"
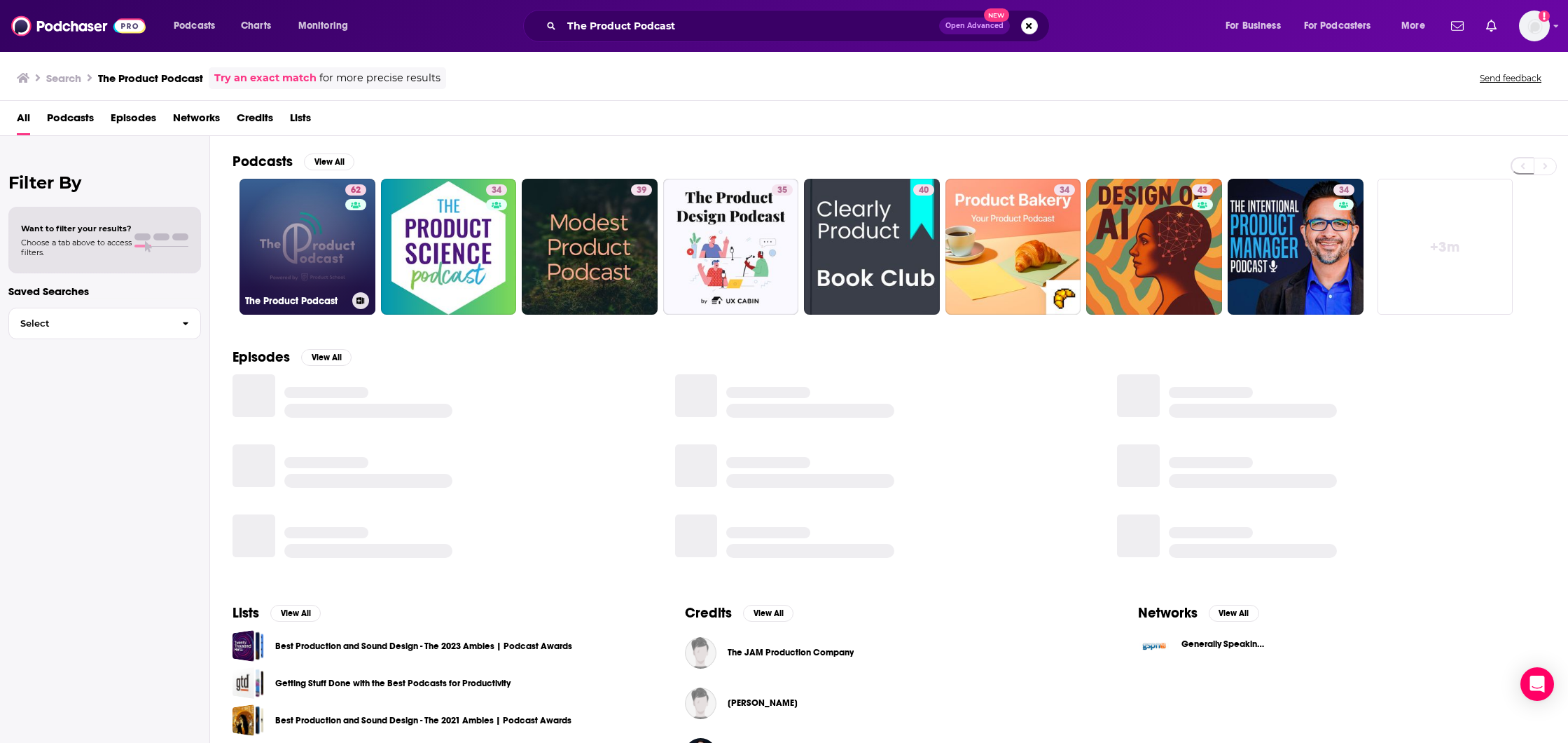
click at [328, 248] on link "62 The Product Podcast" at bounding box center [307, 247] width 136 height 136
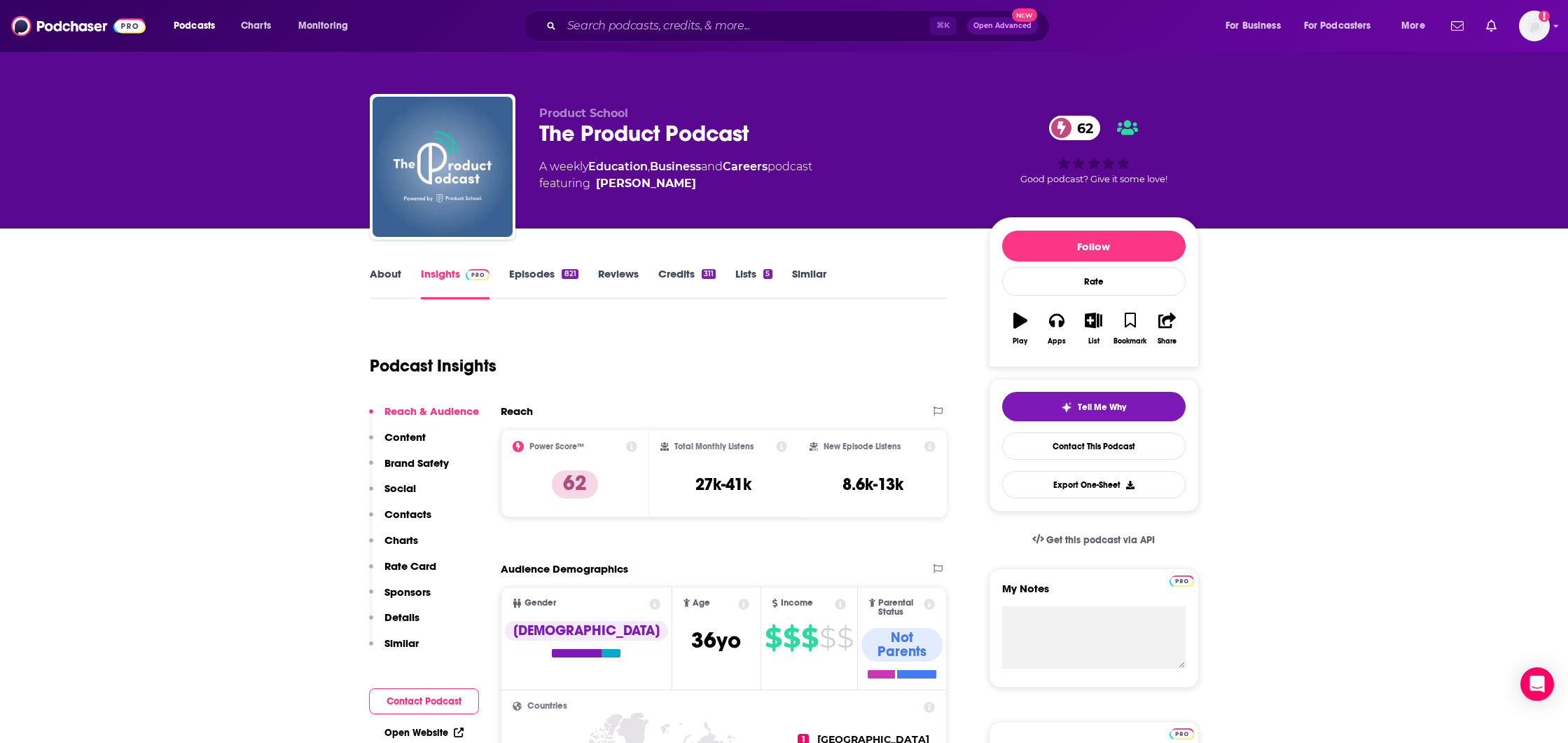
click at [382, 276] on link "About" at bounding box center [385, 283] width 31 height 32
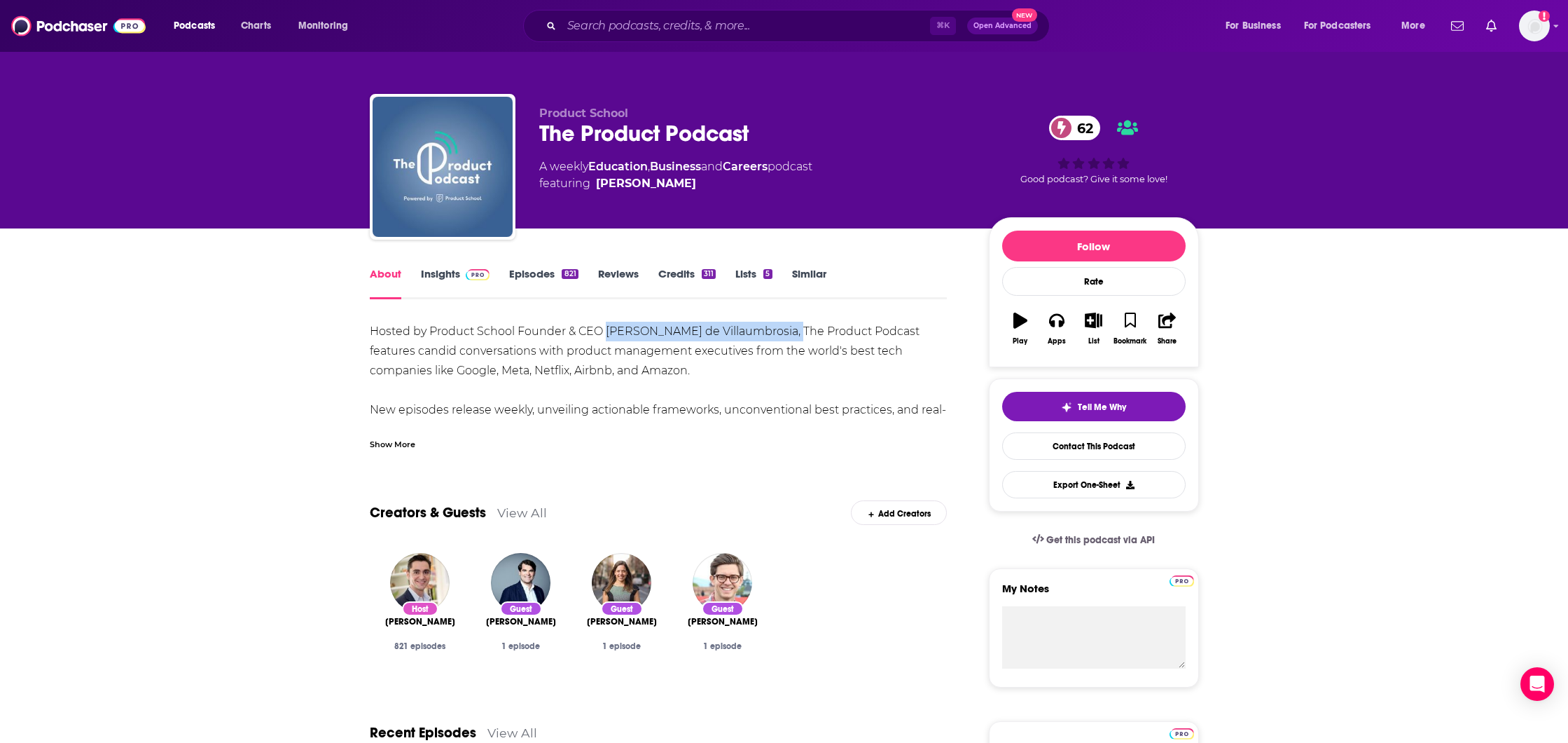
drag, startPoint x: 605, startPoint y: 332, endPoint x: 786, endPoint y: 335, distance: 181.0
click at [786, 335] on div "Hosted by Product School Founder & CEO [PERSON_NAME] de Villaumbrosia, The Prod…" at bounding box center [658, 410] width 578 height 176
drag, startPoint x: 459, startPoint y: 352, endPoint x: 740, endPoint y: 353, distance: 281.0
click at [740, 353] on div "Hosted by Product School Founder & CEO [PERSON_NAME] de Villaumbrosia, The Prod…" at bounding box center [658, 410] width 578 height 176
click at [375, 445] on div "Show More" at bounding box center [392, 443] width 45 height 13
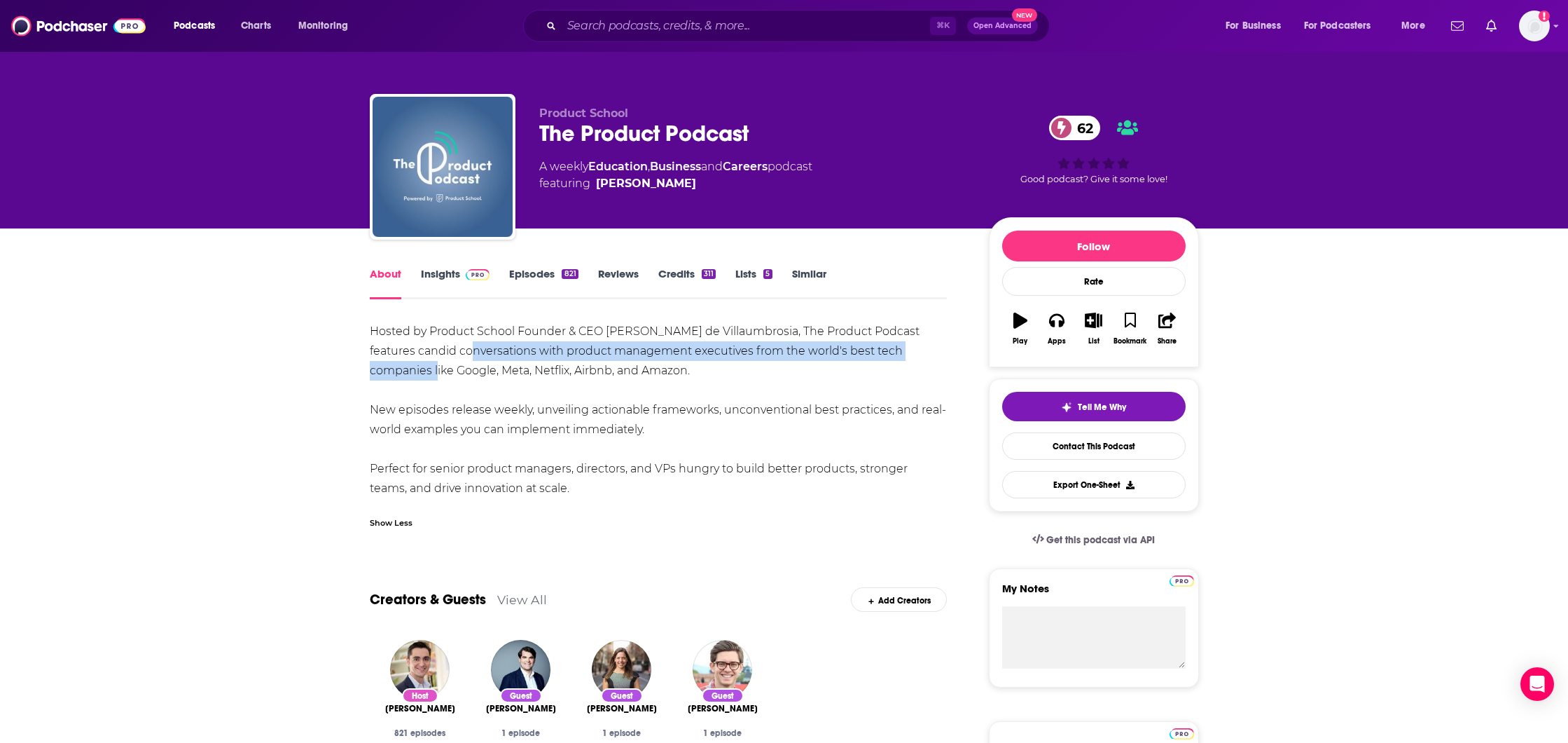
drag, startPoint x: 460, startPoint y: 352, endPoint x: 431, endPoint y: 370, distance: 34.1
click at [431, 370] on div "Hosted by Product School Founder & CEO [PERSON_NAME] de Villaumbrosia, The Prod…" at bounding box center [658, 410] width 578 height 176
drag, startPoint x: 536, startPoint y: 412, endPoint x: 653, endPoint y: 434, distance: 119.1
click at [653, 434] on div "Hosted by Product School Founder & CEO [PERSON_NAME] de Villaumbrosia, The Prod…" at bounding box center [658, 410] width 578 height 176
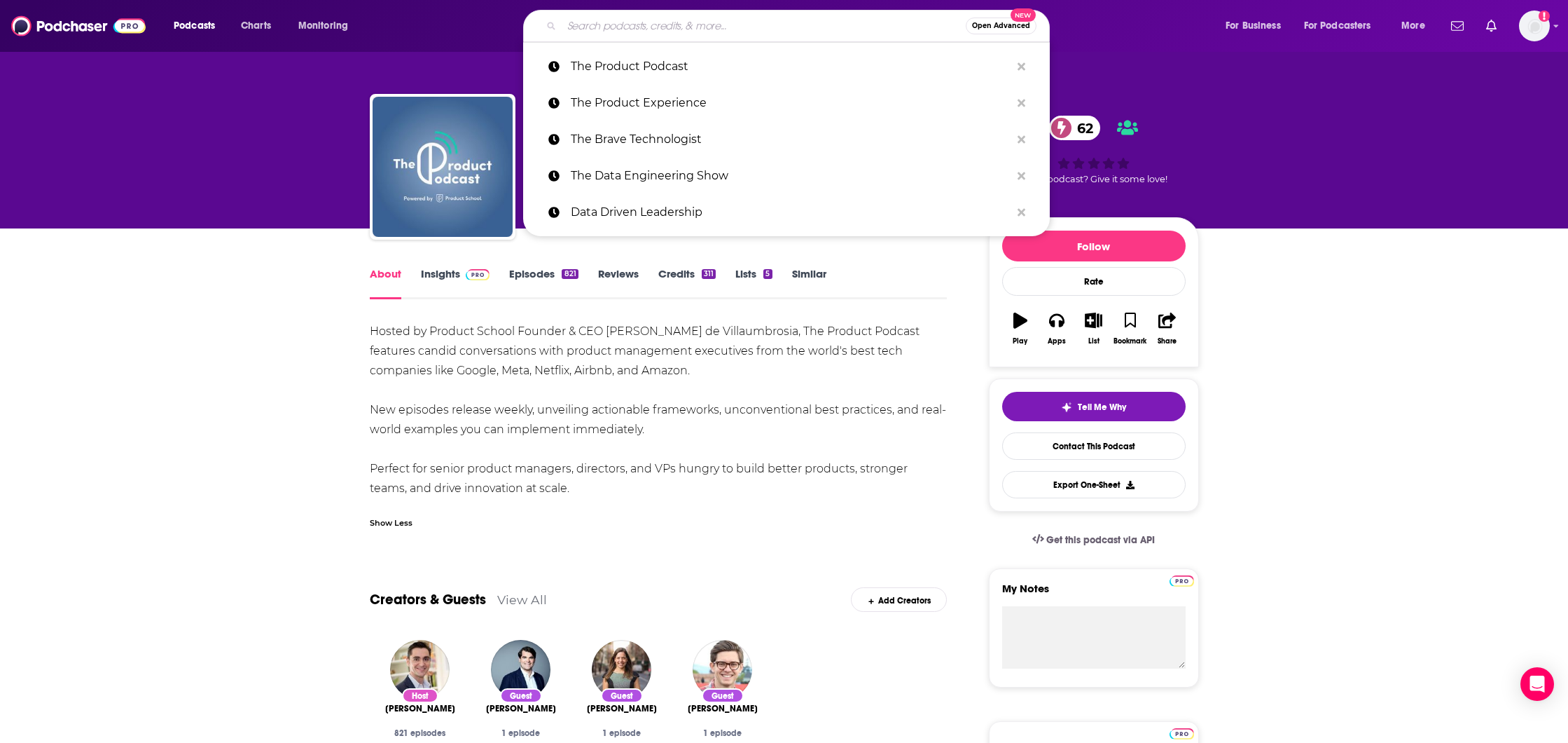
click at [637, 25] on input "Search podcasts, credits, & more..." at bounding box center [764, 26] width 404 height 22
paste input "Product Thinking"
type input "Product Thinking"
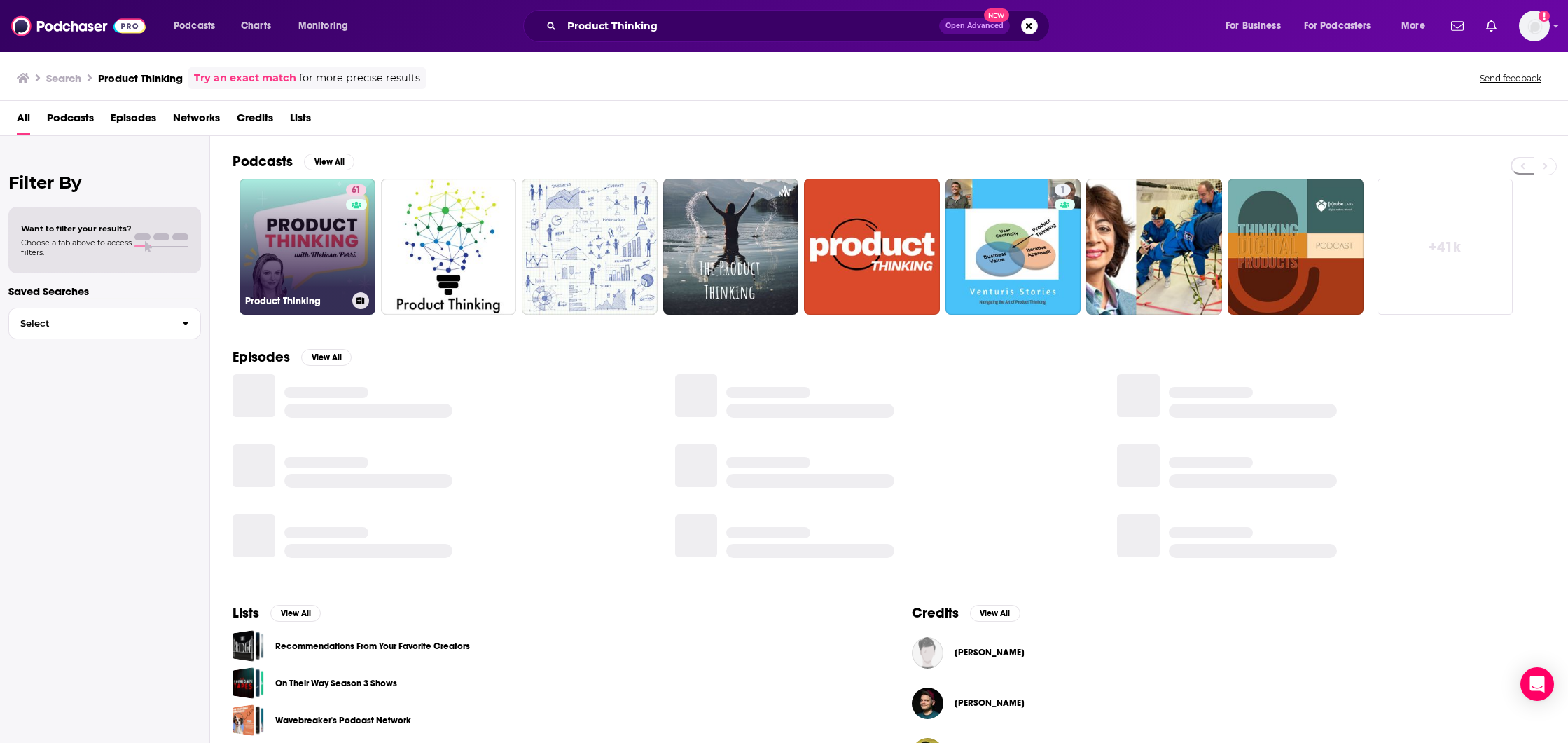
click at [321, 235] on link "61 Product Thinking" at bounding box center [307, 247] width 136 height 136
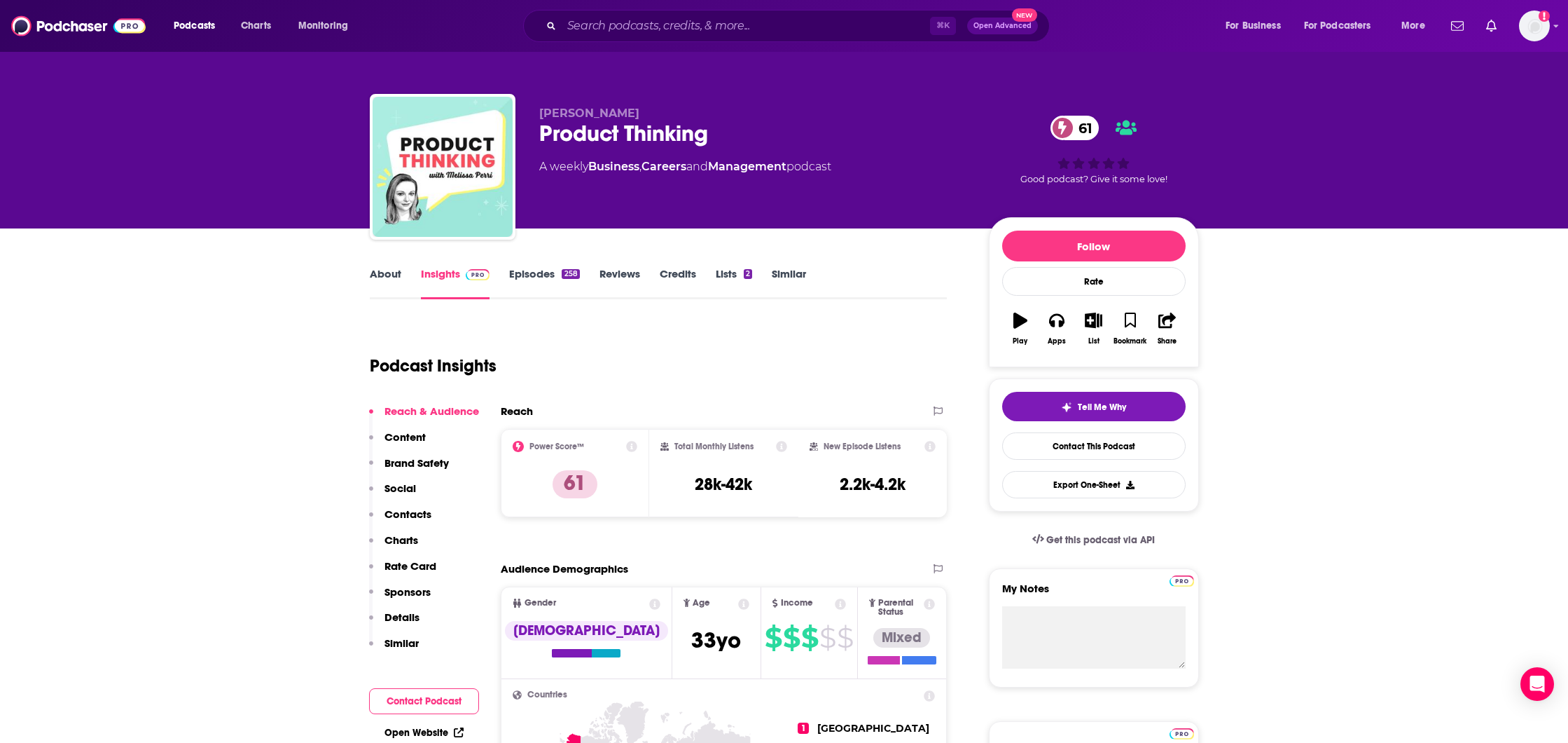
click at [375, 271] on link "About" at bounding box center [385, 283] width 31 height 32
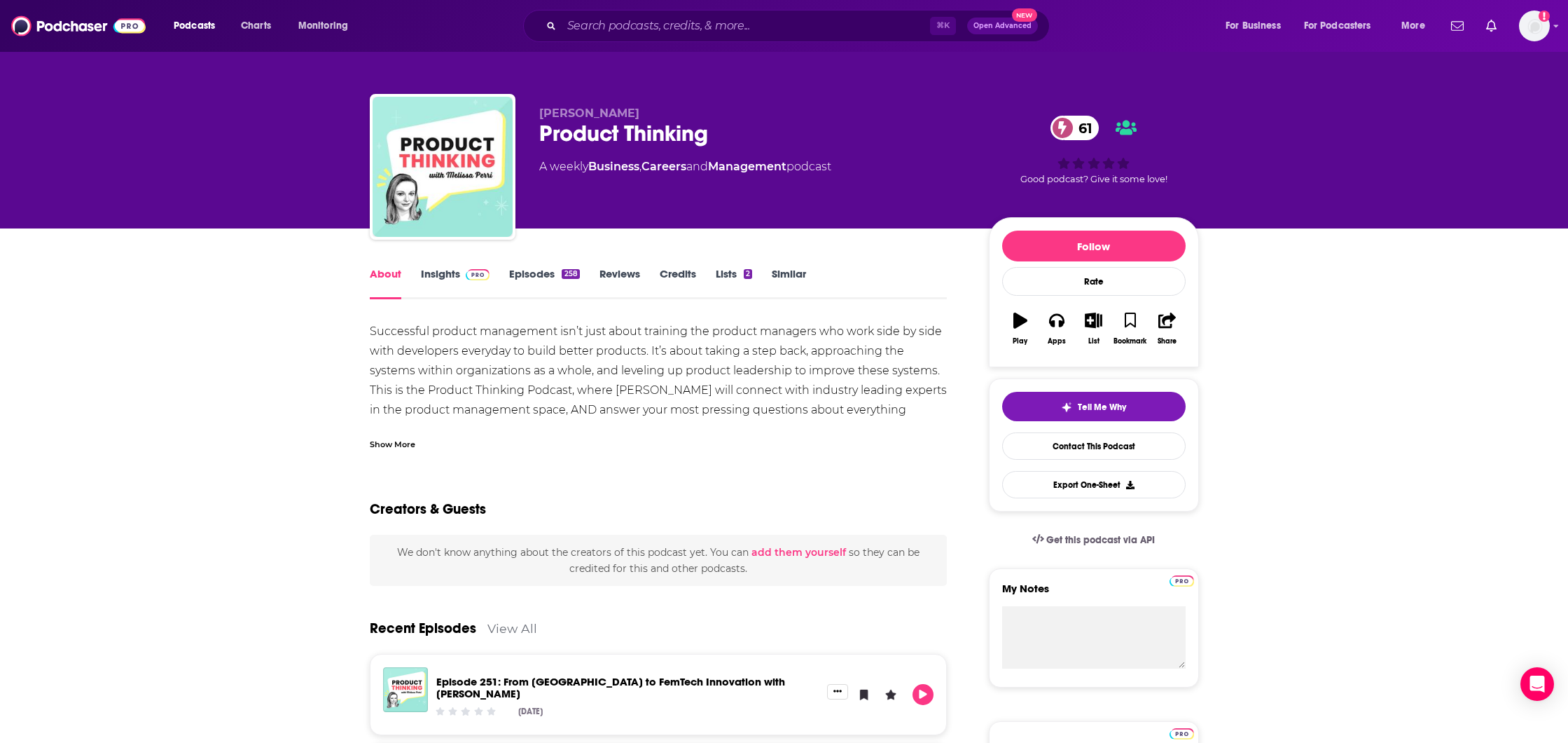
click at [385, 441] on div "Show More" at bounding box center [392, 443] width 45 height 13
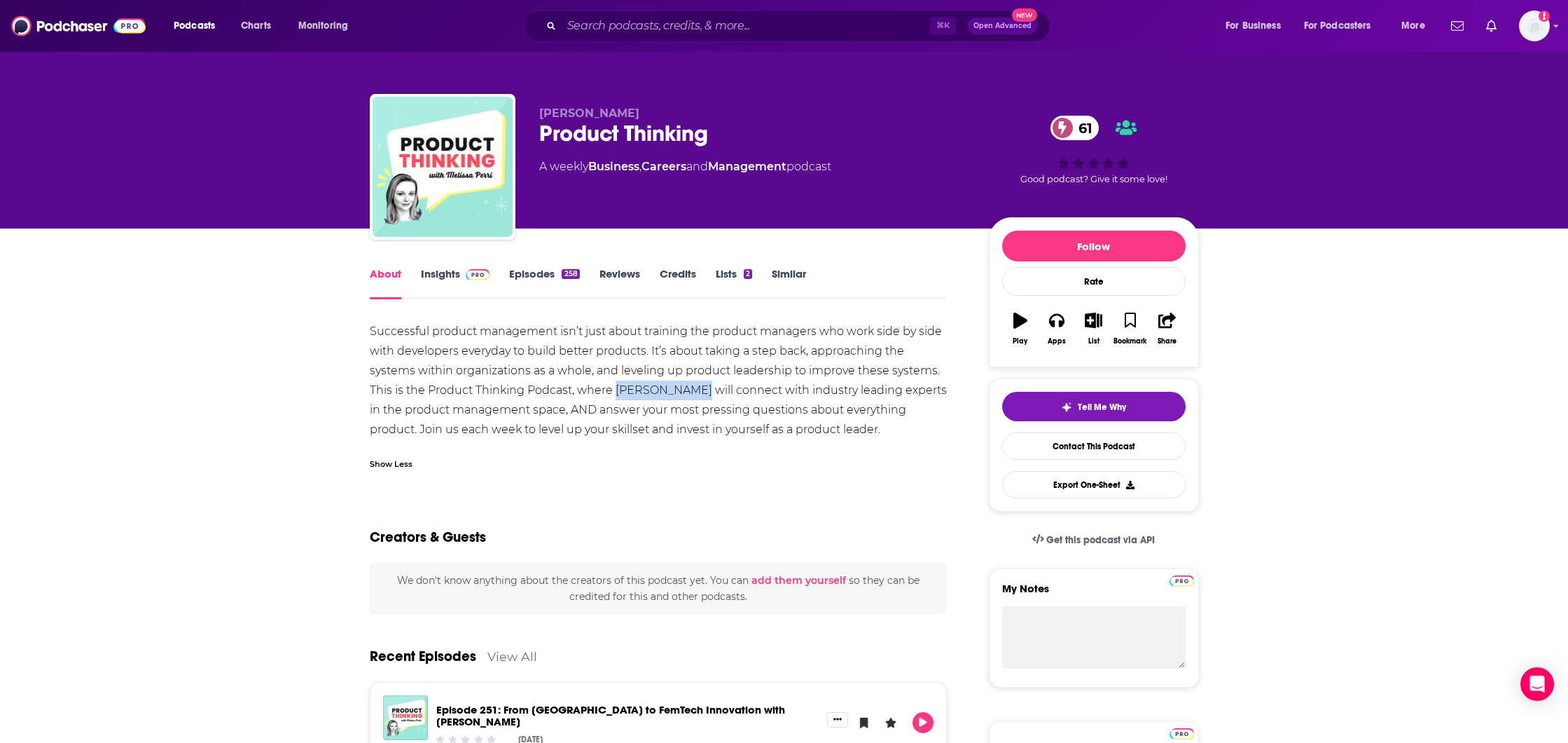
drag, startPoint x: 619, startPoint y: 392, endPoint x: 685, endPoint y: 389, distance: 66.1
click at [685, 389] on div "Successful product management isn’t just about training the product managers wh…" at bounding box center [658, 380] width 578 height 118
drag, startPoint x: 784, startPoint y: 390, endPoint x: 549, endPoint y: 412, distance: 236.0
click at [549, 412] on div "Successful product management isn’t just about training the product managers wh…" at bounding box center [658, 380] width 578 height 118
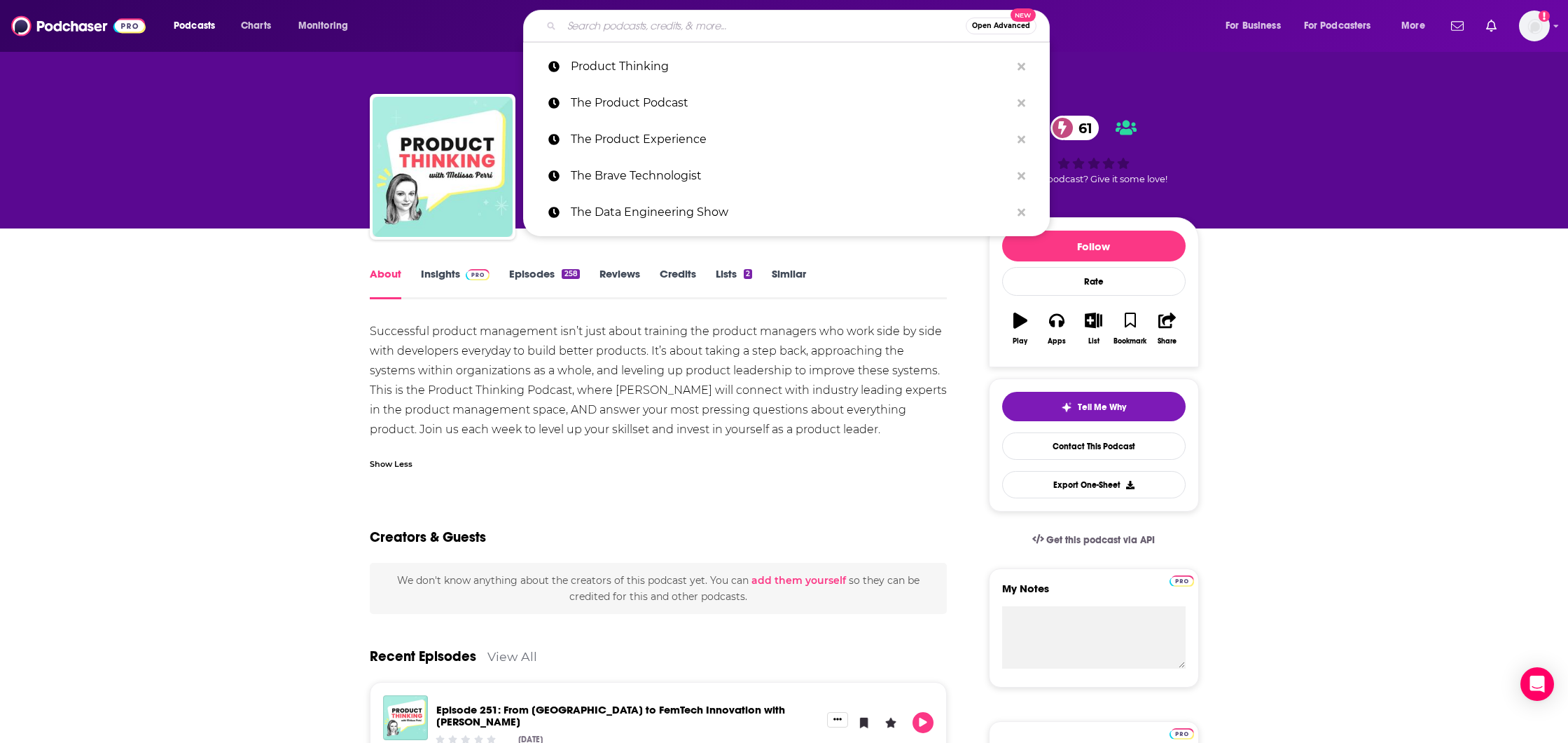
click at [635, 21] on input "Search podcasts, credits, & more..." at bounding box center [764, 26] width 404 height 22
paste input "DataFramed"
type input "DataFramed"
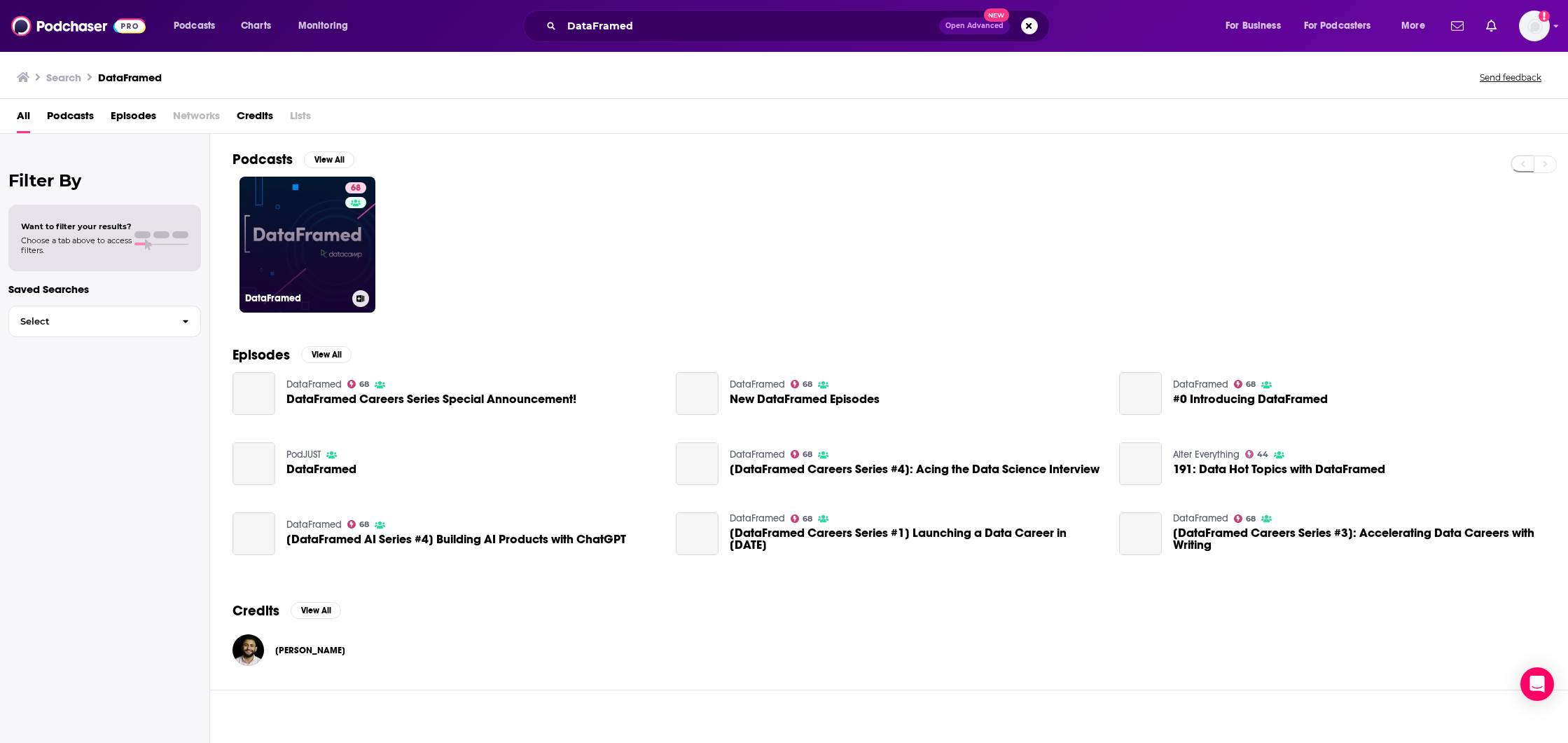
click at [340, 271] on link "68 DataFramed" at bounding box center [307, 244] width 136 height 136
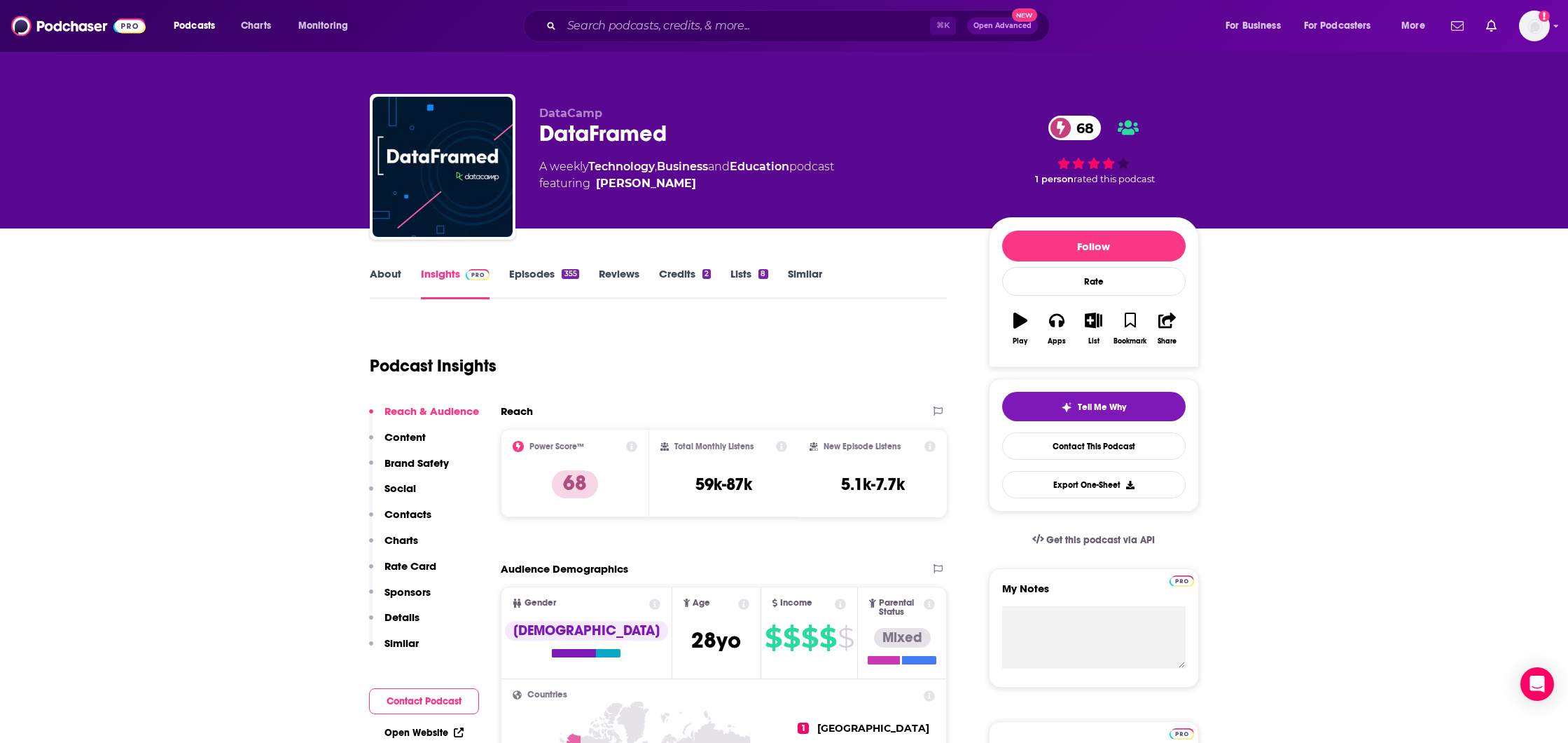
click at [386, 282] on link "About" at bounding box center [385, 283] width 31 height 32
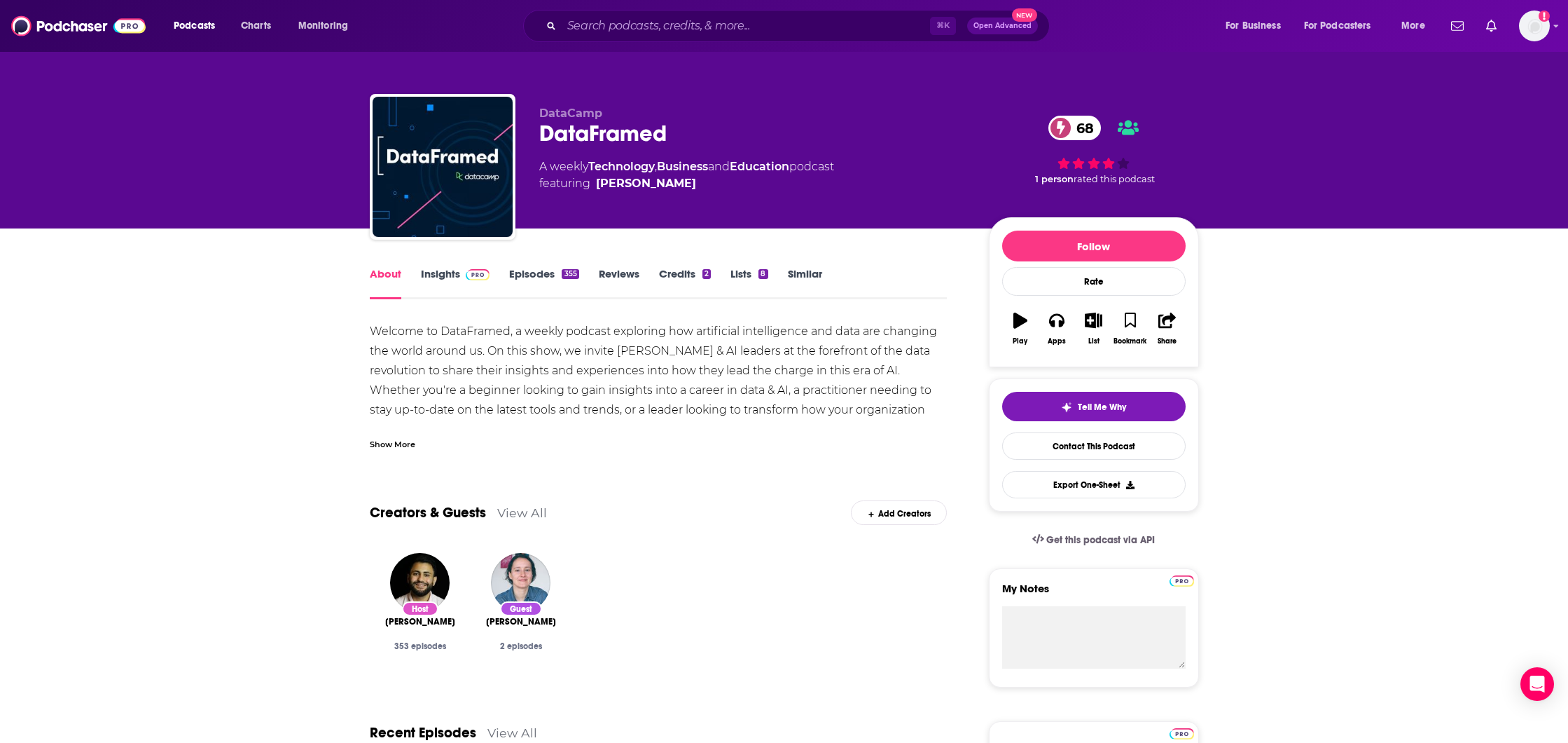
click at [408, 449] on div "Show More" at bounding box center [392, 443] width 45 height 13
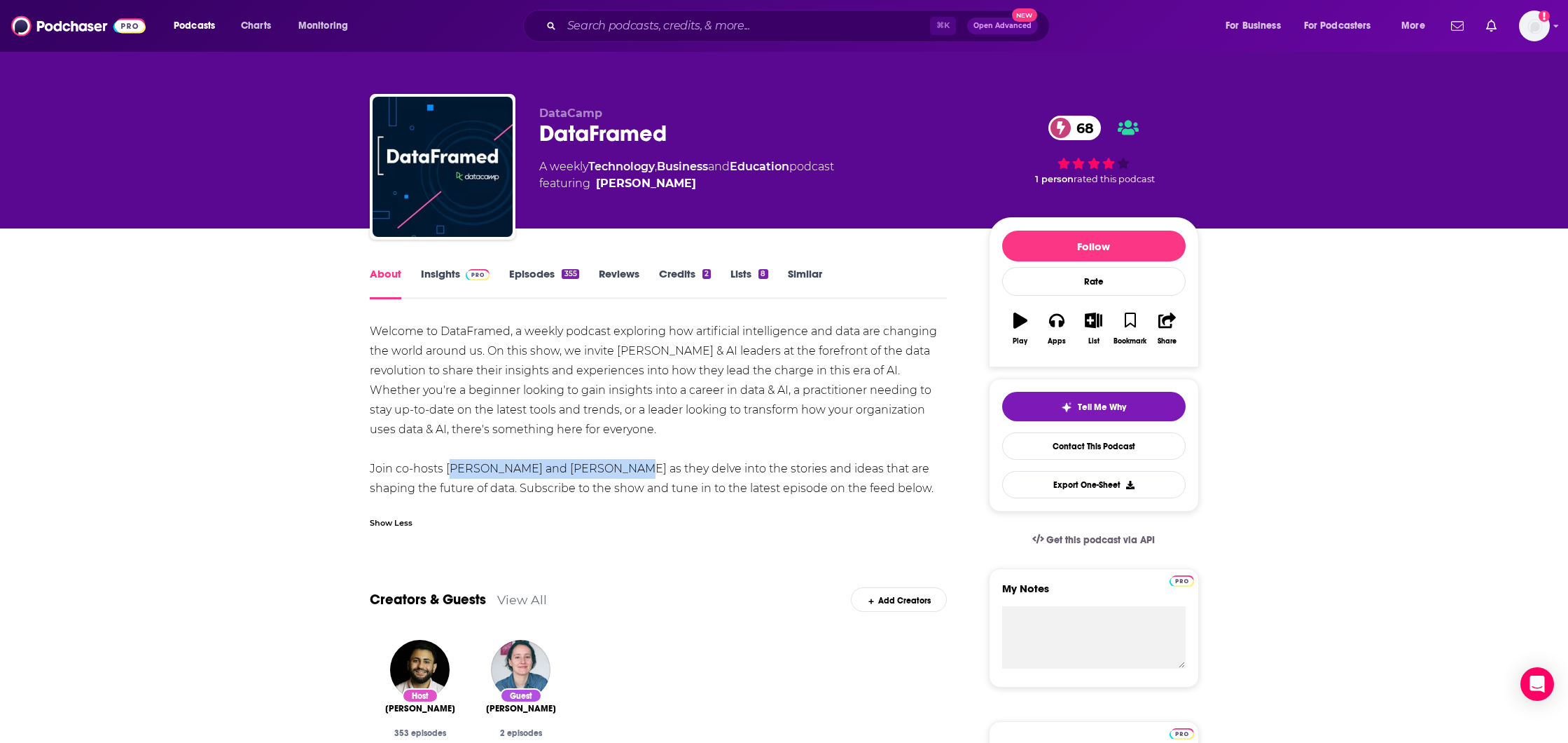
drag, startPoint x: 446, startPoint y: 469, endPoint x: 617, endPoint y: 474, distance: 171.1
click at [617, 474] on div "Welcome to DataFramed, a weekly podcast exploring how artificial intelligence a…" at bounding box center [658, 410] width 578 height 176
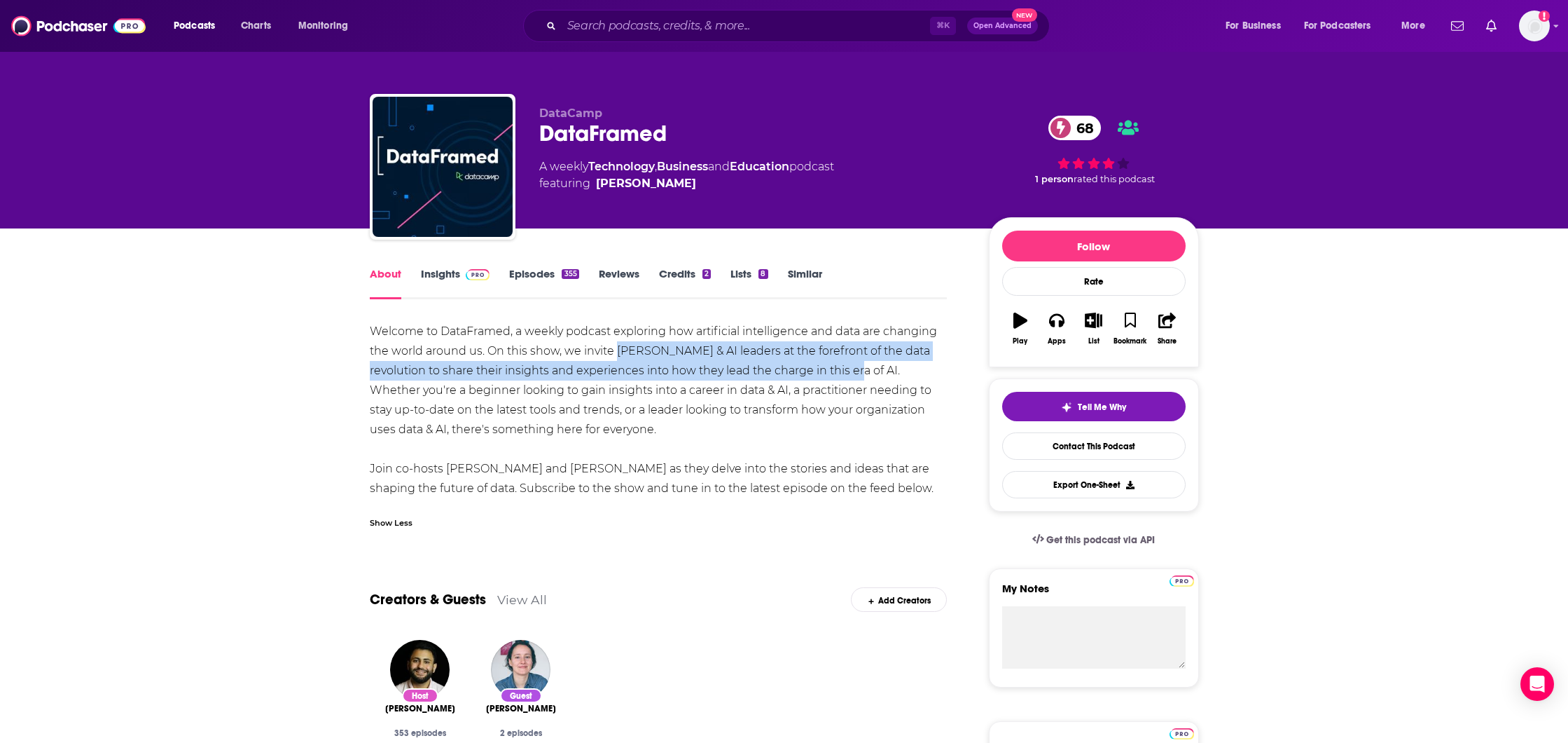
drag, startPoint x: 616, startPoint y: 353, endPoint x: 826, endPoint y: 372, distance: 210.9
click at [826, 372] on div "Welcome to DataFramed, a weekly podcast exploring how artificial intelligence a…" at bounding box center [658, 410] width 578 height 176
click at [662, 28] on input "Search podcasts, credits, & more..." at bounding box center [746, 26] width 369 height 22
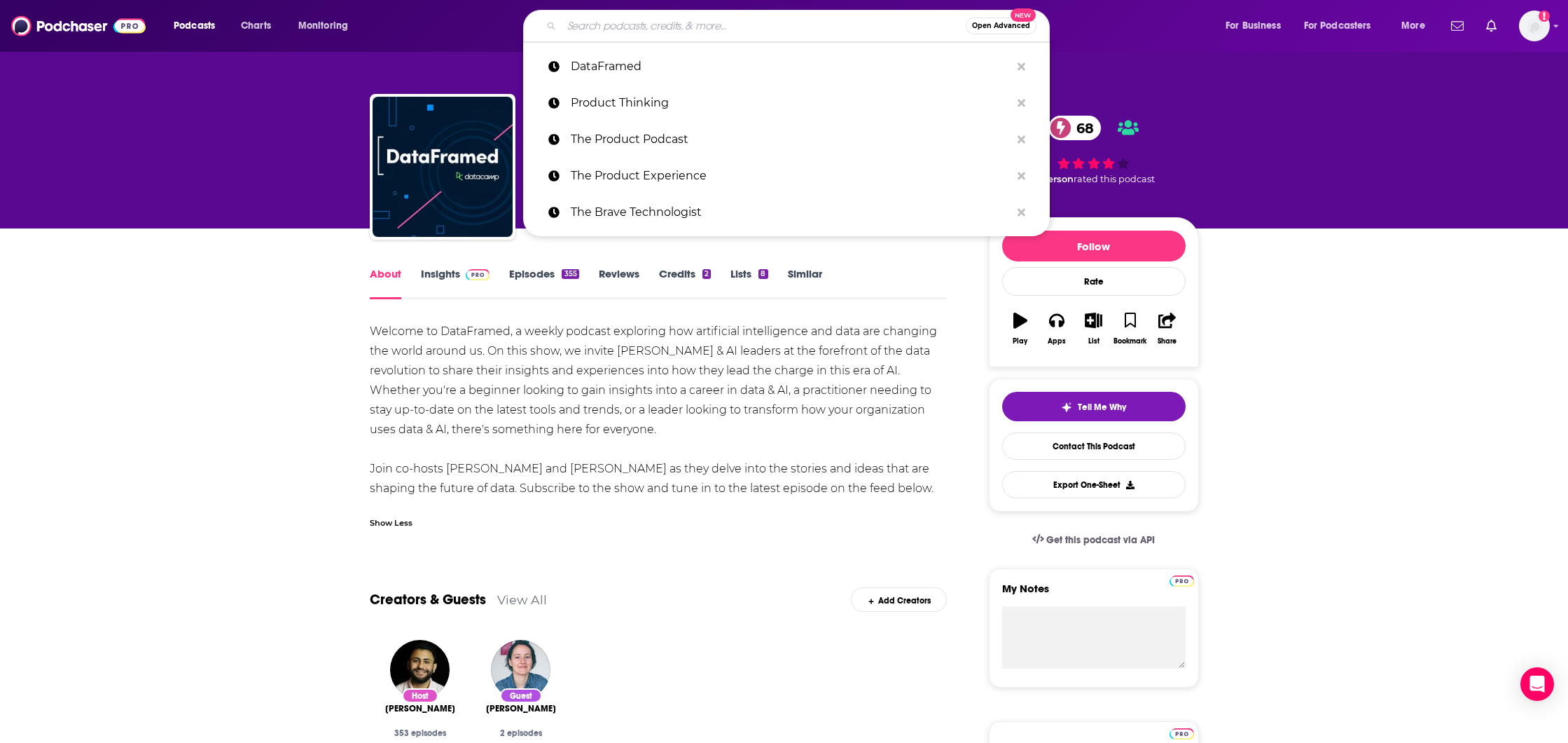
paste input "This New Way"
type input "This New Way"
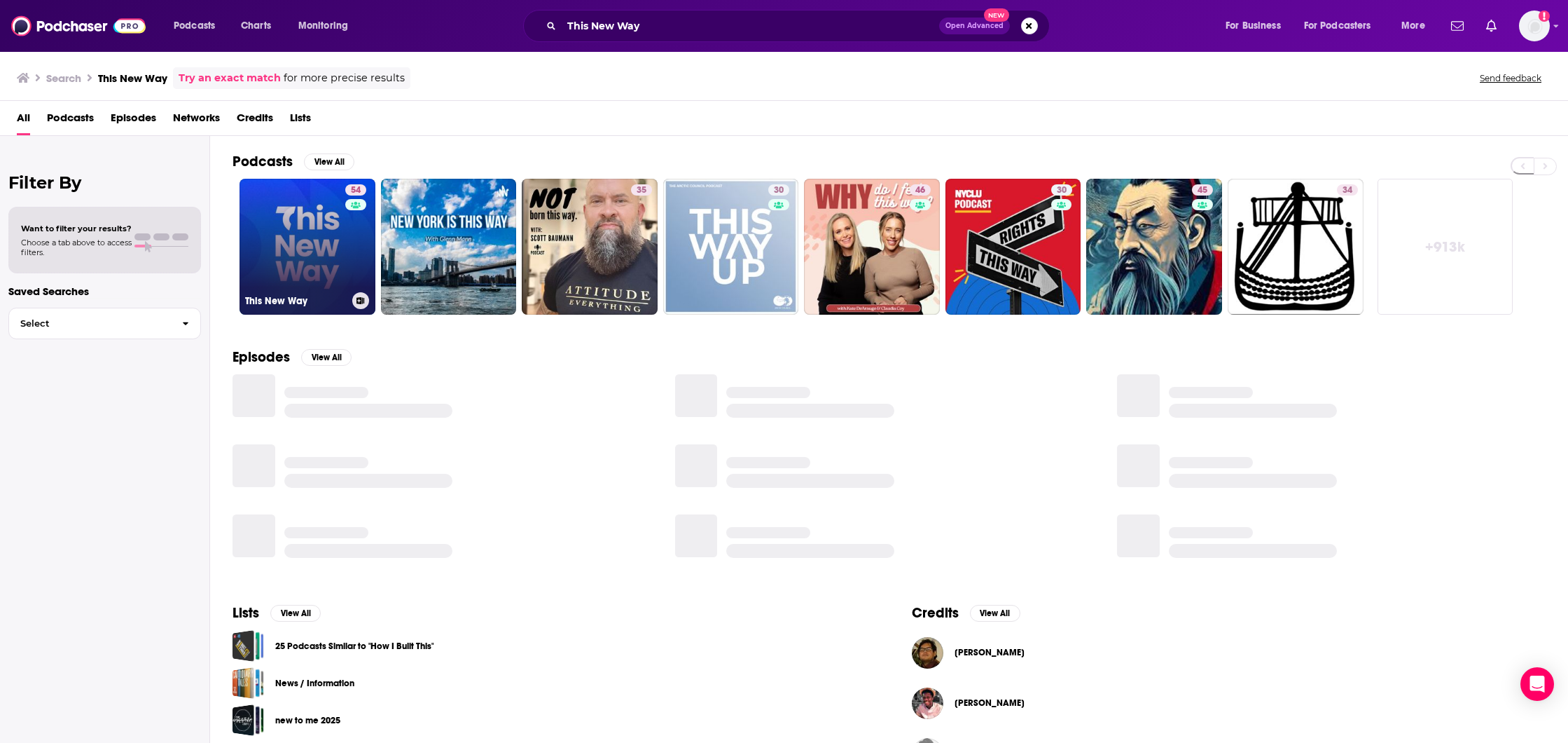
click at [330, 228] on link "[STREET_ADDRESS]" at bounding box center [307, 247] width 136 height 136
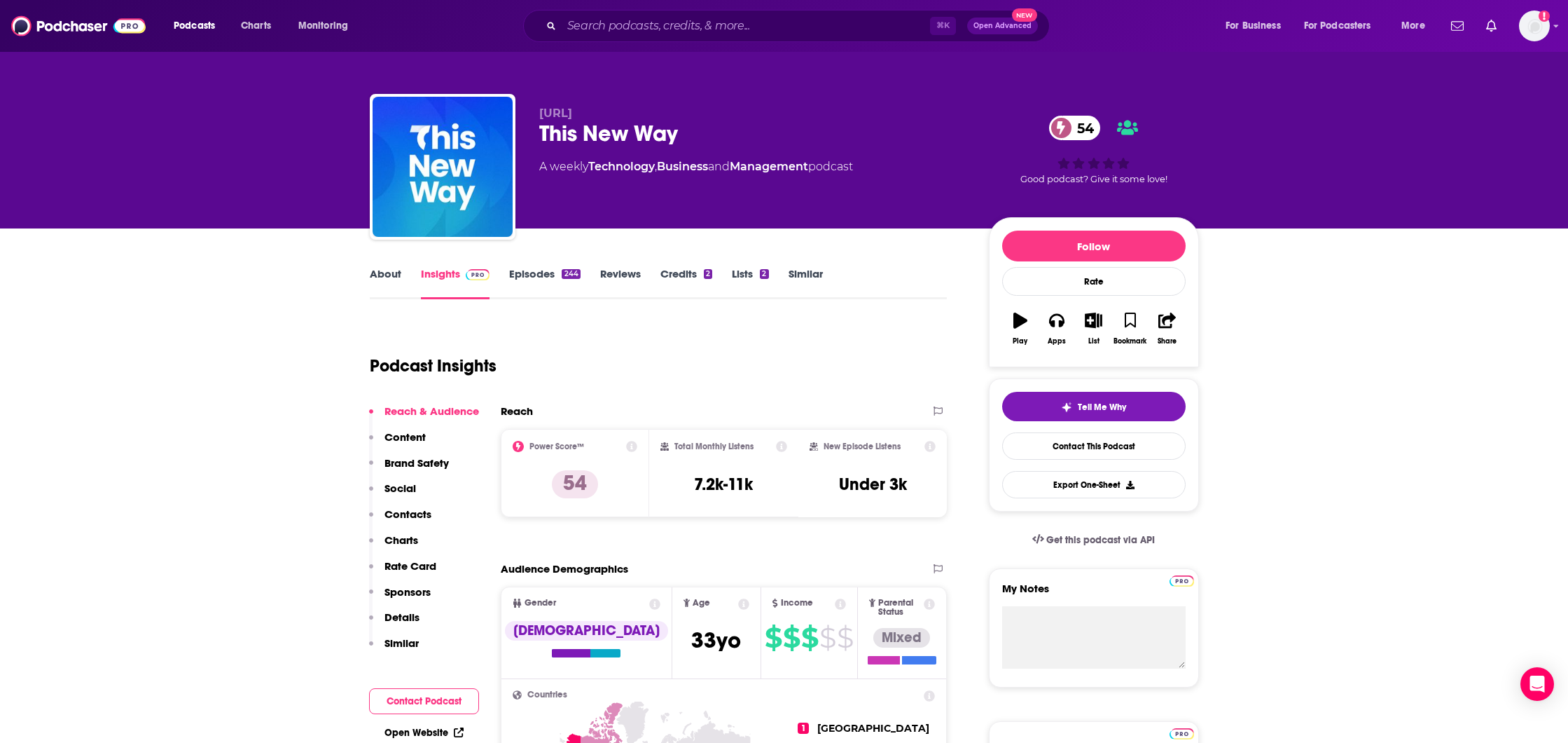
click at [370, 269] on link "About" at bounding box center [385, 283] width 31 height 32
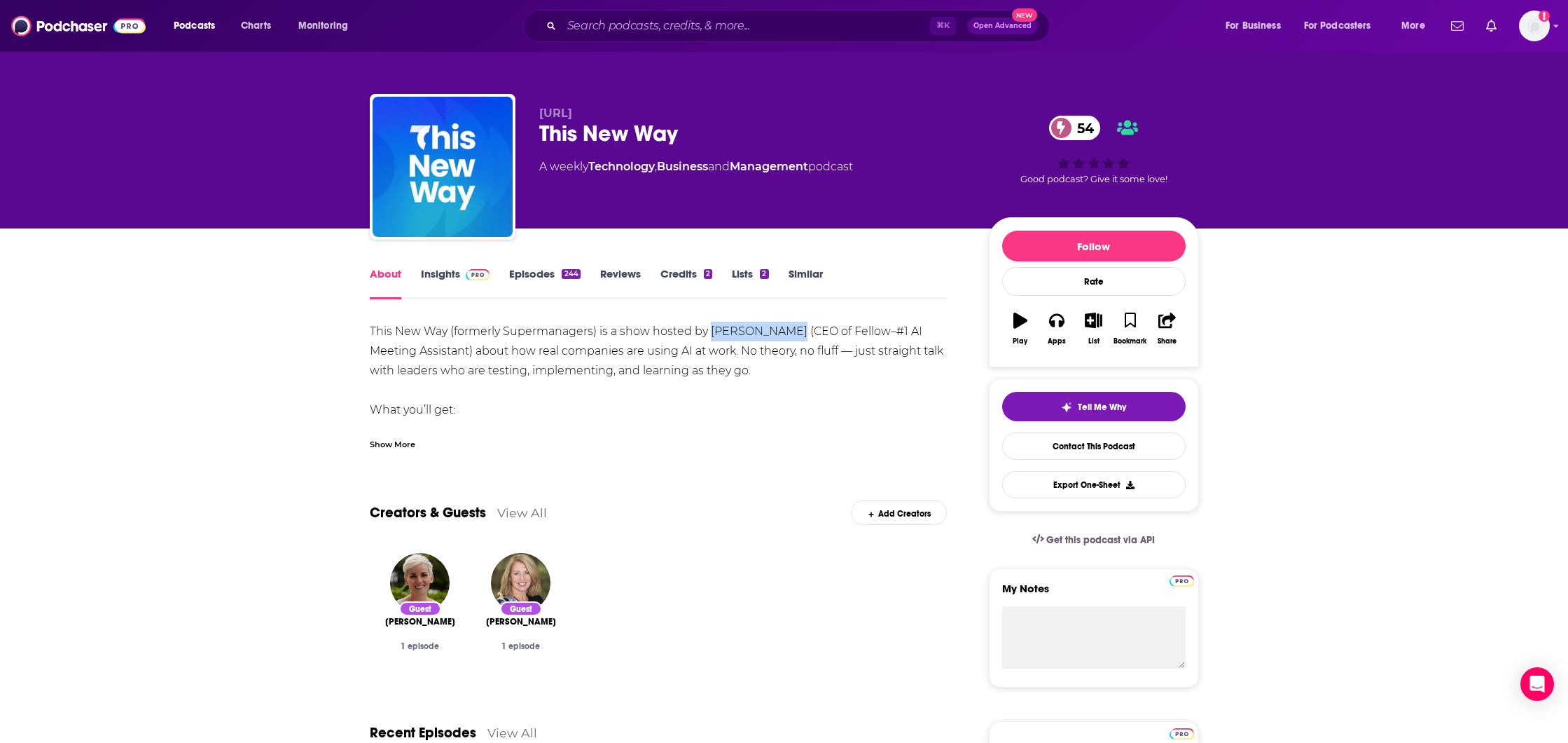
drag, startPoint x: 711, startPoint y: 331, endPoint x: 785, endPoint y: 331, distance: 74.0
click at [785, 331] on div "This New Way (formerly Supermanagers) is a show hosted by [PERSON_NAME] (CEO of…" at bounding box center [658, 429] width 578 height 216
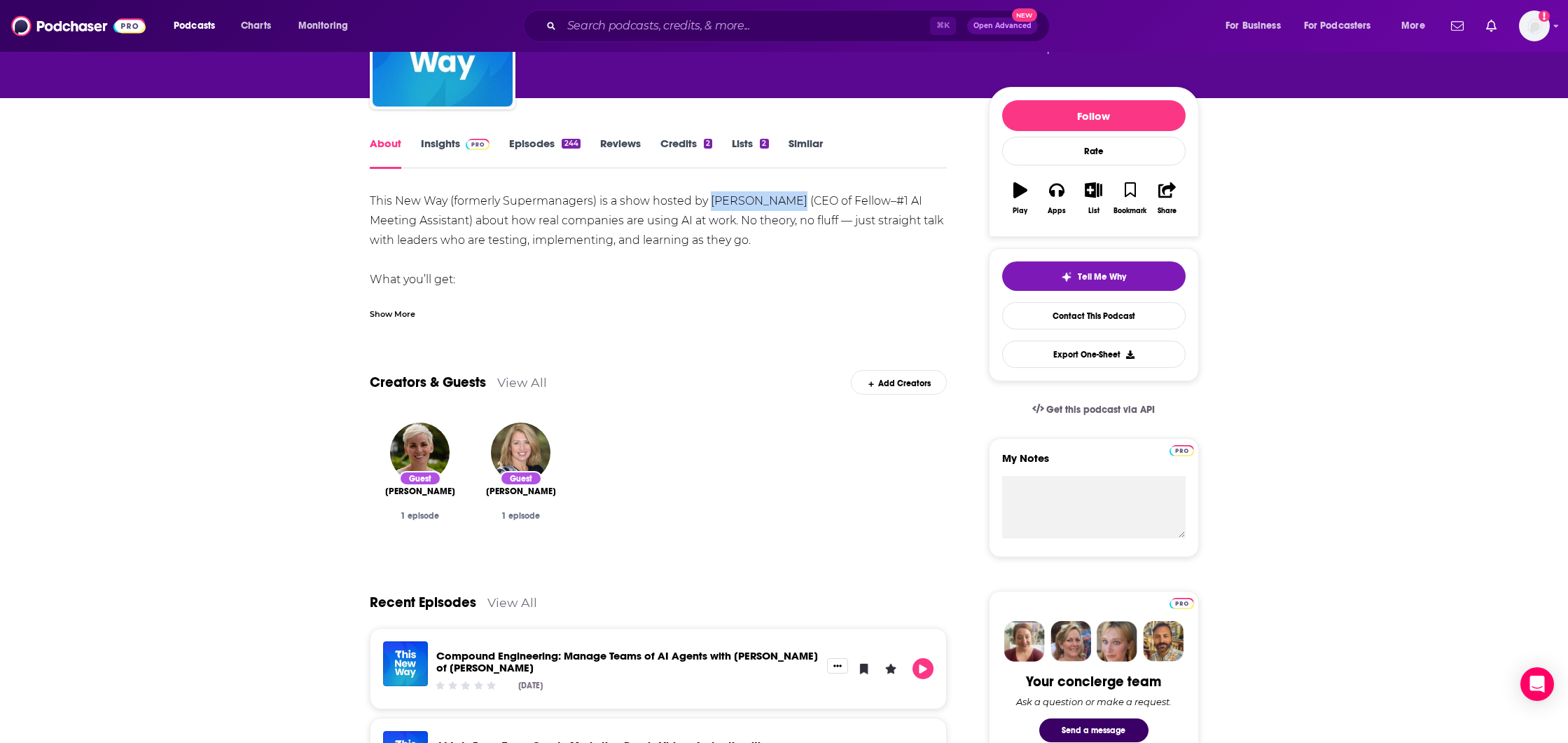
scroll to position [110, 0]
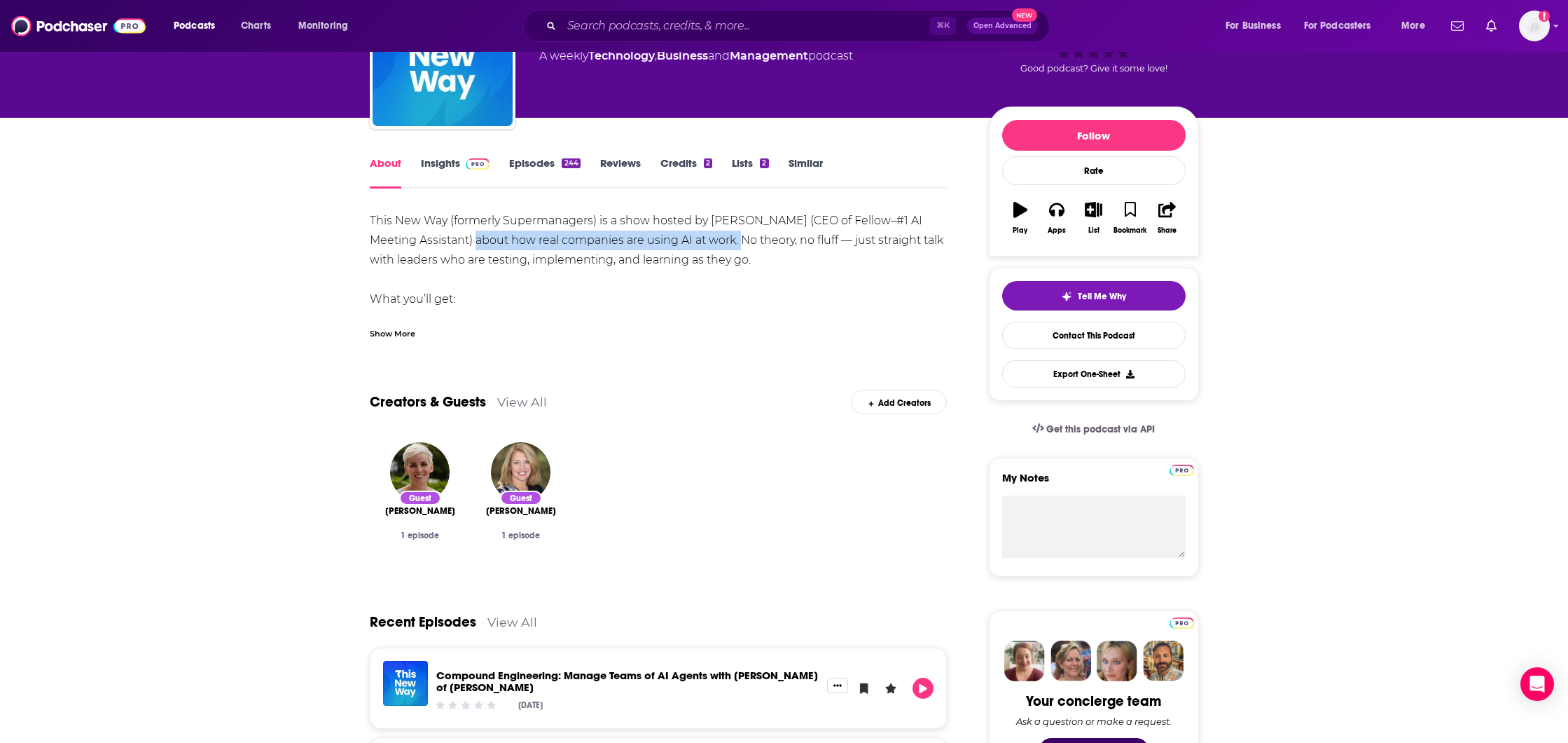
drag, startPoint x: 476, startPoint y: 241, endPoint x: 740, endPoint y: 243, distance: 264.0
click at [740, 243] on div "This New Way (formerly Supermanagers) is a show hosted by [PERSON_NAME] (CEO of…" at bounding box center [658, 319] width 578 height 216
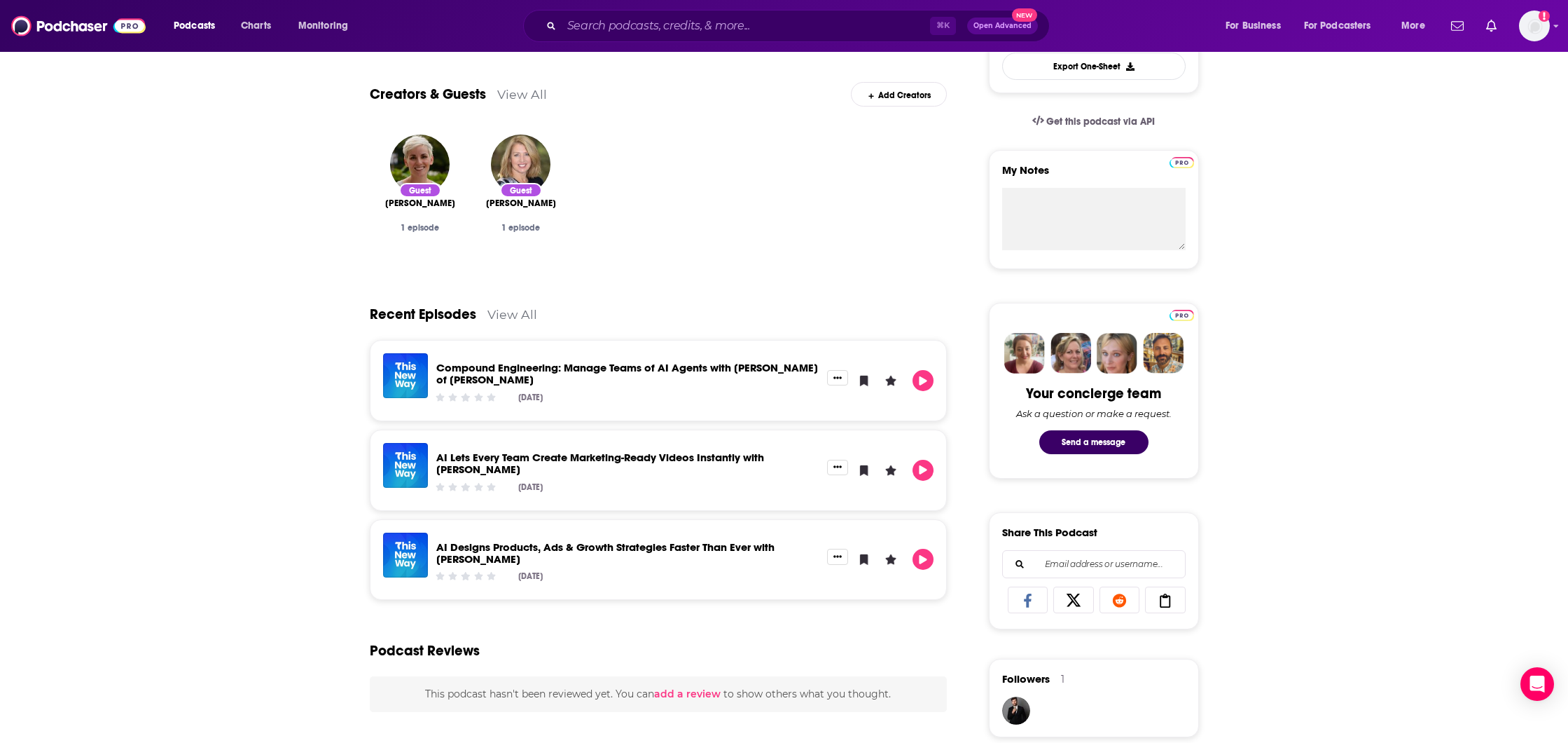
scroll to position [438, 0]
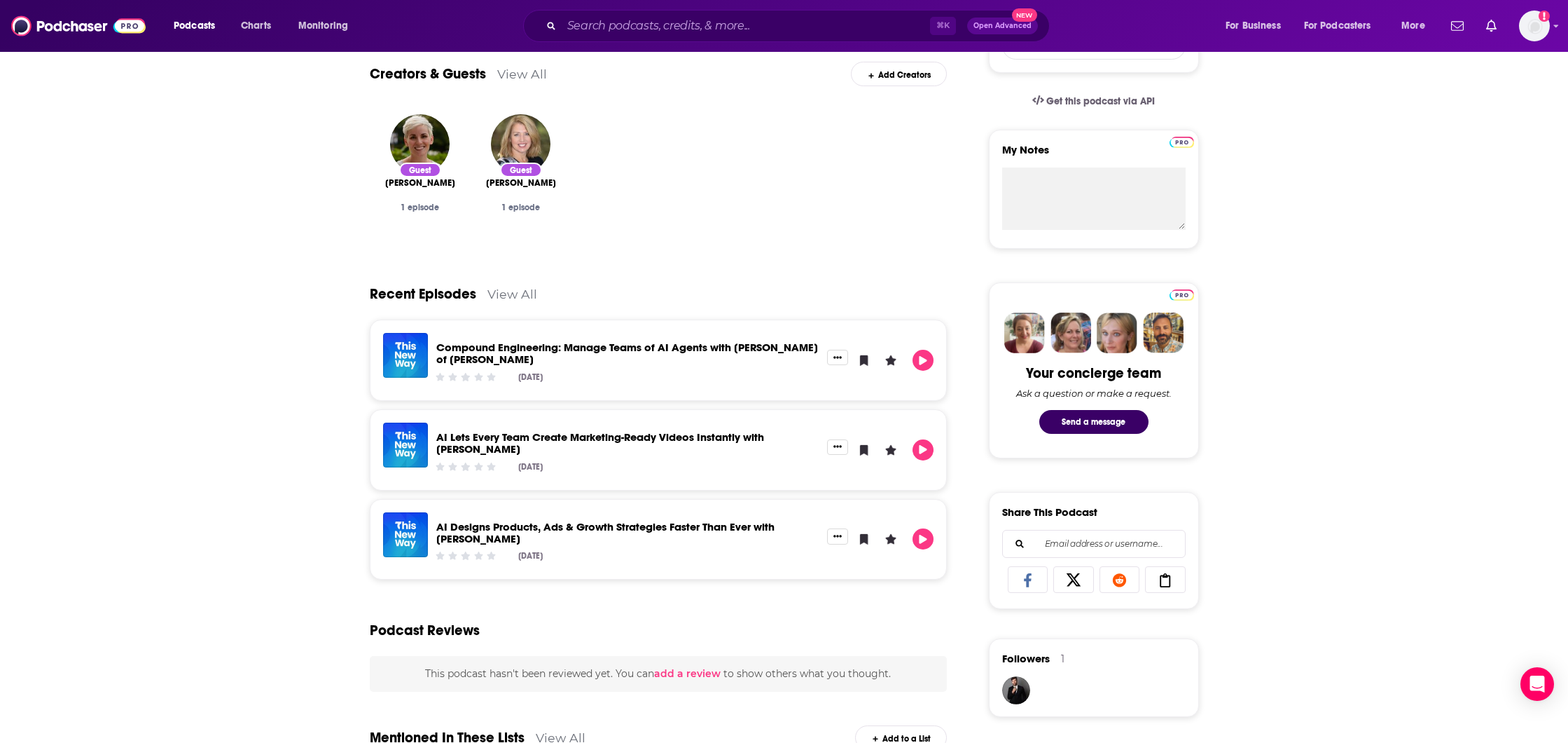
click at [612, 372] on div "[DATE]" at bounding box center [628, 378] width 383 height 11
click at [618, 347] on link "Compound Engineering: Manage Teams of AI Agents with [PERSON_NAME] of [PERSON_N…" at bounding box center [627, 353] width 382 height 25
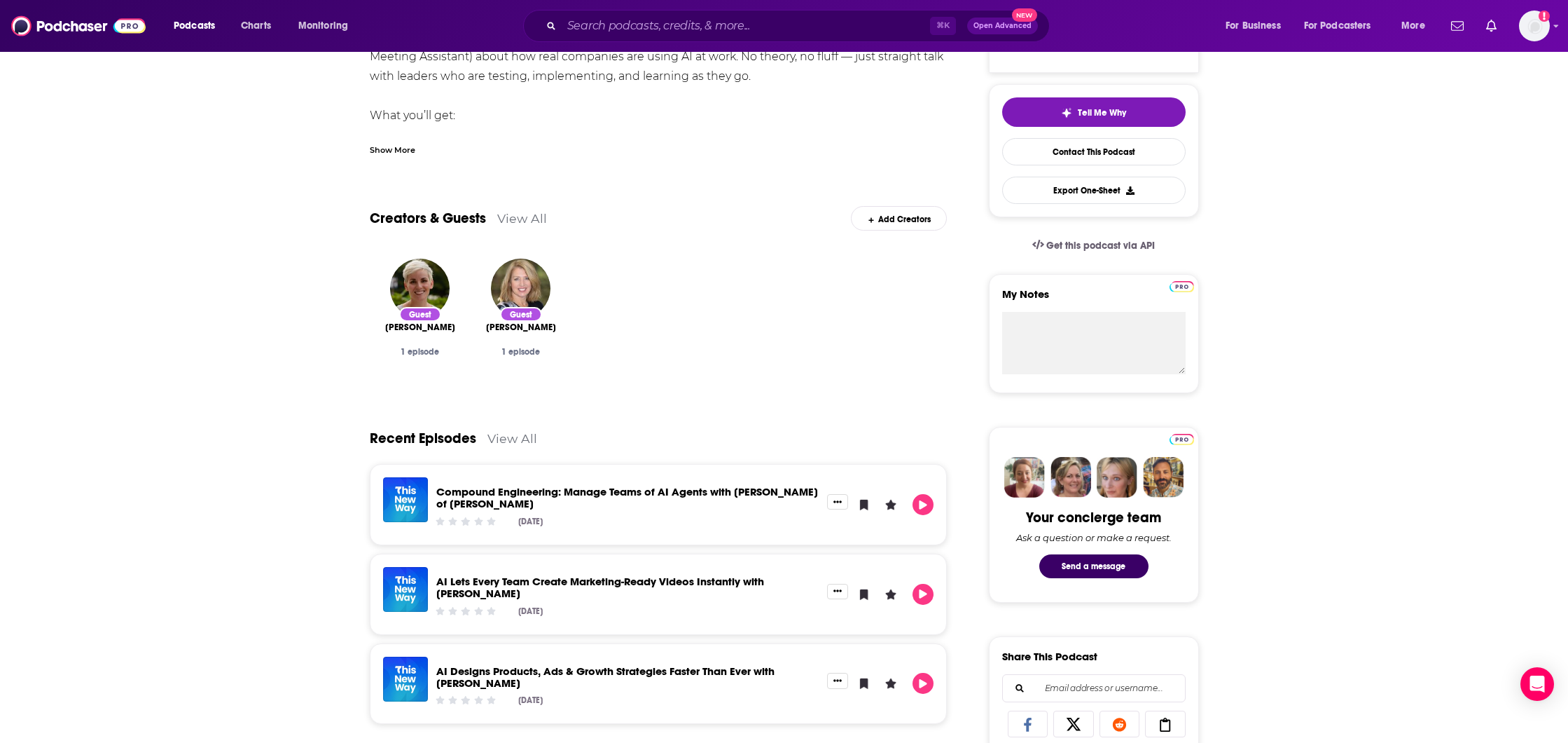
scroll to position [478, 0]
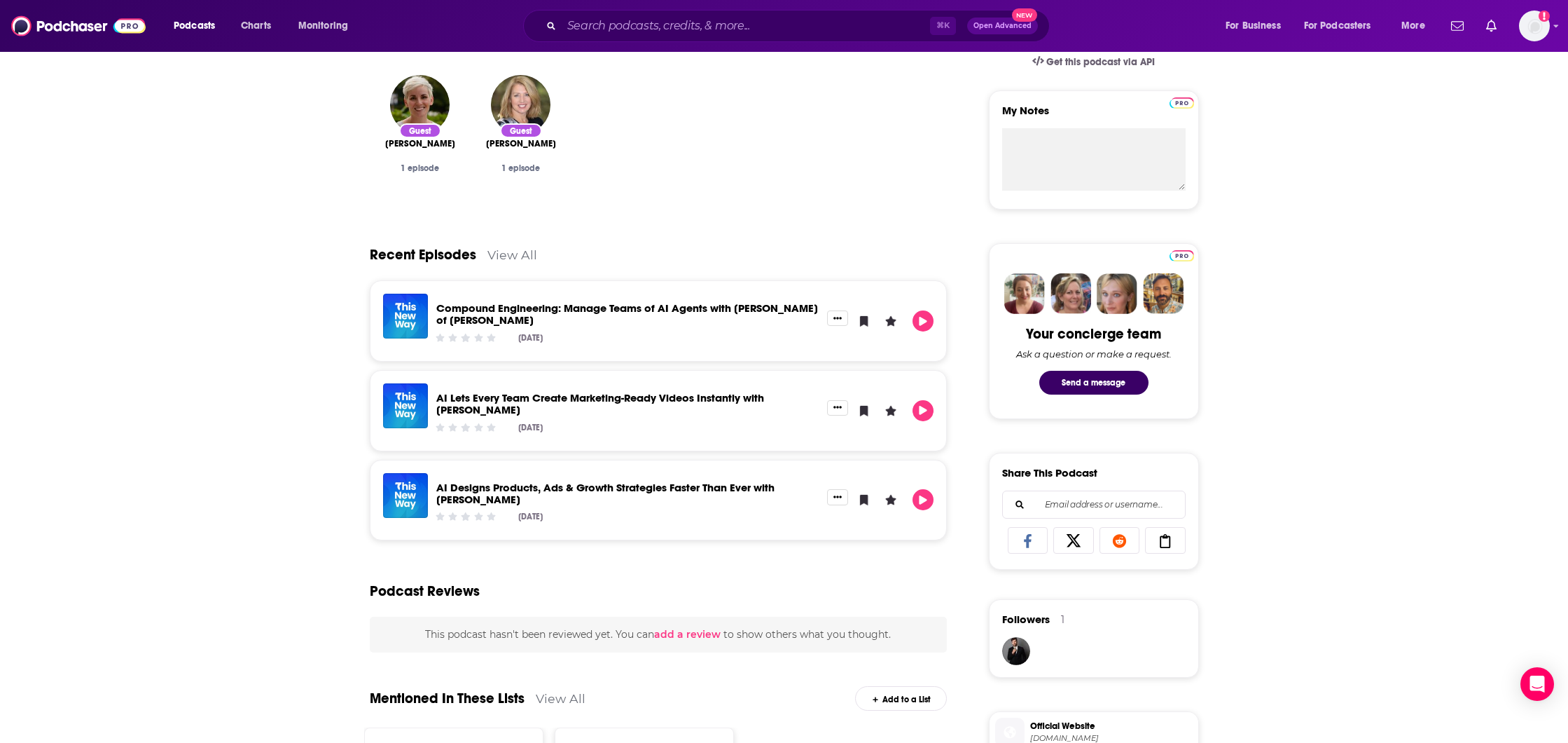
click at [508, 410] on p "AI Lets Every Team Create Marketing-Ready Videos Instantly with [PERSON_NAME]" at bounding box center [628, 404] width 383 height 24
click at [500, 399] on link "AI Lets Every Team Create Marketing-Ready Videos Instantly with [PERSON_NAME]" at bounding box center [600, 404] width 328 height 25
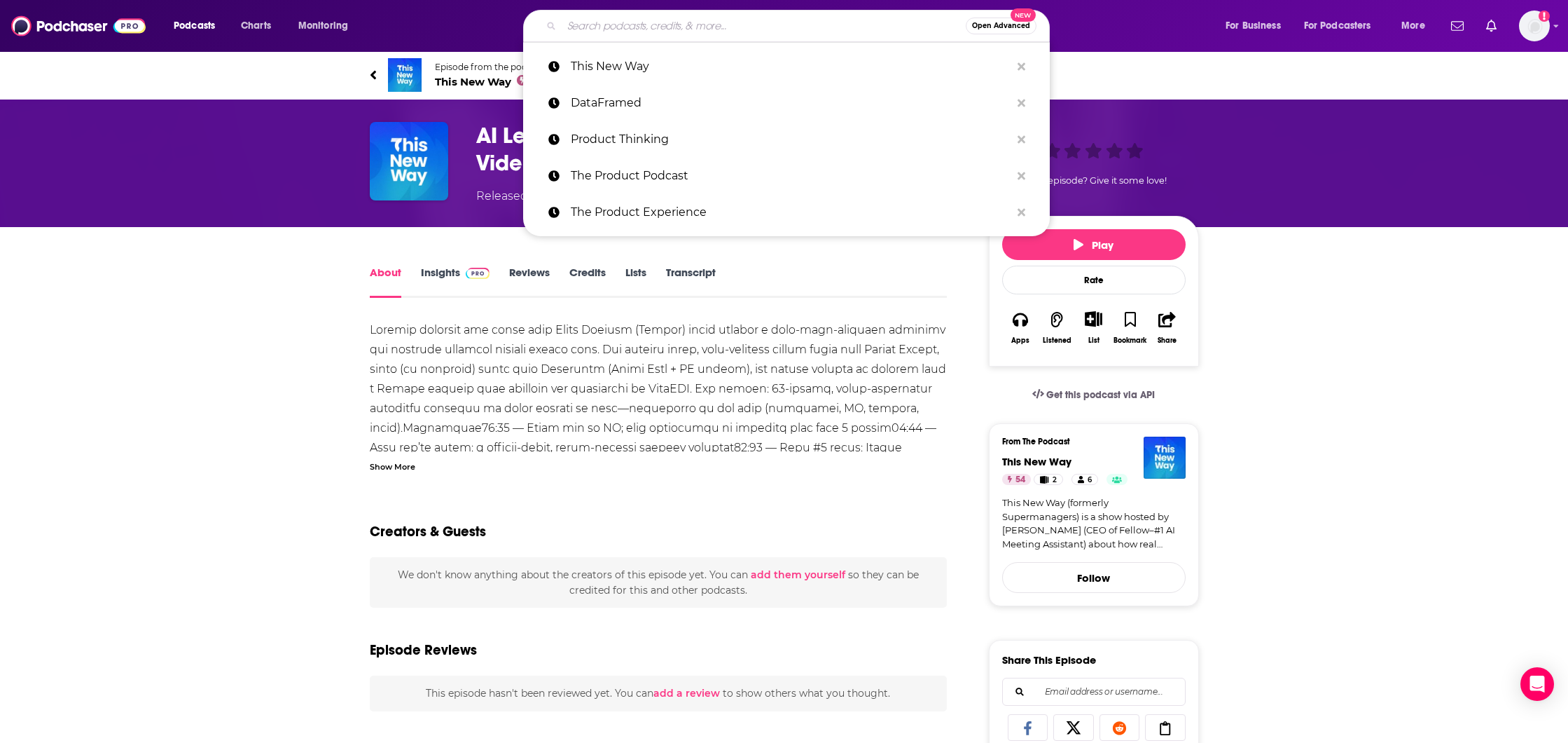
click at [625, 26] on input "Search podcasts, credits, & more..." at bounding box center [764, 26] width 404 height 22
paste input "Big Technology Podcast"
type input "Big Technology Podcast"
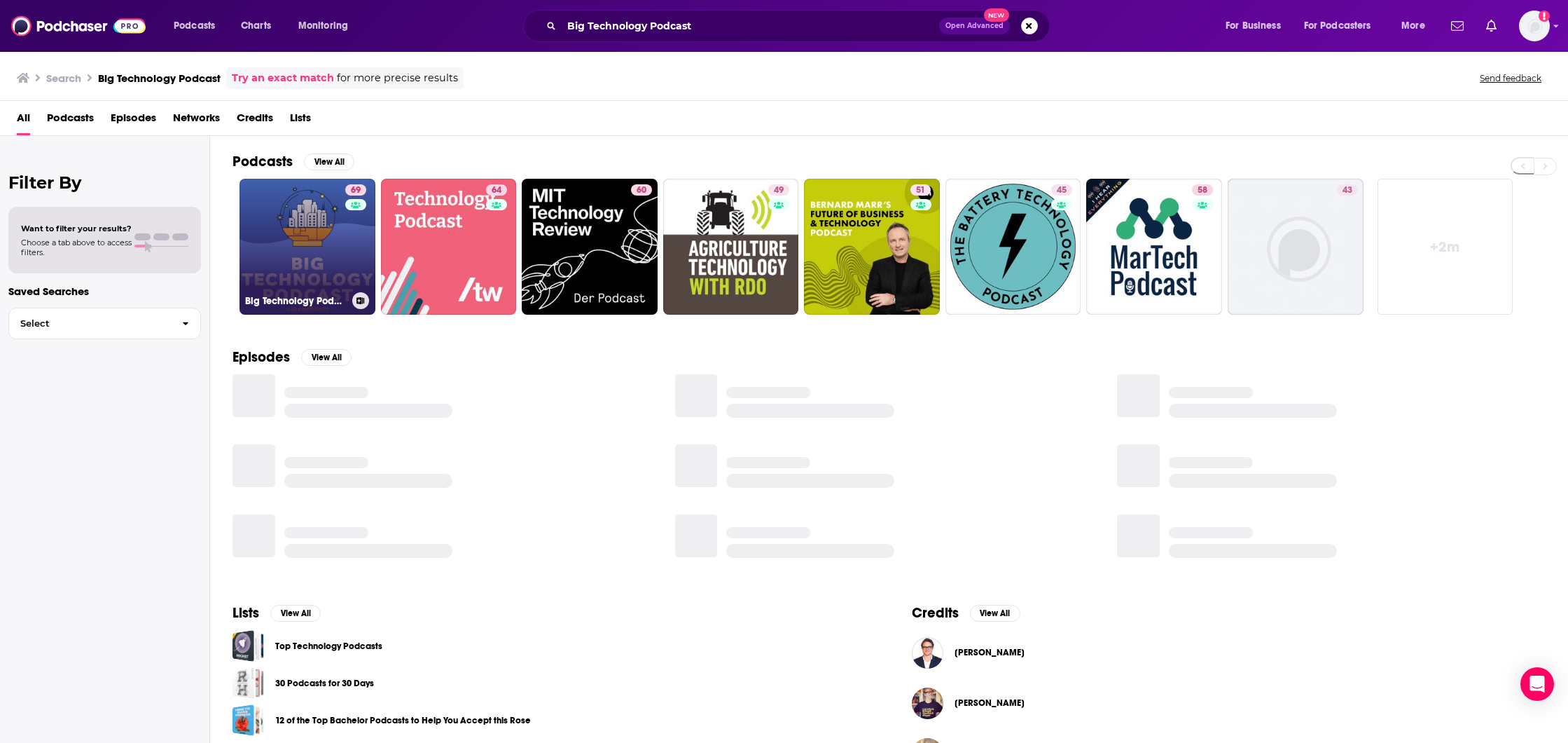
click at [336, 217] on link "69 Big Technology Podcast" at bounding box center [307, 247] width 136 height 136
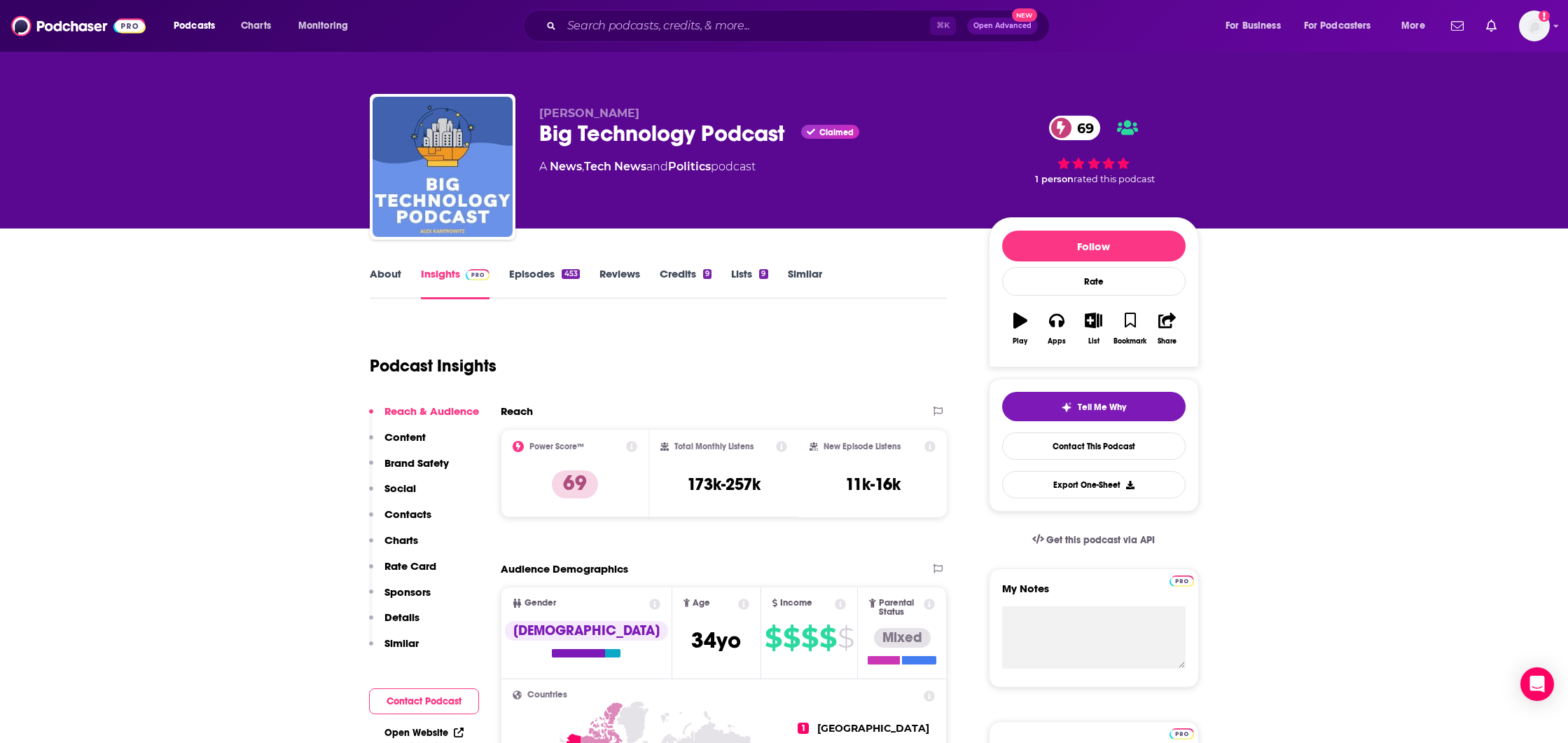
click at [392, 271] on link "About" at bounding box center [385, 283] width 31 height 32
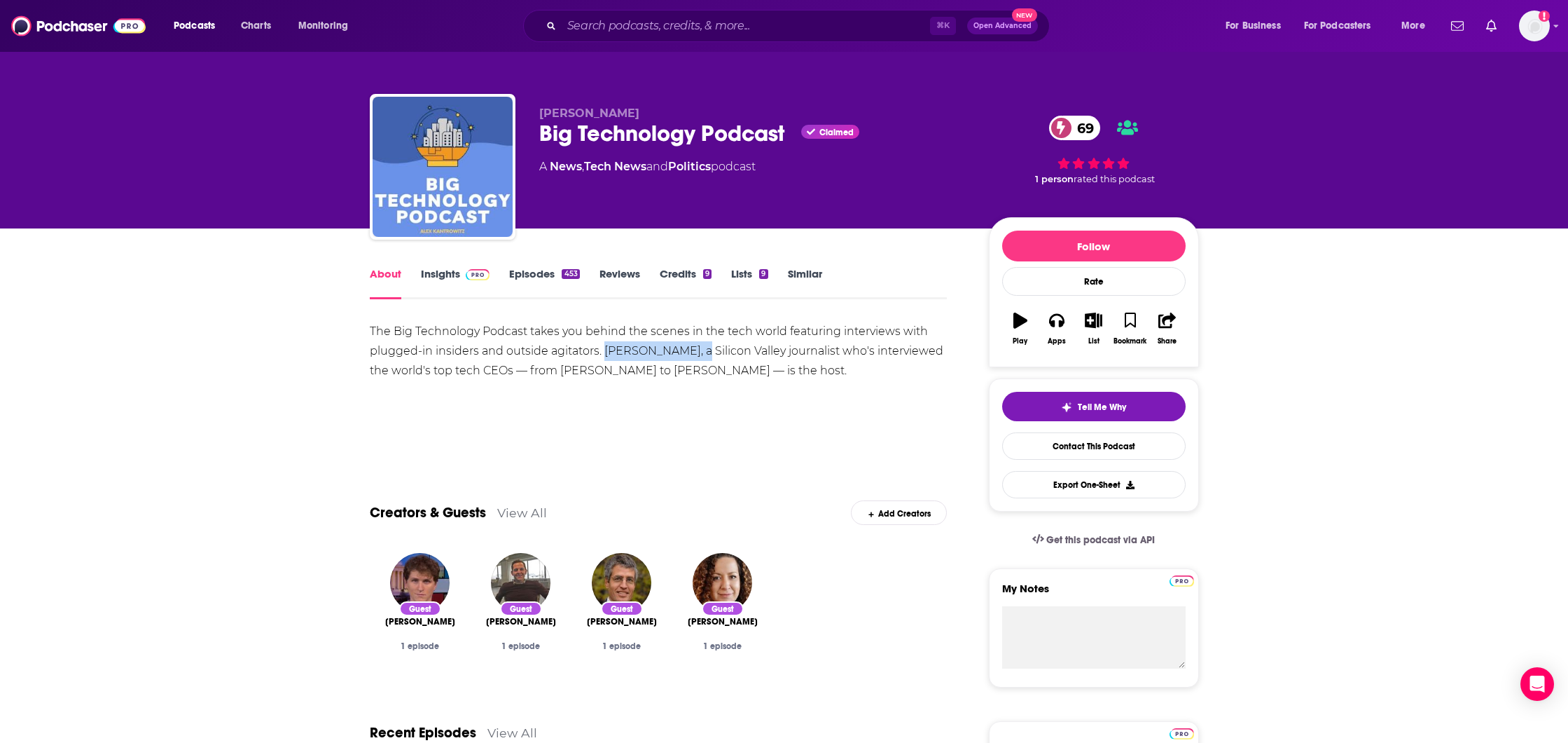
drag, startPoint x: 605, startPoint y: 350, endPoint x: 691, endPoint y: 354, distance: 86.1
click at [691, 354] on div "The Big Technology Podcast takes you behind the scenes in the tech world featur…" at bounding box center [658, 351] width 578 height 59
drag, startPoint x: 688, startPoint y: 352, endPoint x: 602, endPoint y: 354, distance: 86.0
click at [602, 354] on div "The Big Technology Podcast takes you behind the scenes in the tech world featur…" at bounding box center [658, 351] width 578 height 59
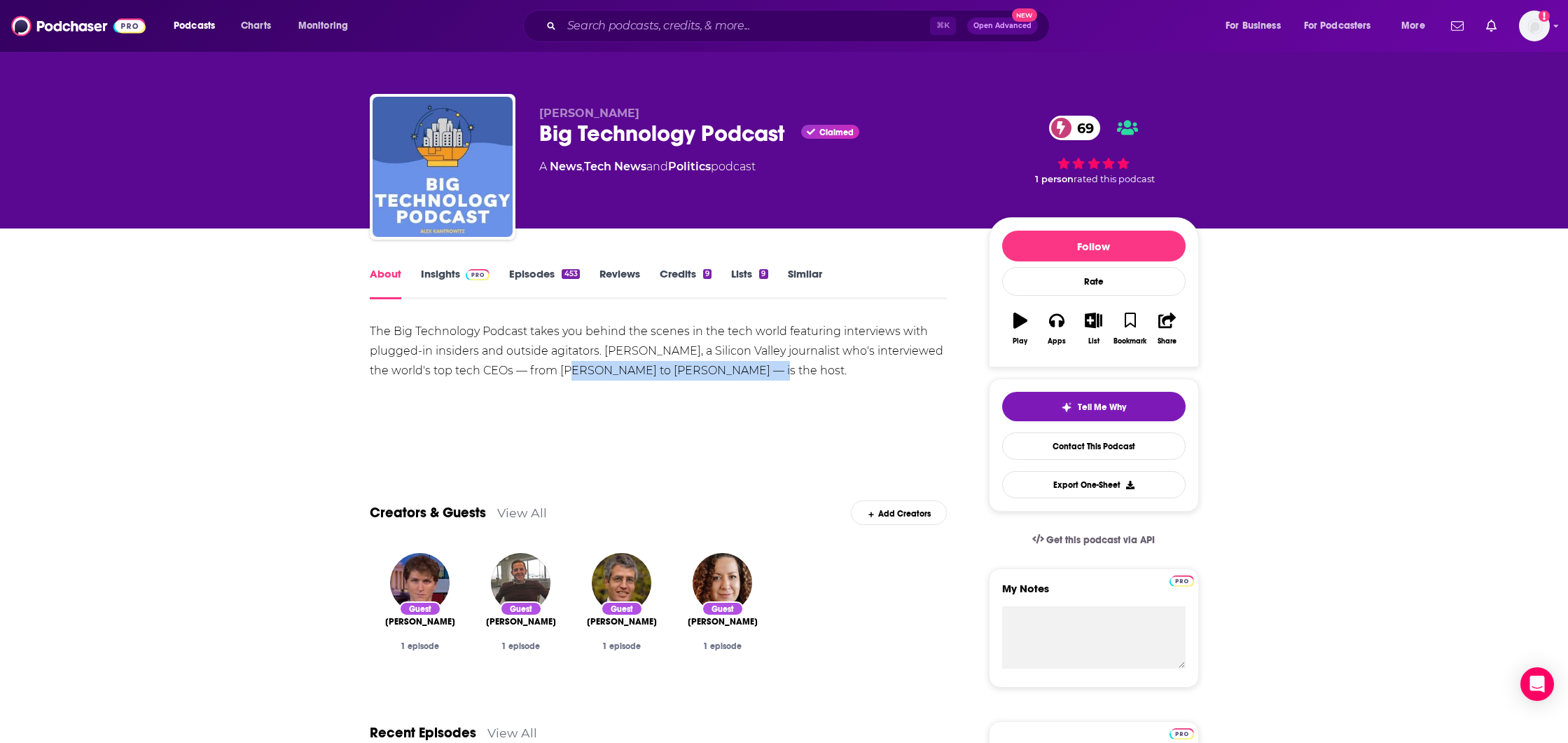
drag, startPoint x: 563, startPoint y: 369, endPoint x: 738, endPoint y: 373, distance: 175.0
click at [738, 373] on div "The Big Technology Podcast takes you behind the scenes in the tech world featur…" at bounding box center [658, 351] width 578 height 59
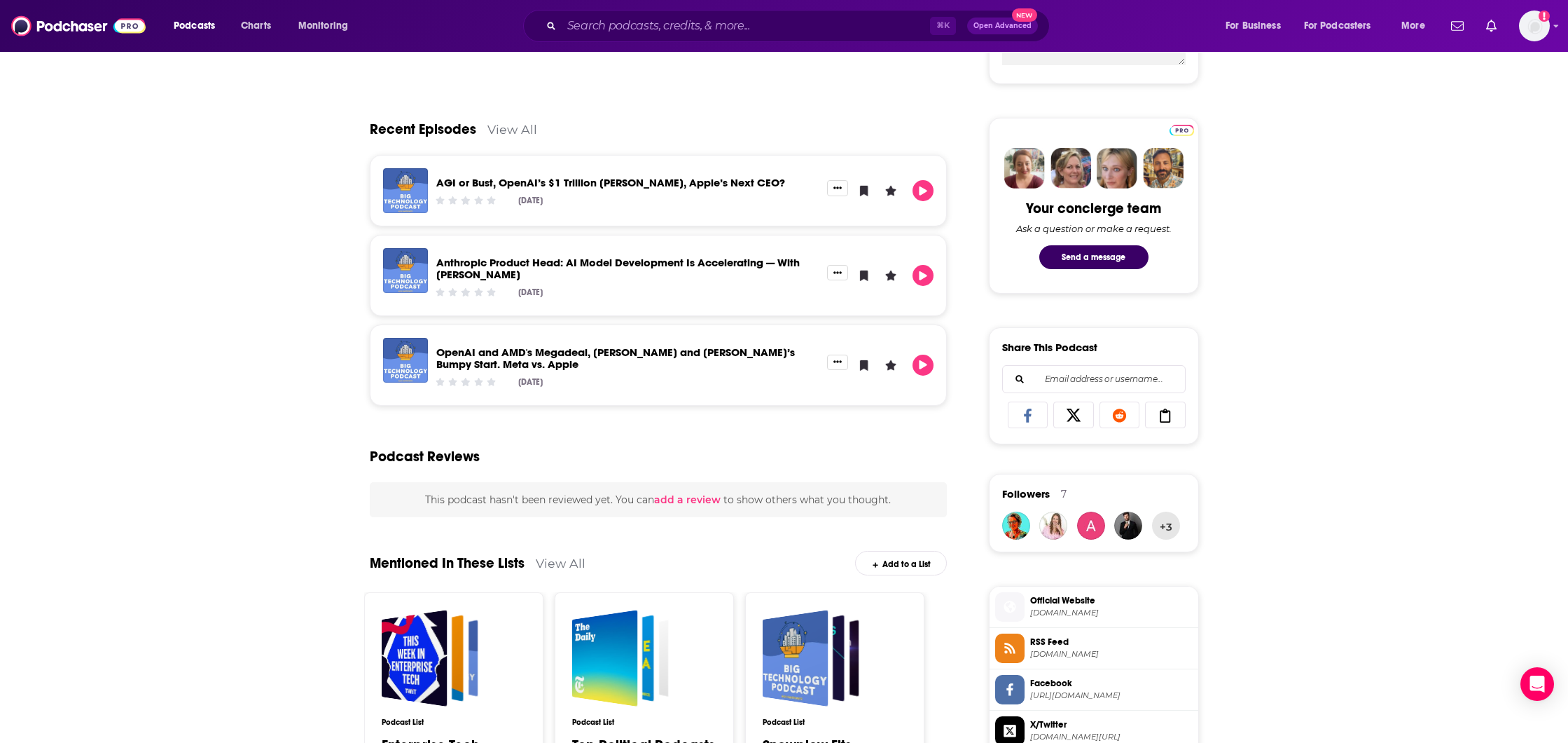
scroll to position [606, 0]
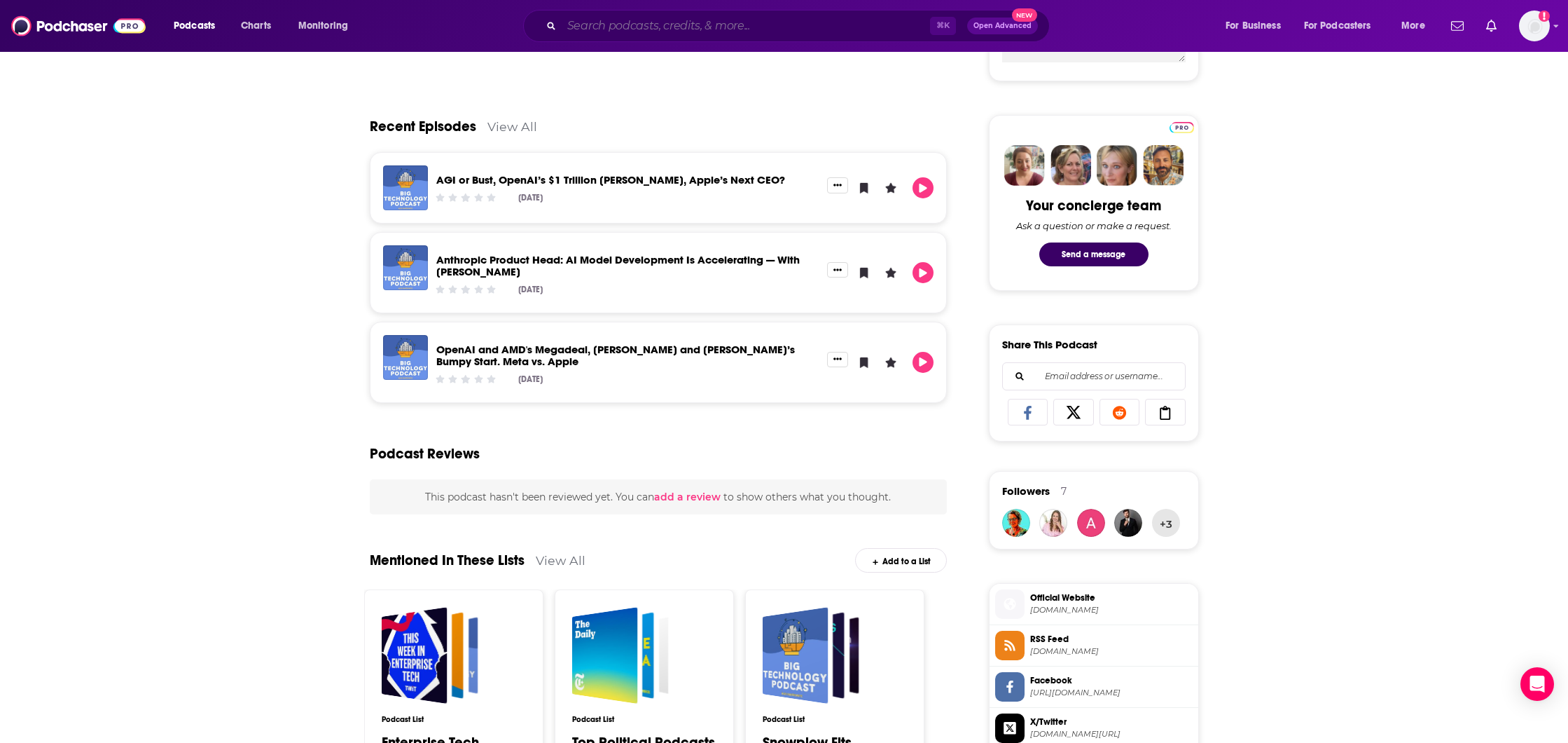
click at [613, 34] on input "Search podcasts, credits, & more..." at bounding box center [746, 26] width 369 height 22
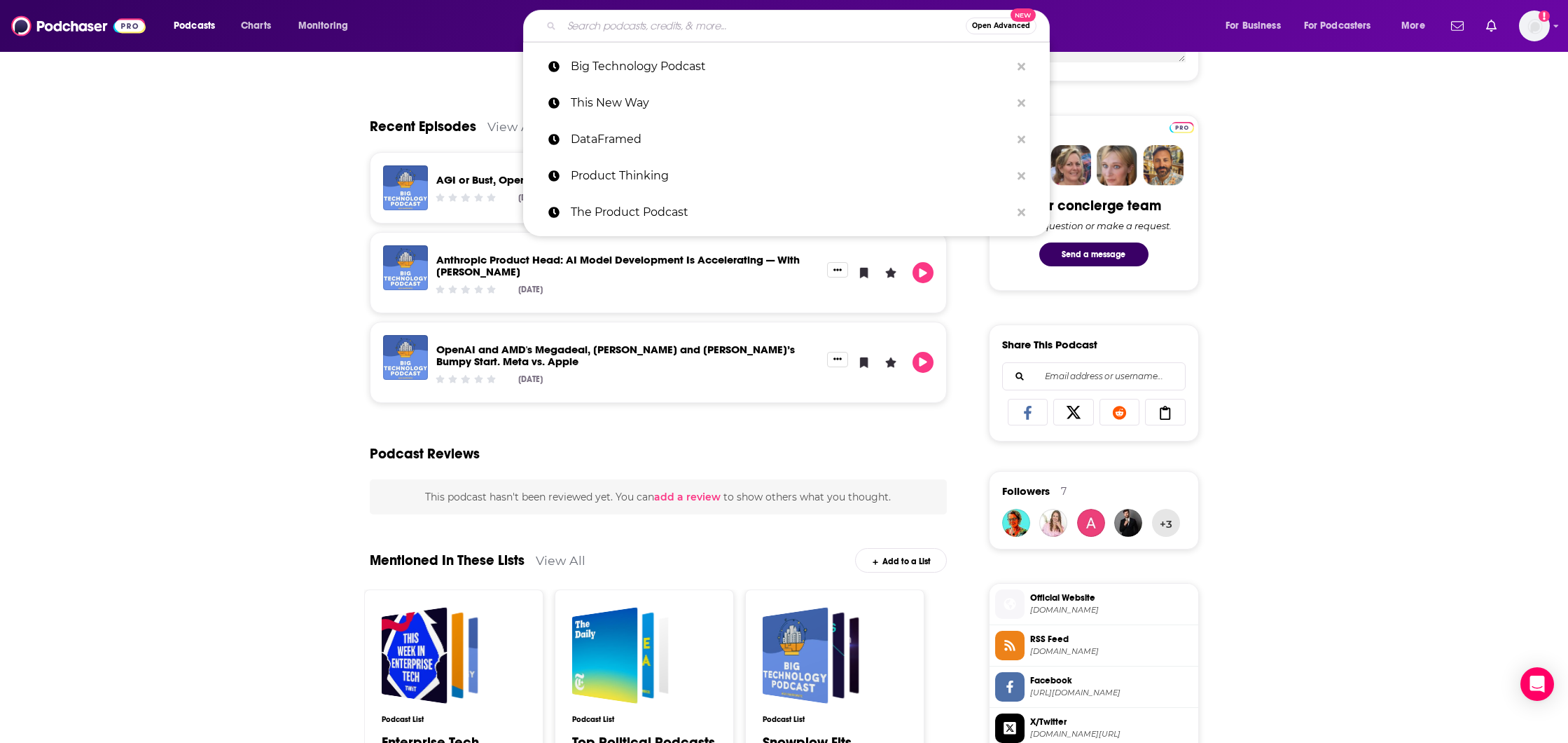
paste input "Thoughtworks Technology Podcast"
type input "Thoughtworks Technology Podcast"
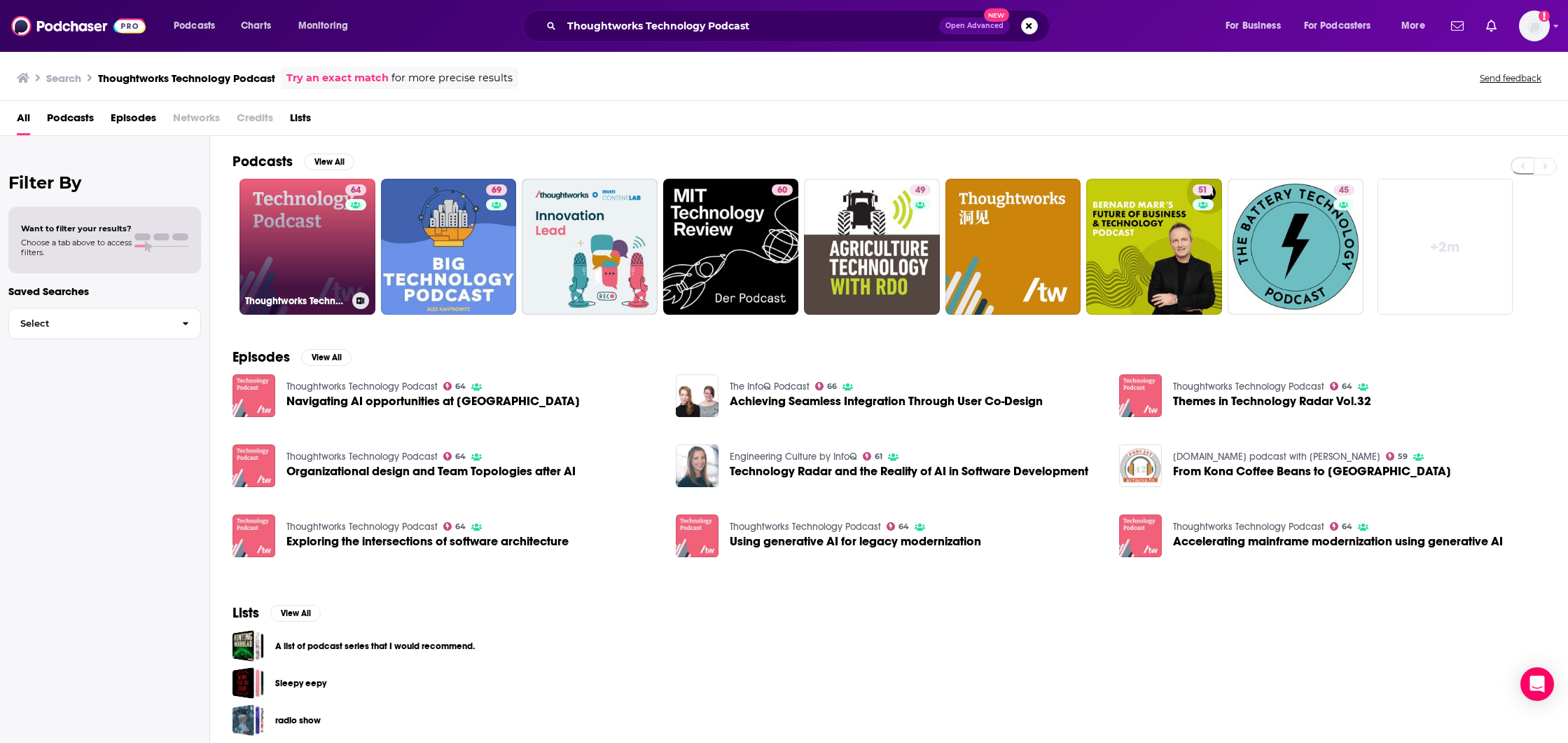
click at [318, 249] on link "64 Thoughtworks Technology Podcast" at bounding box center [307, 247] width 136 height 136
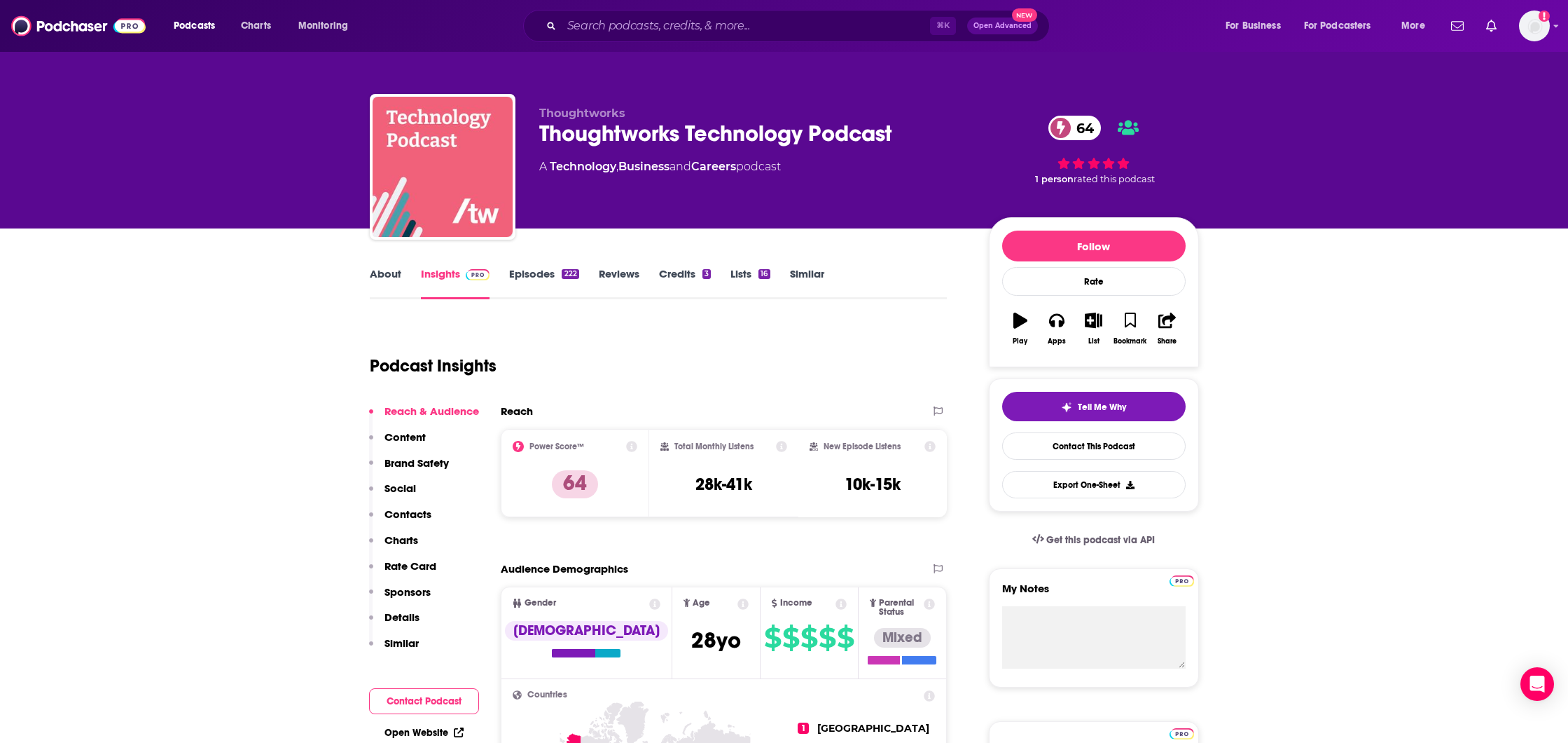
click at [382, 275] on link "About" at bounding box center [385, 283] width 31 height 32
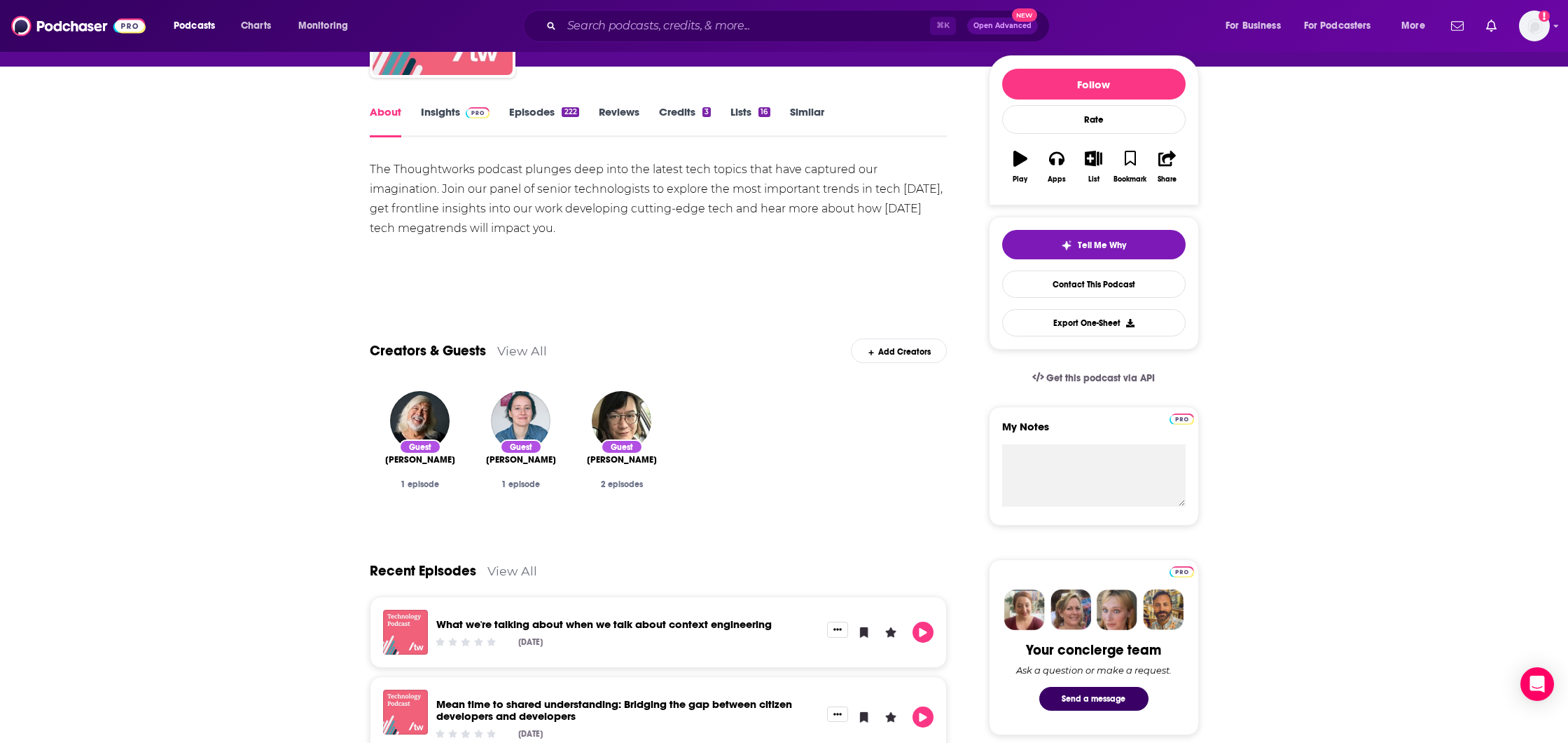
scroll to position [163, 0]
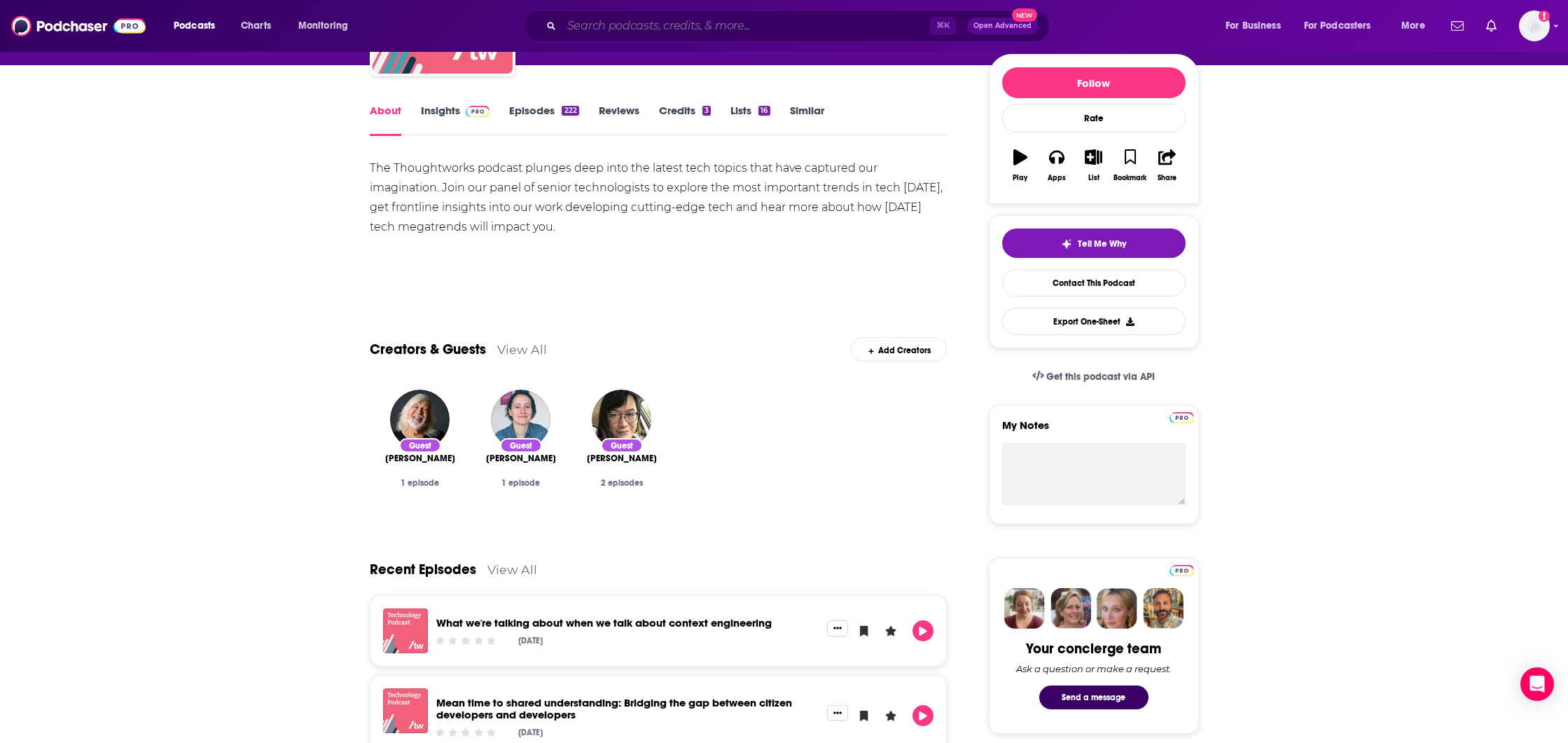
click at [640, 19] on input "Search podcasts, credits, & more..." at bounding box center [746, 26] width 369 height 22
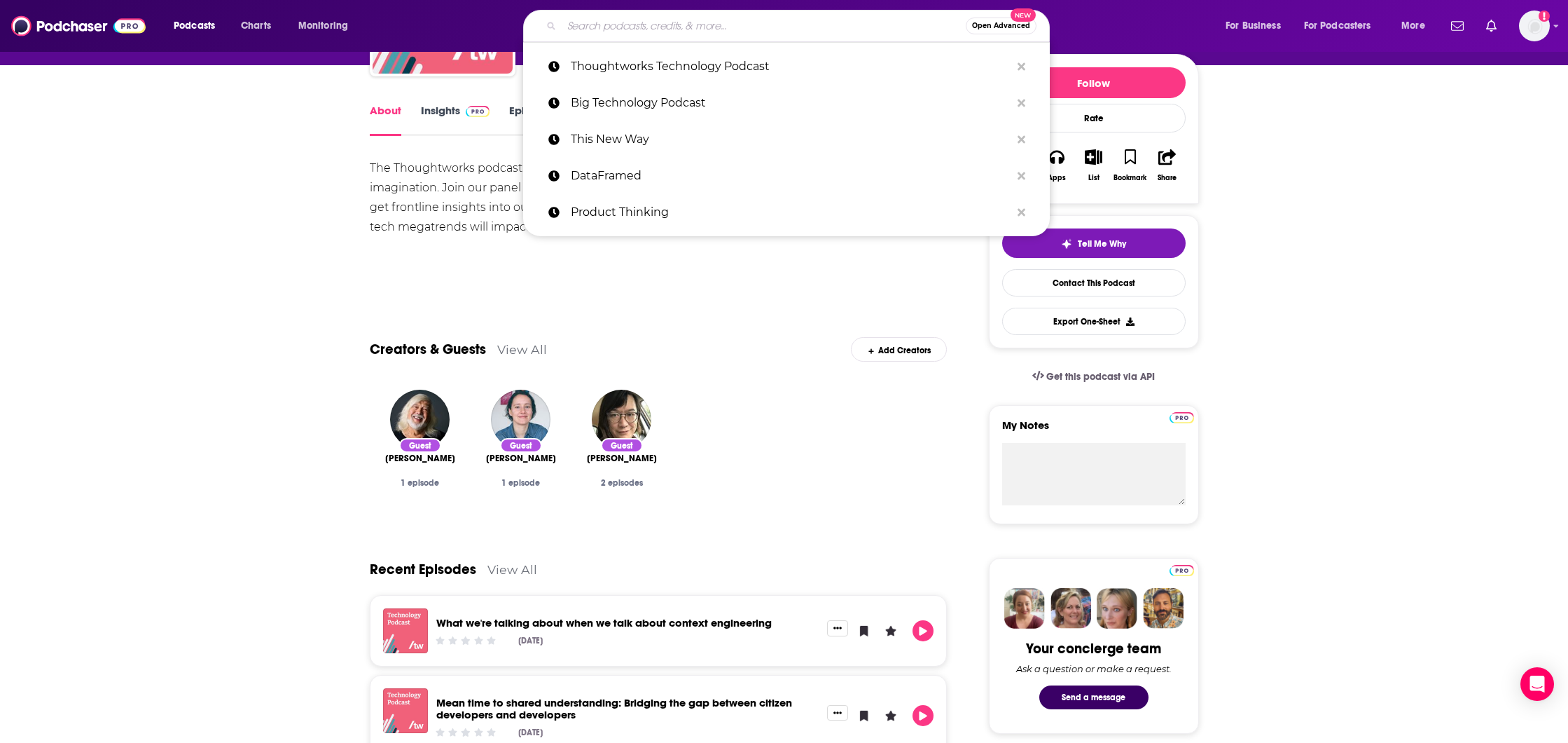
paste input "Tech Talks Daily"
type input "Tech Talks Daily"
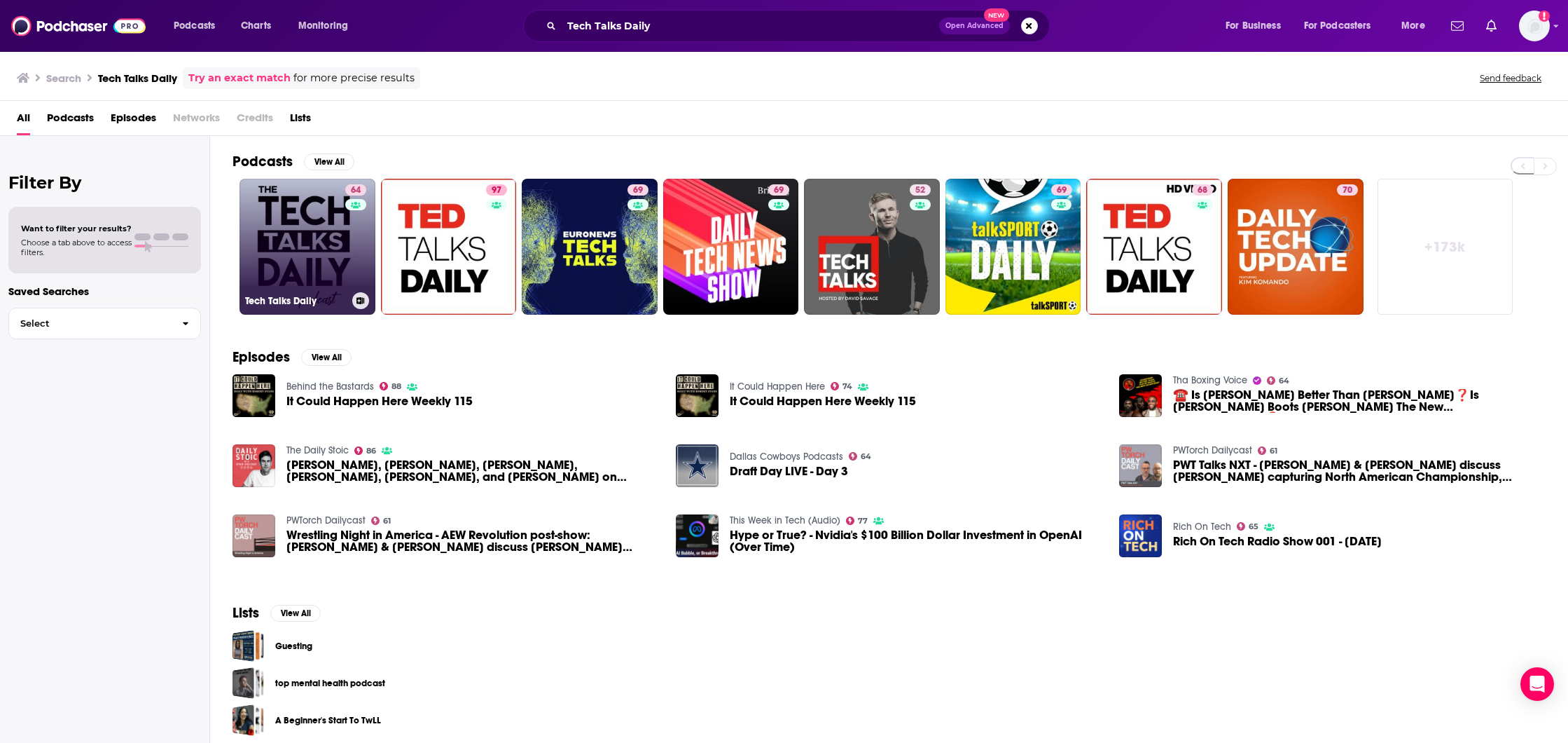
click at [322, 241] on link "64 Tech Talks Daily" at bounding box center [307, 247] width 136 height 136
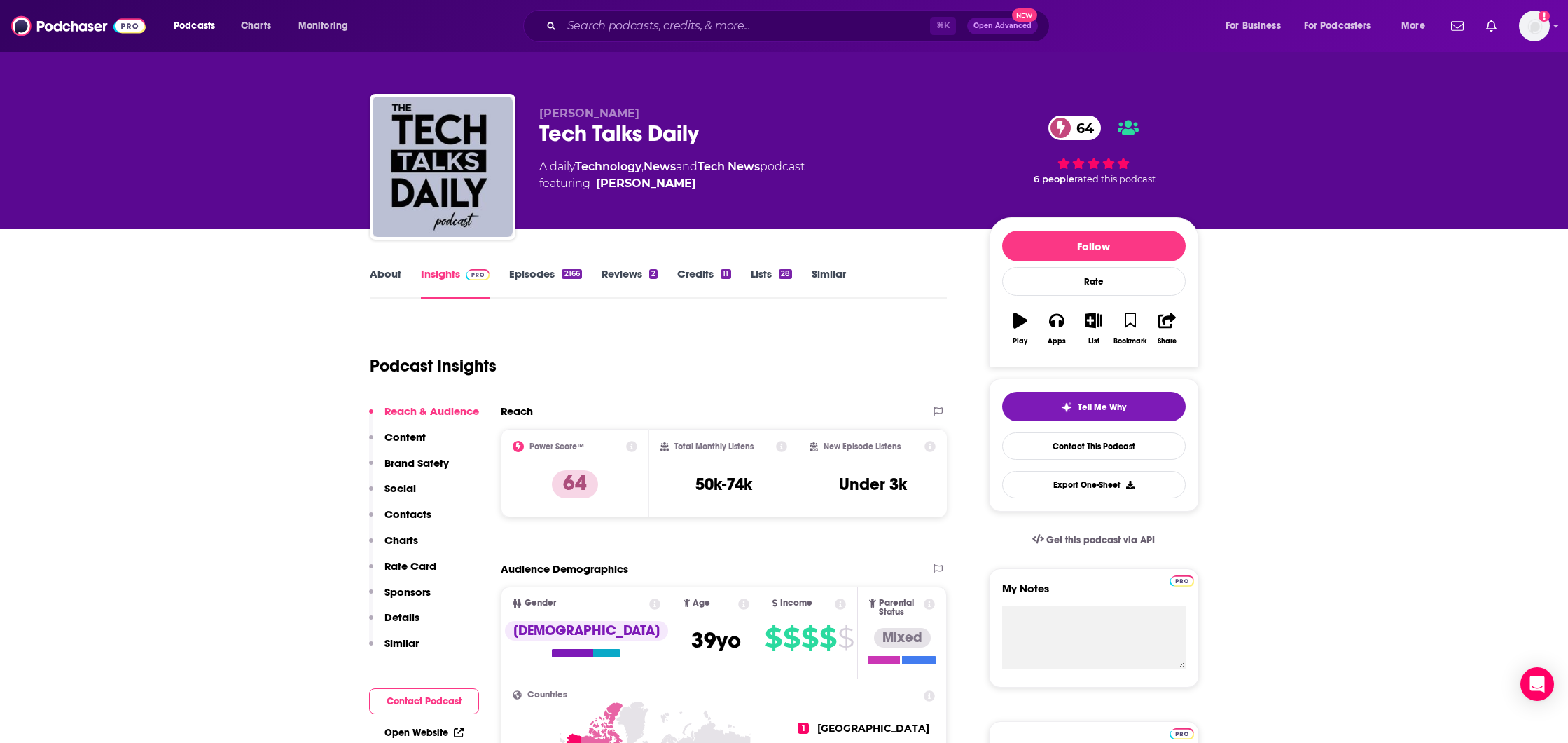
click at [398, 279] on link "About" at bounding box center [385, 283] width 31 height 32
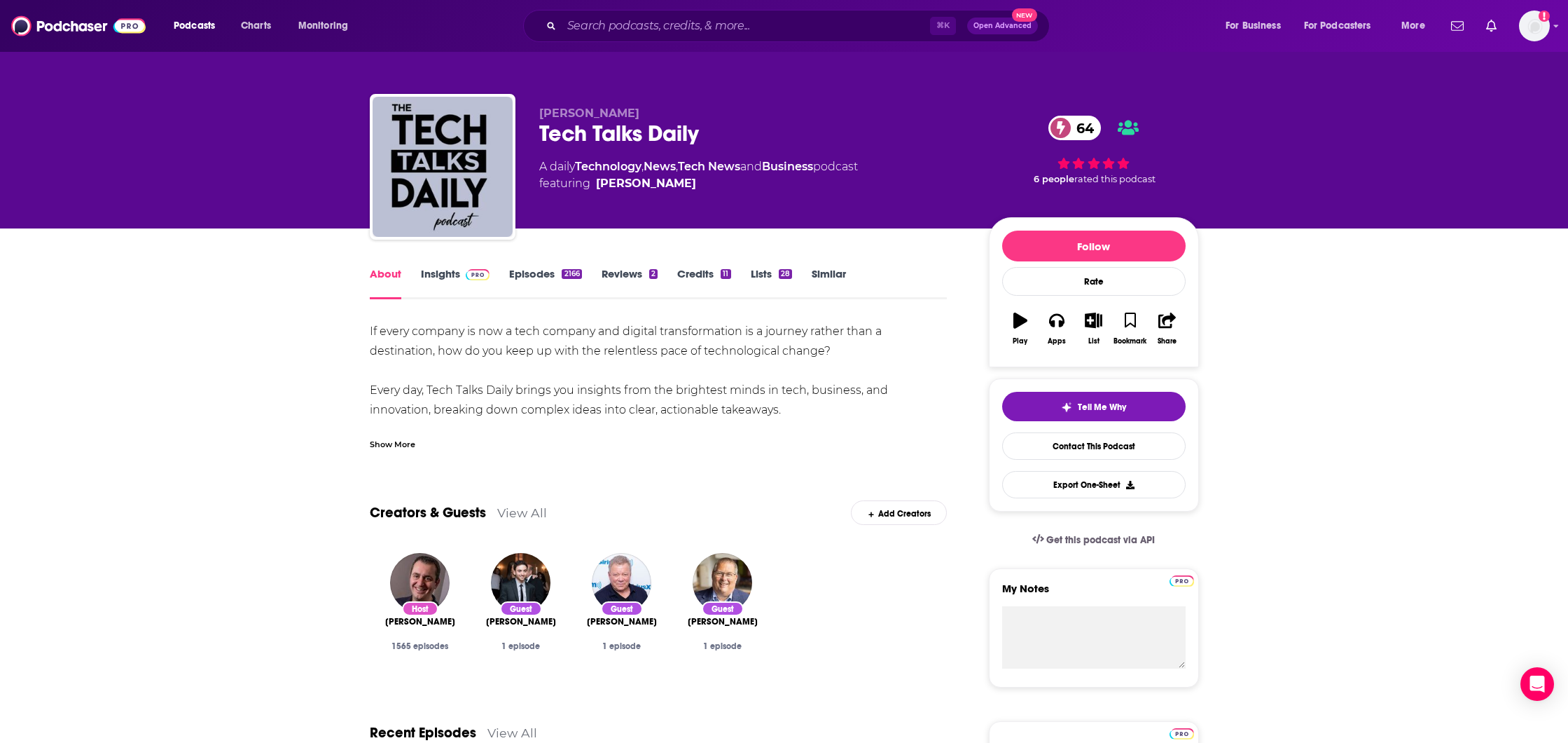
click at [393, 445] on div "Show More" at bounding box center [392, 443] width 45 height 13
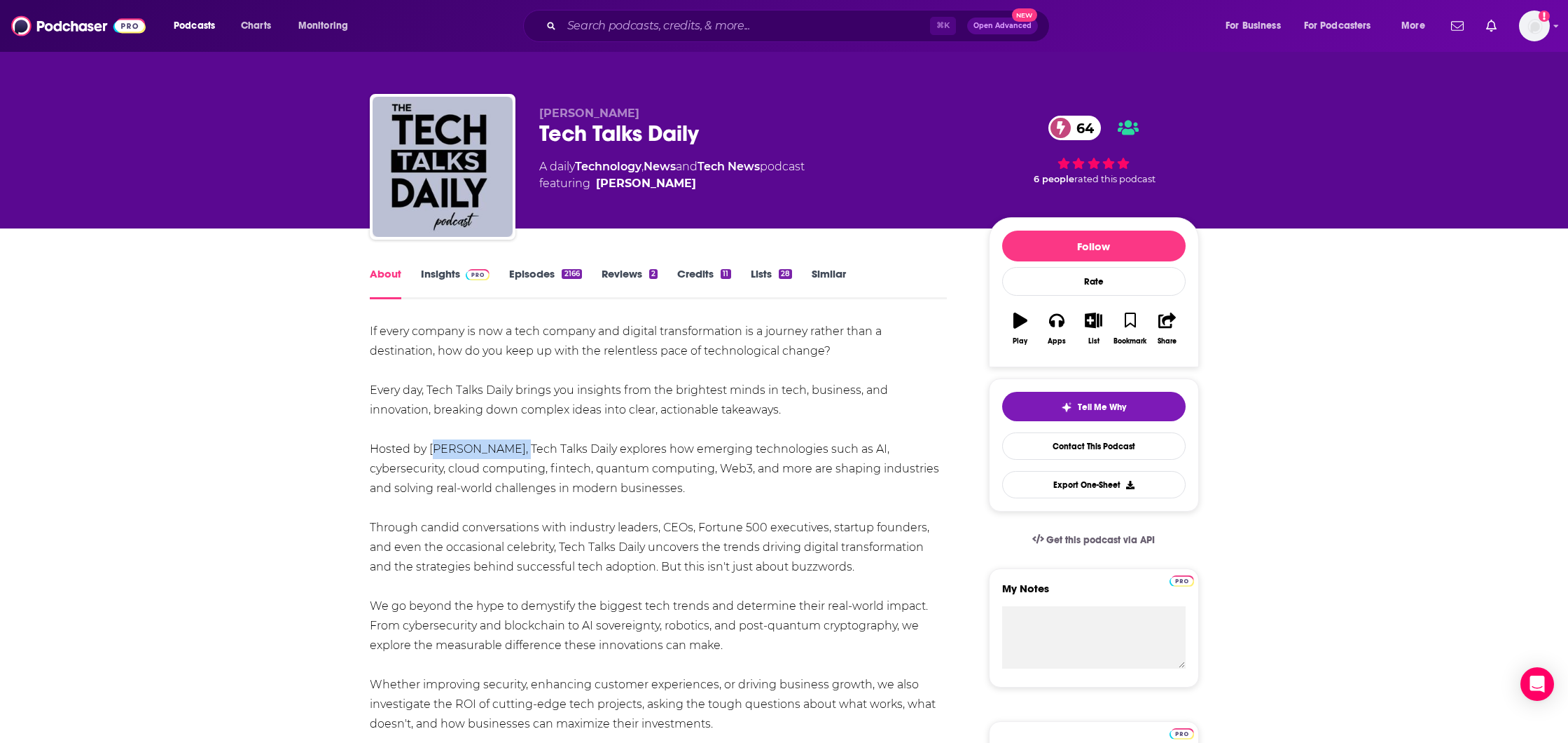
drag, startPoint x: 431, startPoint y: 449, endPoint x: 509, endPoint y: 451, distance: 78.0
click at [509, 451] on div "If every company is now a tech company and digital transformation is a journey …" at bounding box center [658, 596] width 578 height 550
drag, startPoint x: 782, startPoint y: 389, endPoint x: 791, endPoint y: 409, distance: 21.9
click at [791, 409] on div "If every company is now a tech company and digital transformation is a journey …" at bounding box center [658, 596] width 578 height 550
click at [630, 454] on div "If every company is now a tech company and digital transformation is a journey …" at bounding box center [658, 596] width 578 height 550
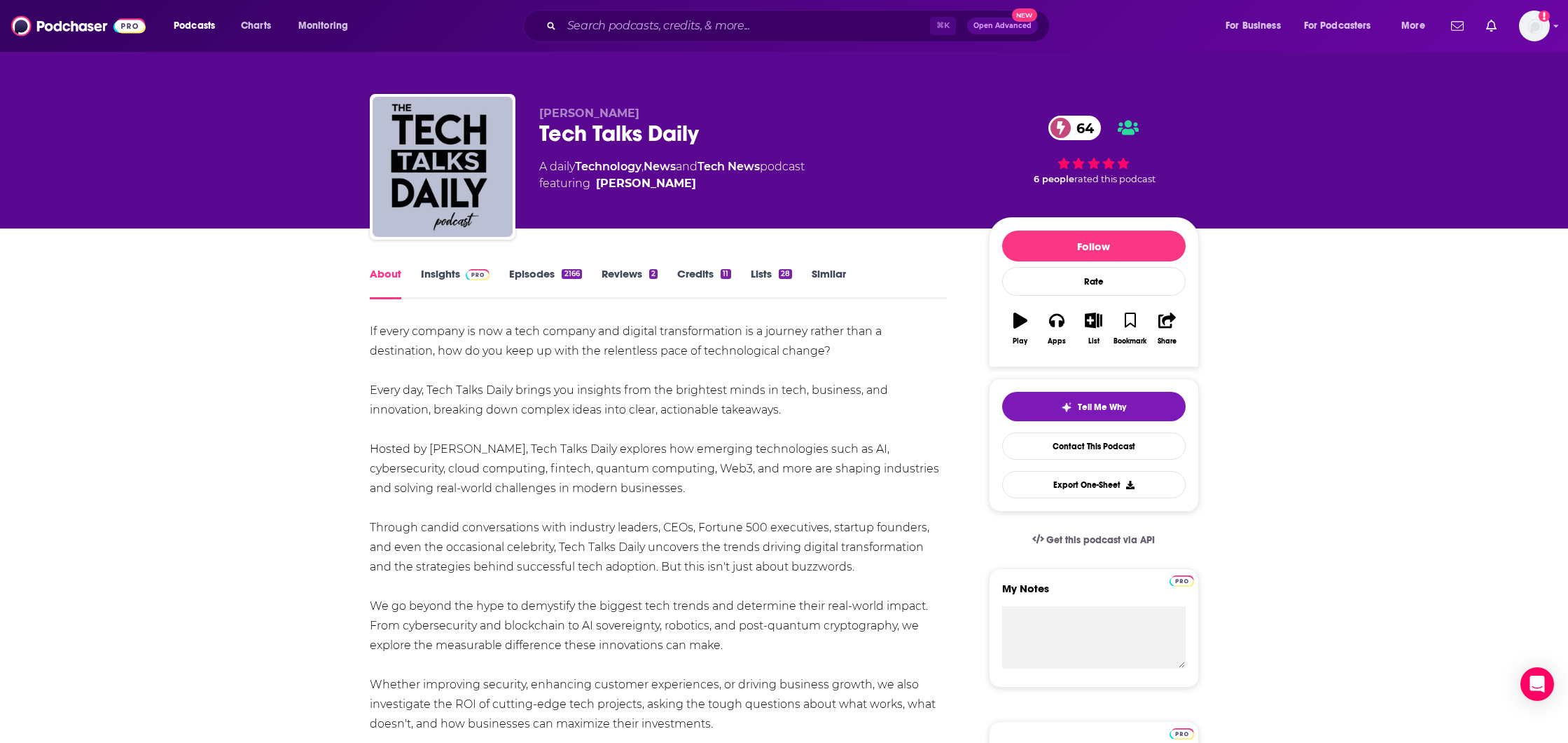
drag, startPoint x: 606, startPoint y: 452, endPoint x: 726, endPoint y: 489, distance: 125.6
click at [726, 489] on div "If every company is now a tech company and digital transformation is a journey …" at bounding box center [658, 596] width 578 height 550
click at [645, 27] on input "Search podcasts, credits, & more..." at bounding box center [746, 26] width 369 height 22
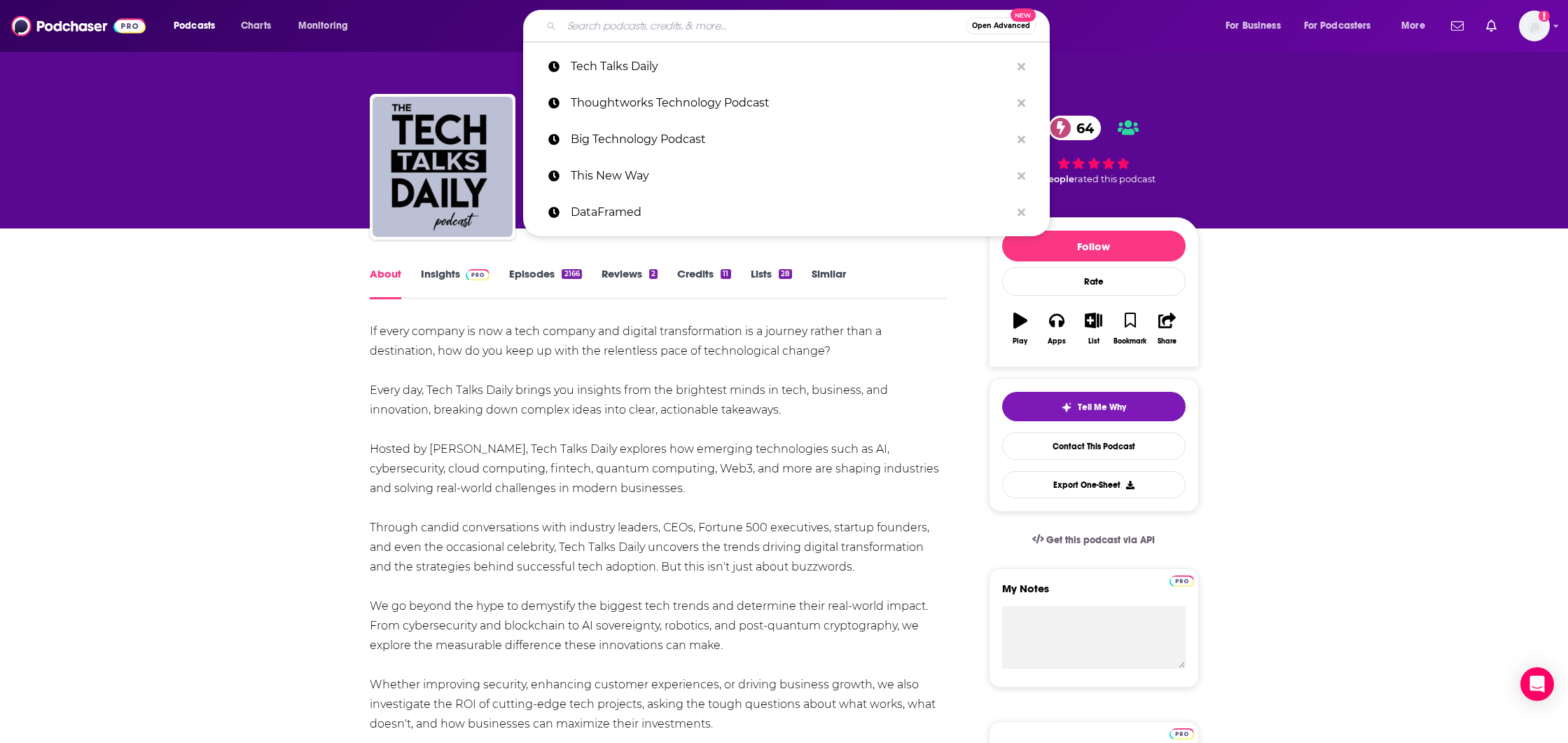
paste input "Technology Now"
type input "Technology Now"
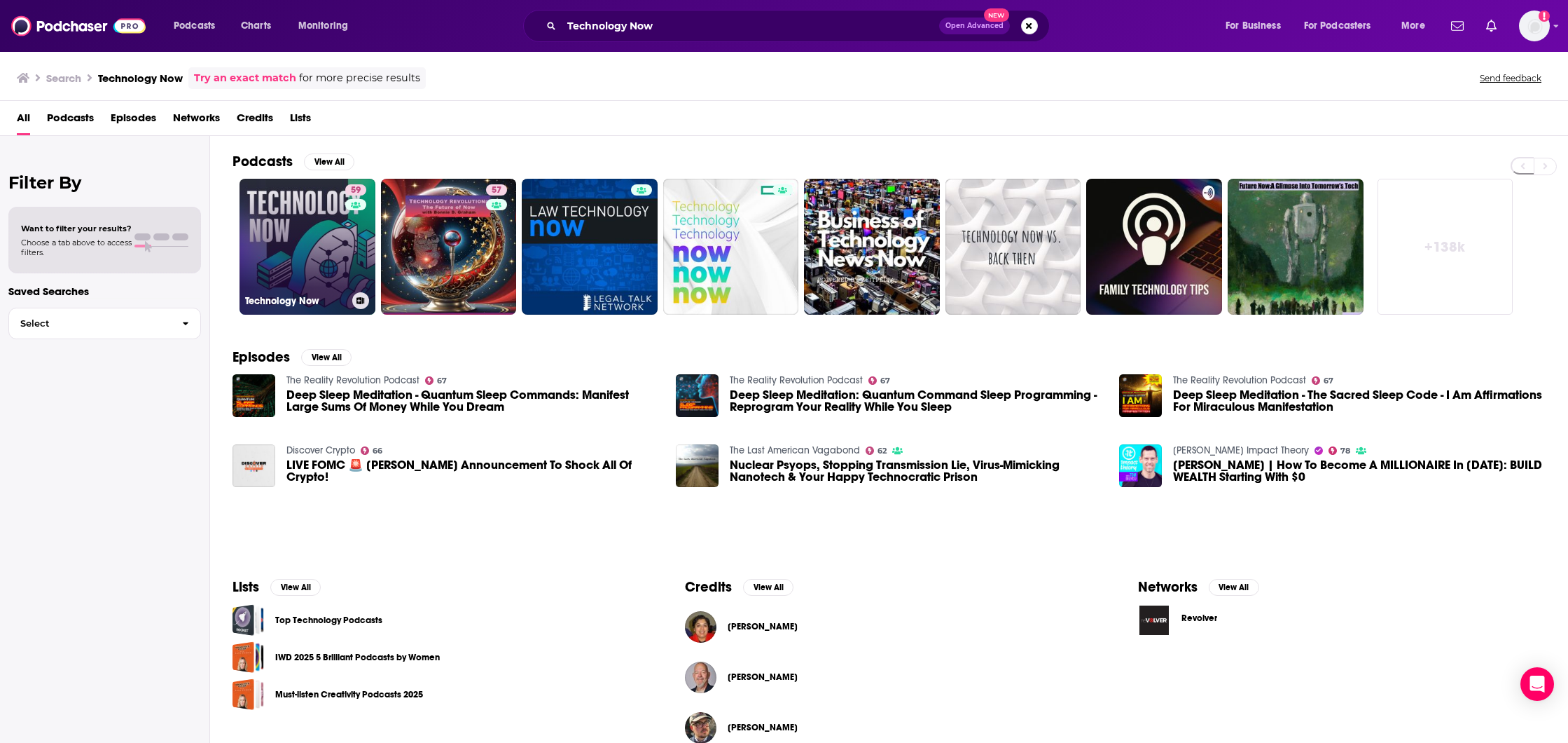
click at [295, 238] on link "59 Technology Now" at bounding box center [307, 247] width 136 height 136
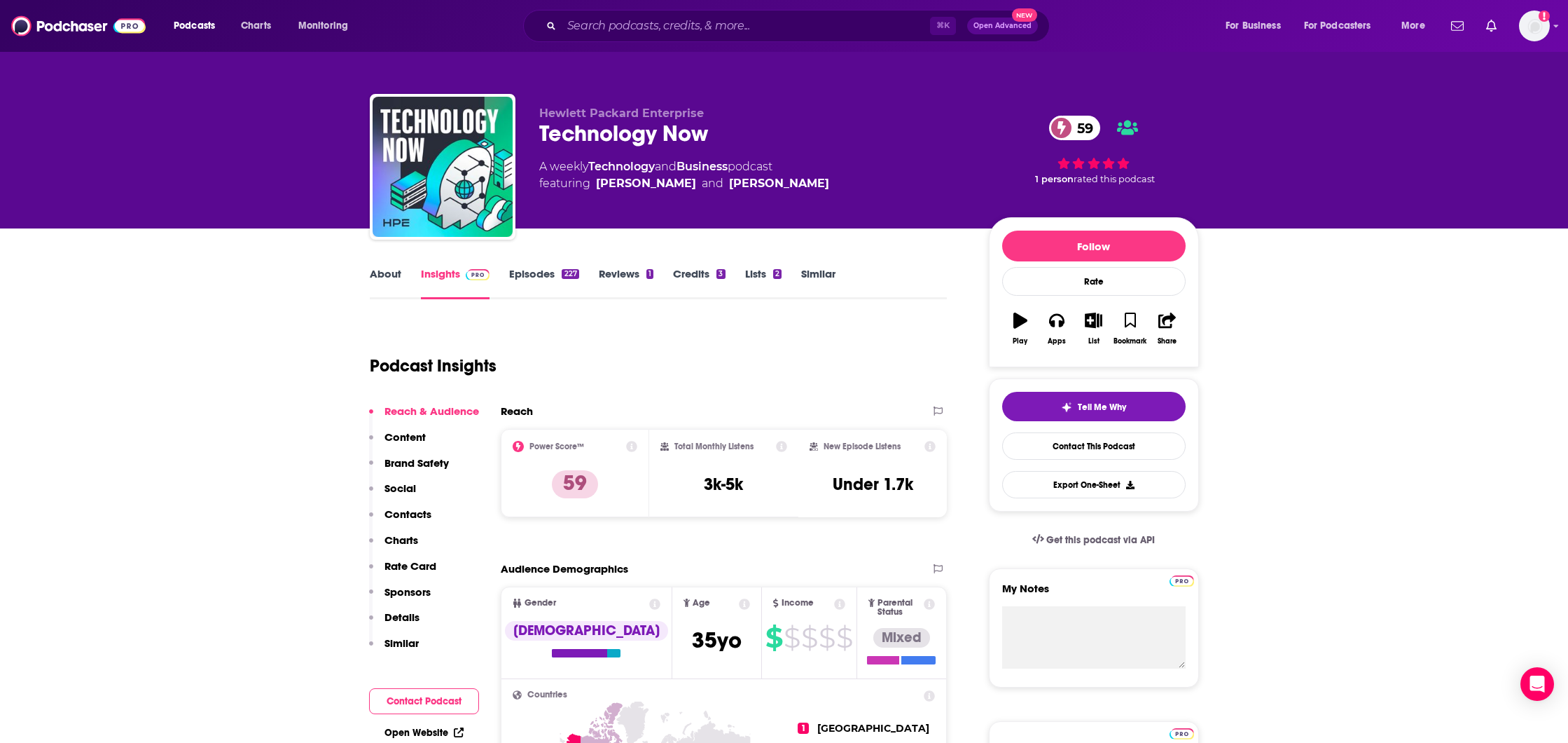
click at [386, 273] on link "About" at bounding box center [385, 283] width 31 height 32
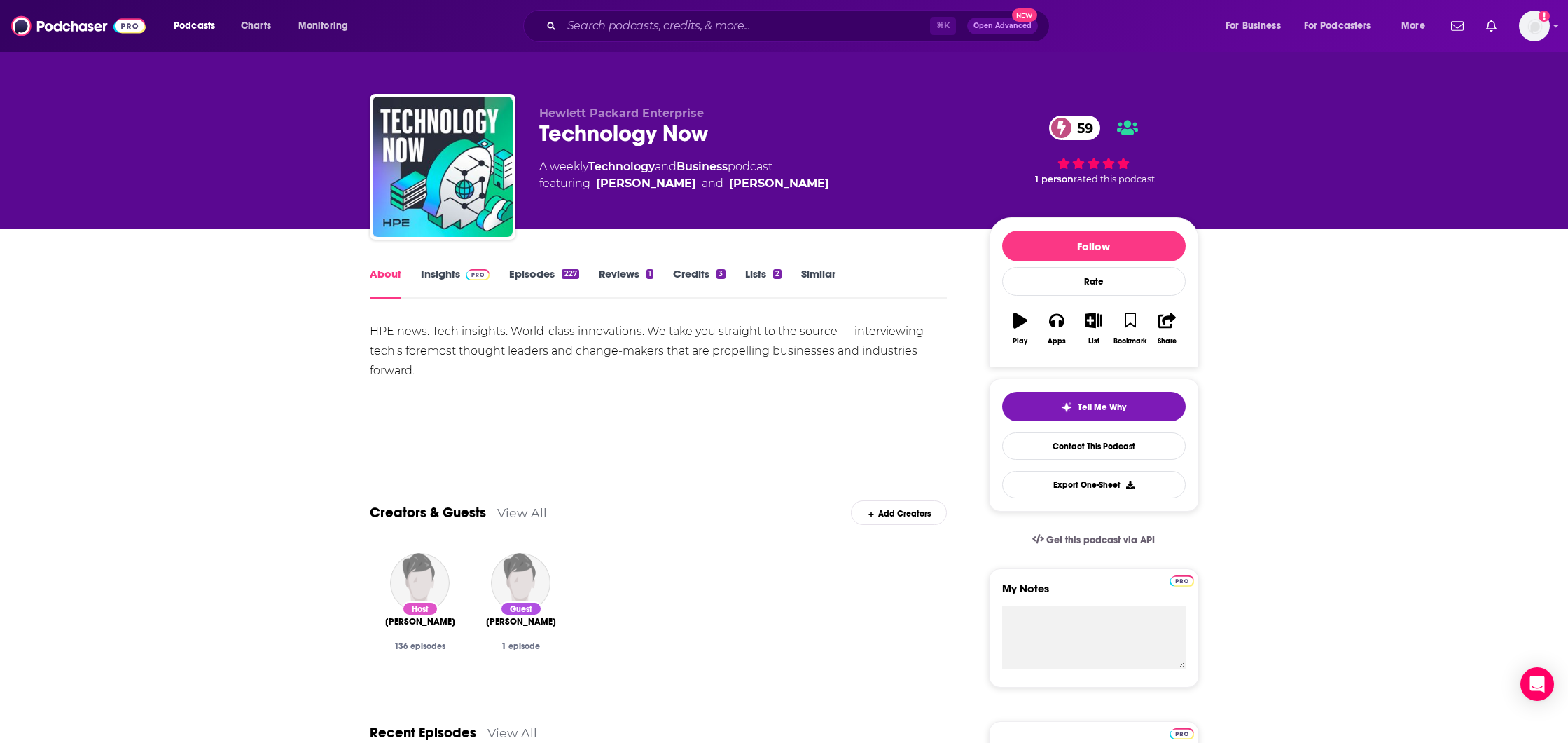
click at [455, 273] on link "Insights" at bounding box center [456, 283] width 69 height 32
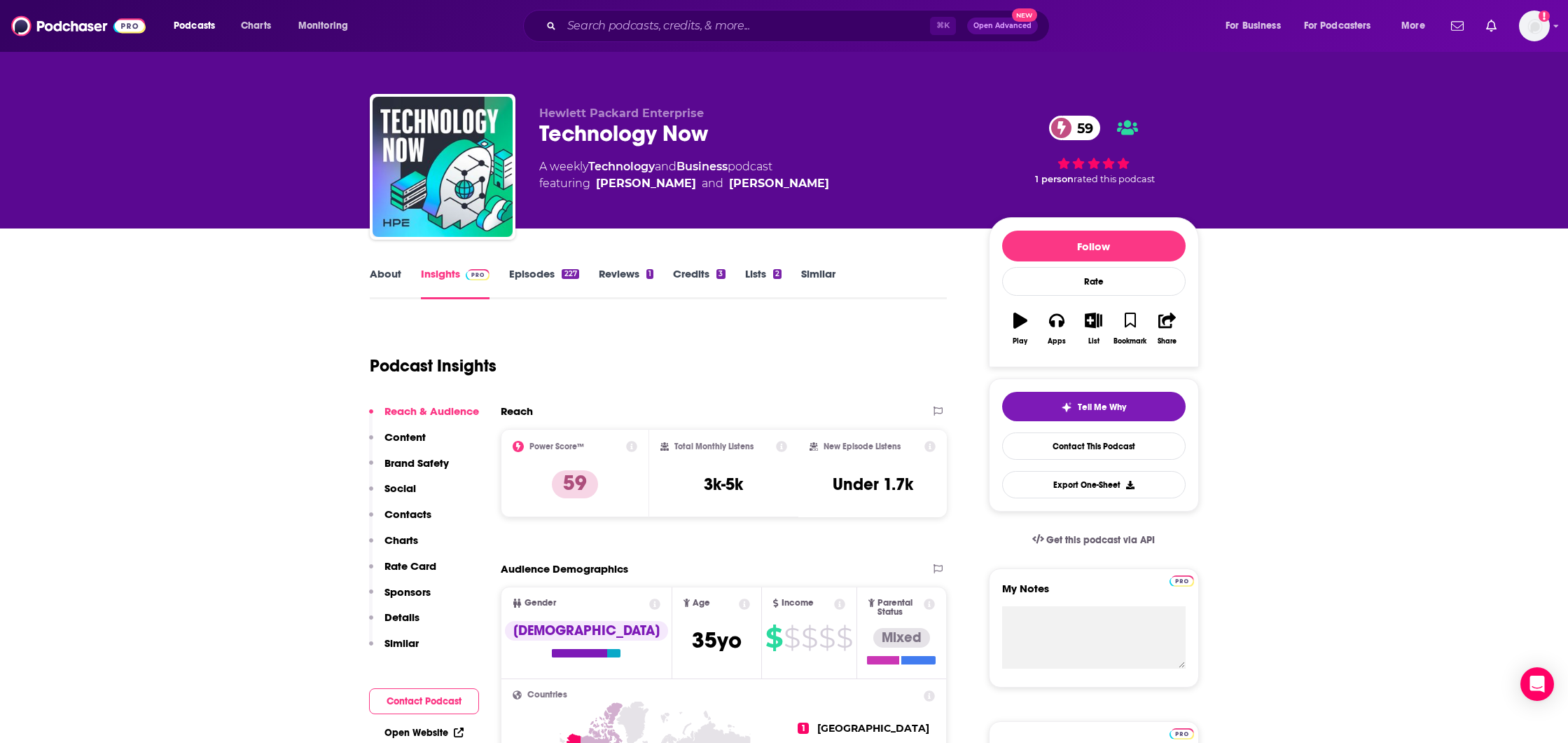
click at [379, 269] on link "About" at bounding box center [385, 283] width 31 height 32
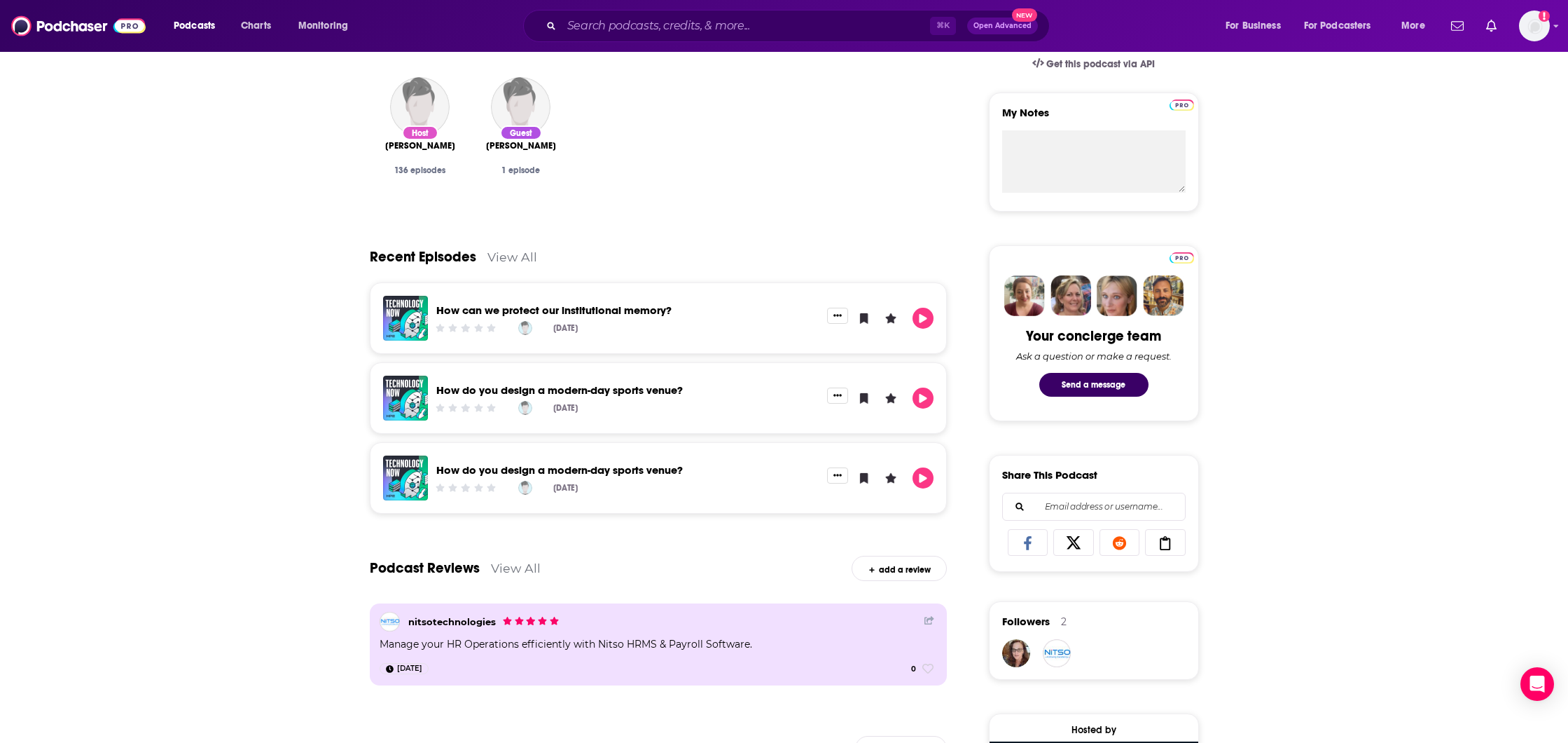
scroll to position [496, 0]
